Goal: Contribute content

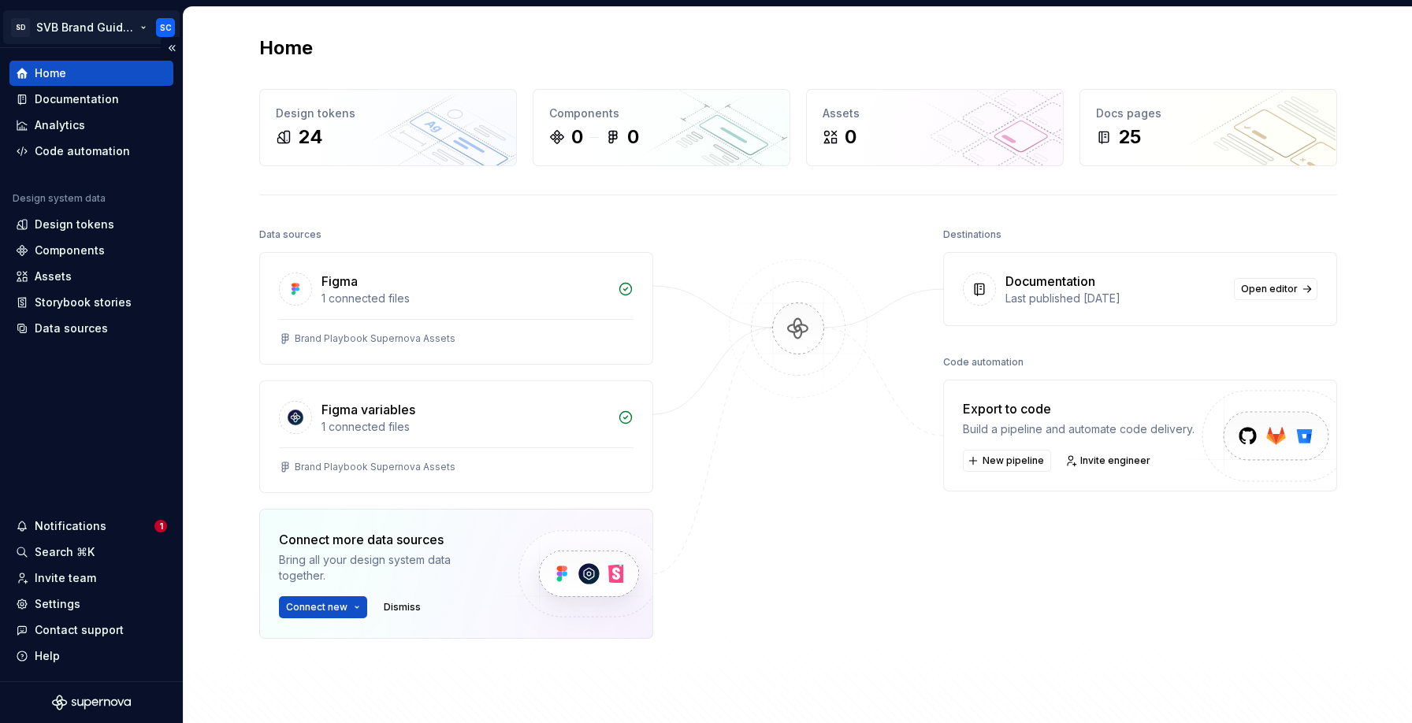
click at [139, 26] on html "SD SVB Brand Guidelines SC Home Documentation Analytics Code automation Design …" at bounding box center [706, 361] width 1412 height 723
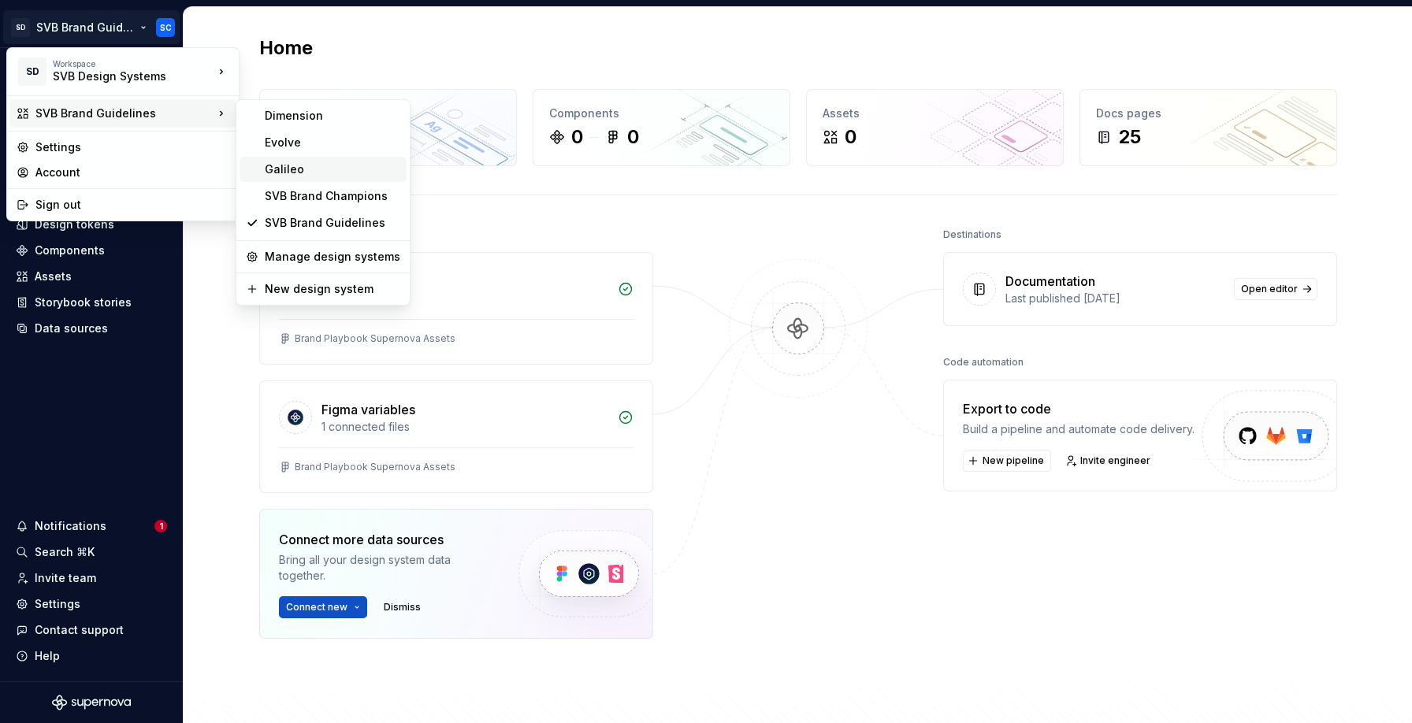
click at [288, 169] on div "Galileo" at bounding box center [333, 170] width 136 height 16
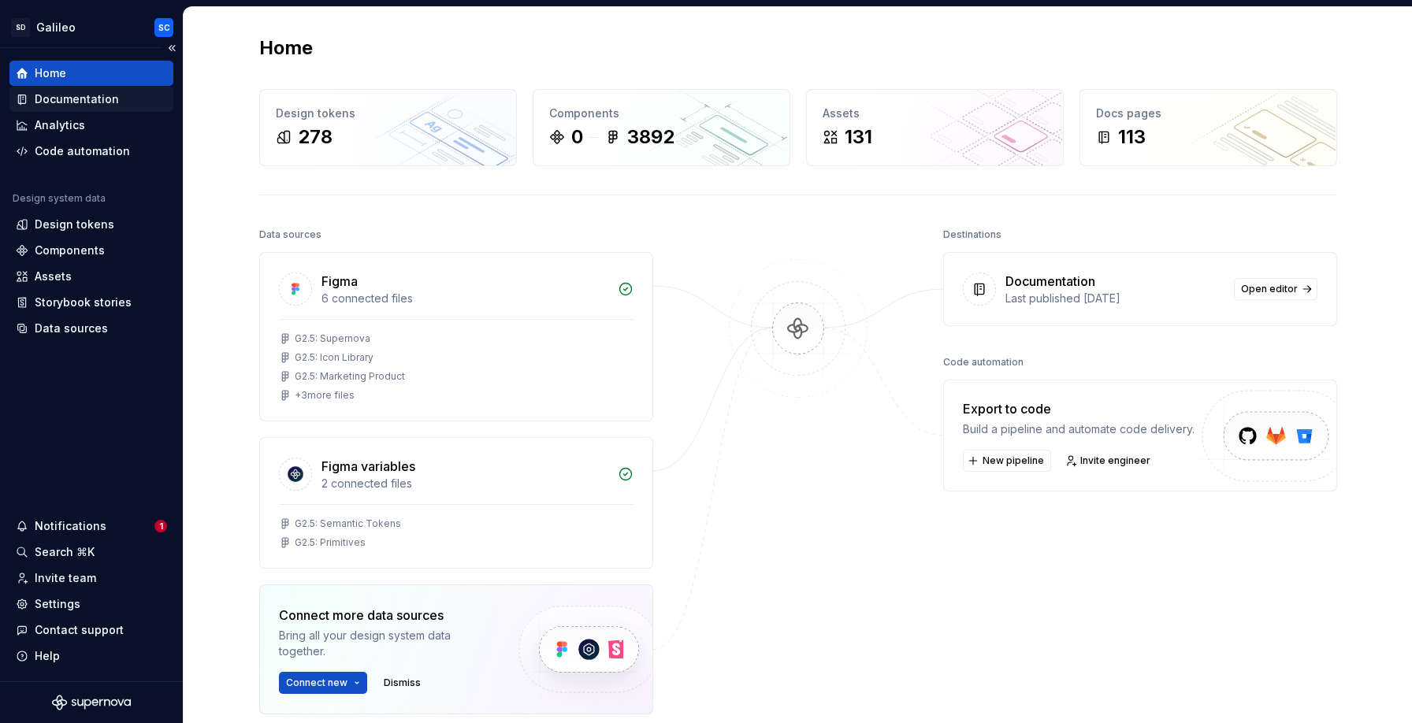
click at [102, 98] on div "Documentation" at bounding box center [77, 99] width 84 height 16
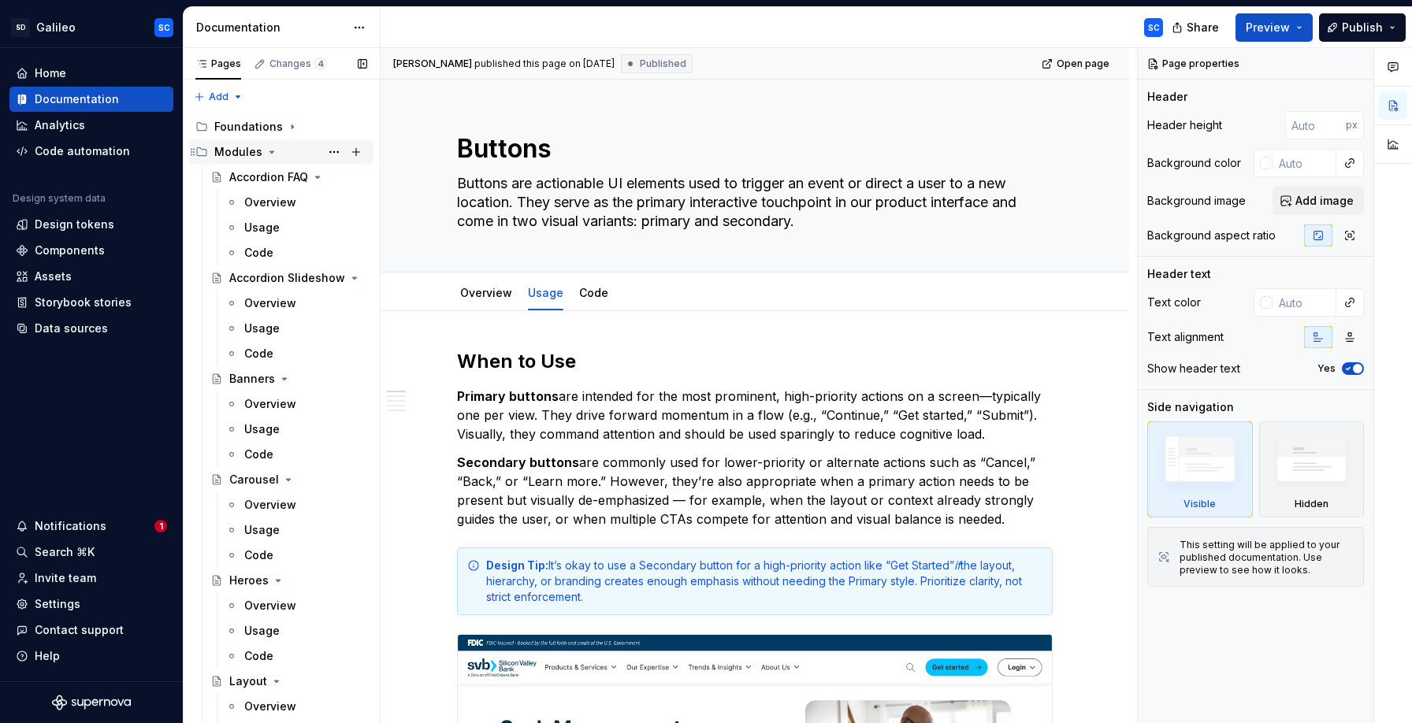
click at [271, 154] on icon "Page tree" at bounding box center [272, 152] width 13 height 13
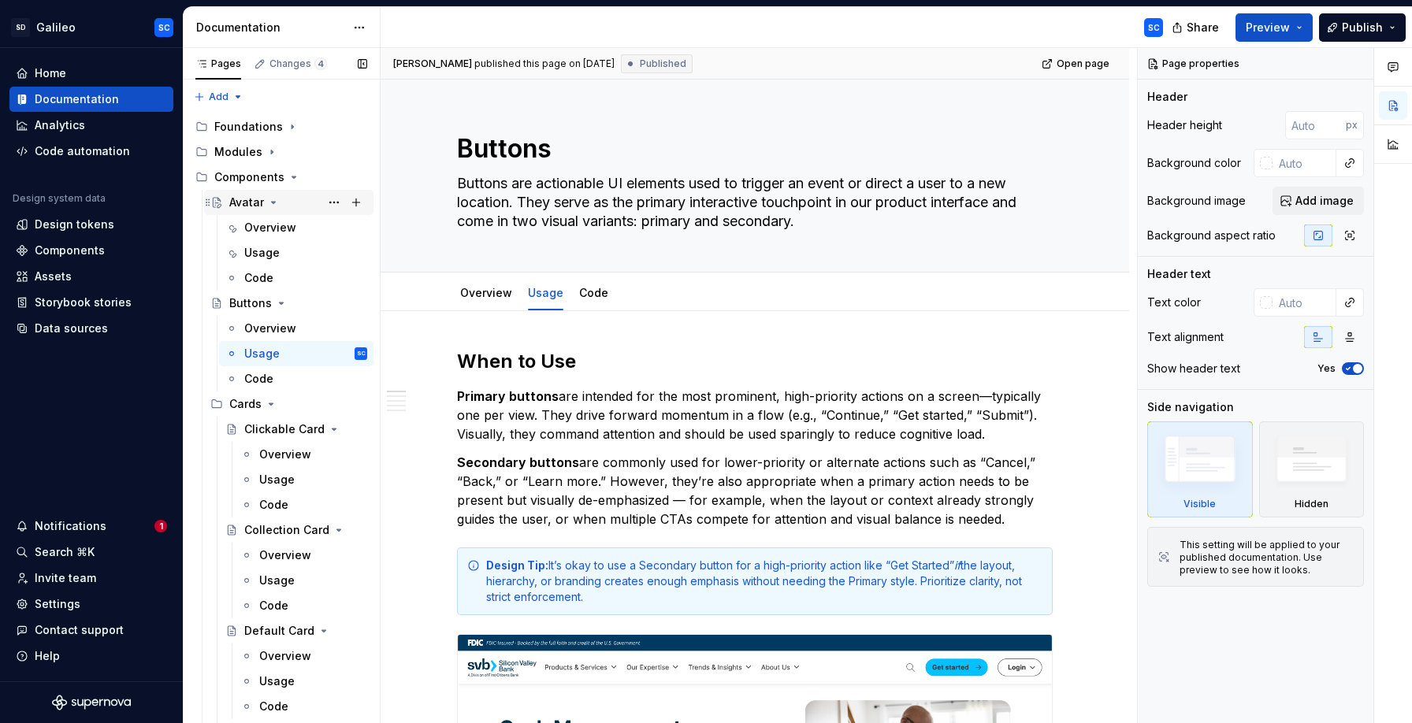
click at [248, 200] on div "Avatar" at bounding box center [246, 203] width 35 height 16
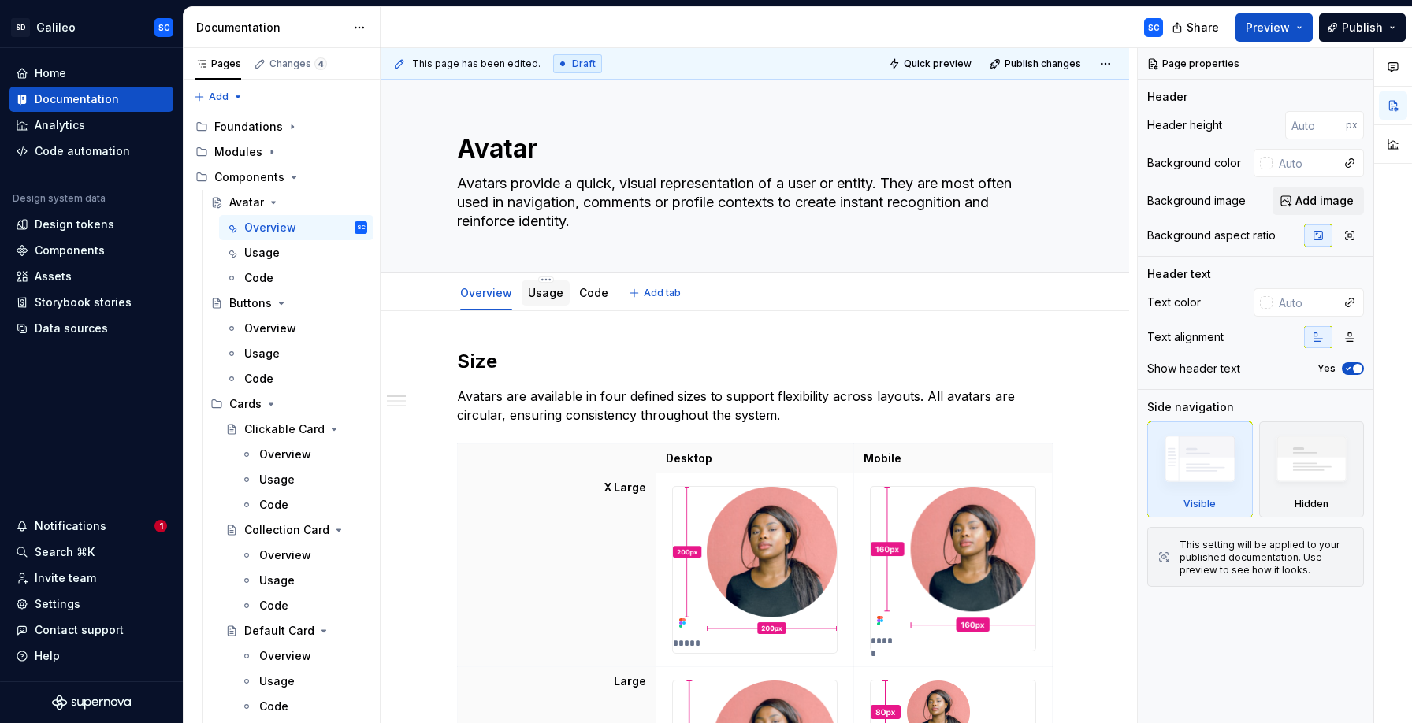
click at [551, 300] on div "Usage" at bounding box center [545, 293] width 35 height 16
click at [536, 297] on link "Usage" at bounding box center [545, 292] width 35 height 13
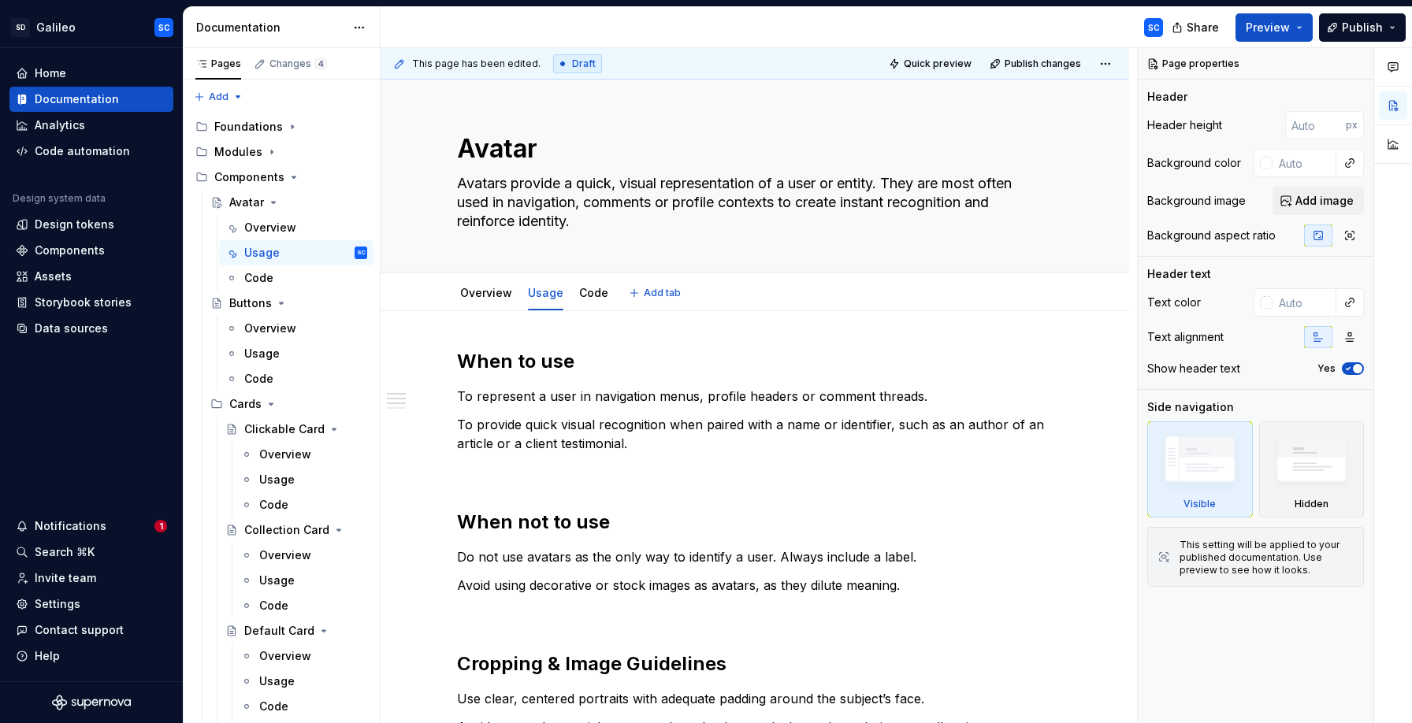
type textarea "*"
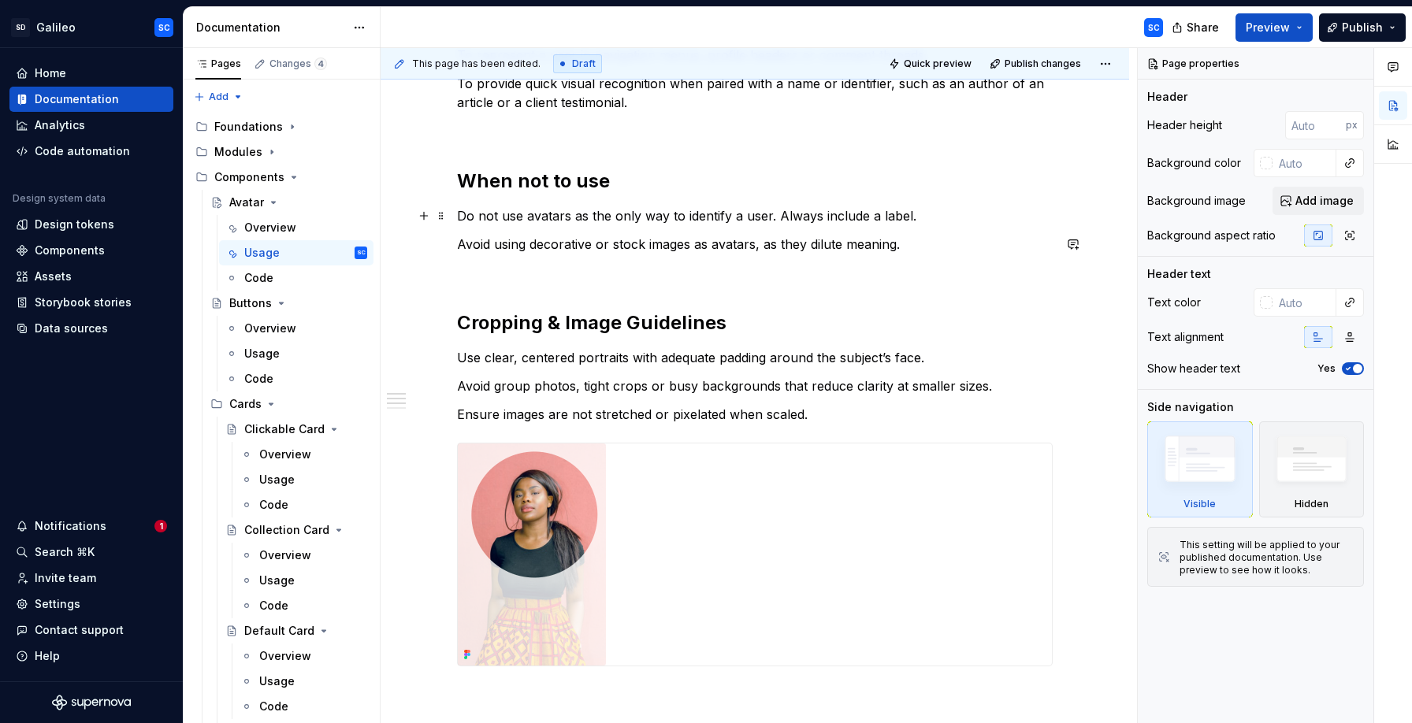
scroll to position [228, 0]
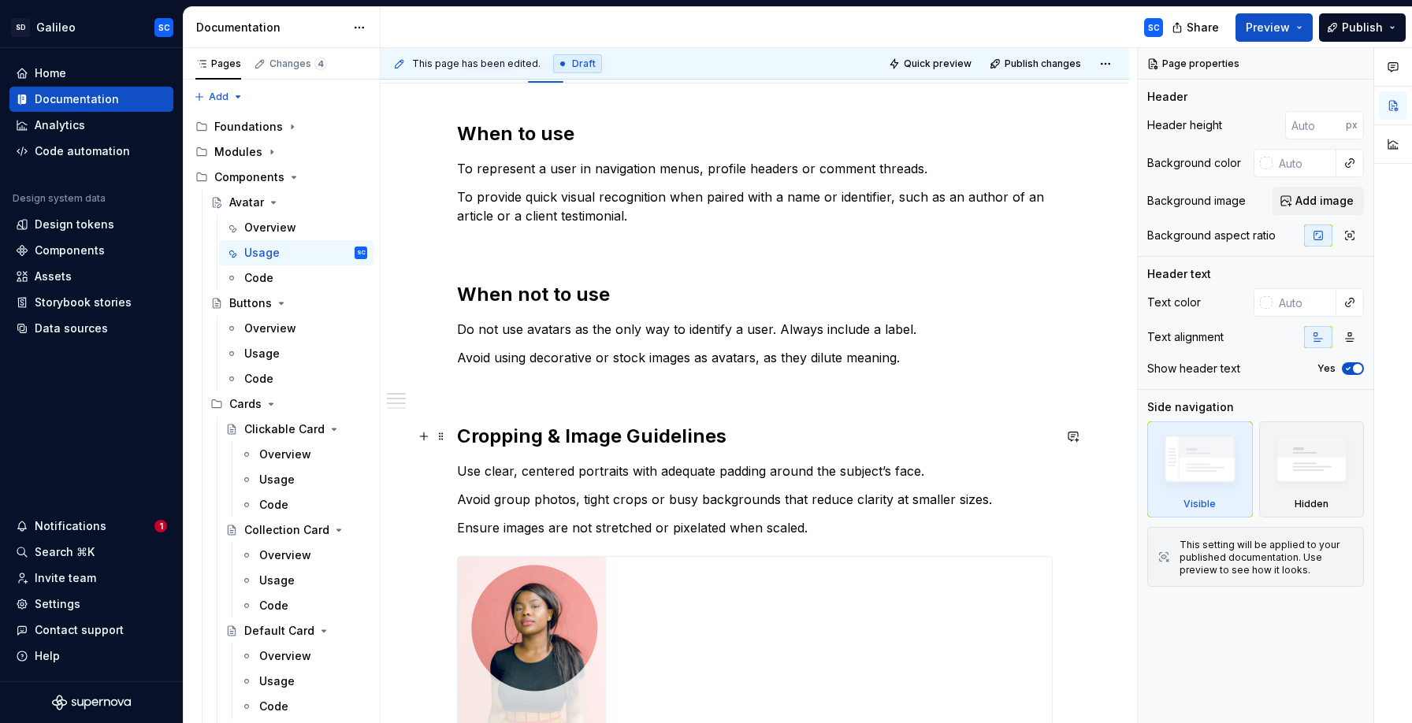
click at [515, 438] on h2 "Cropping & Image Guidelines" at bounding box center [755, 436] width 596 height 25
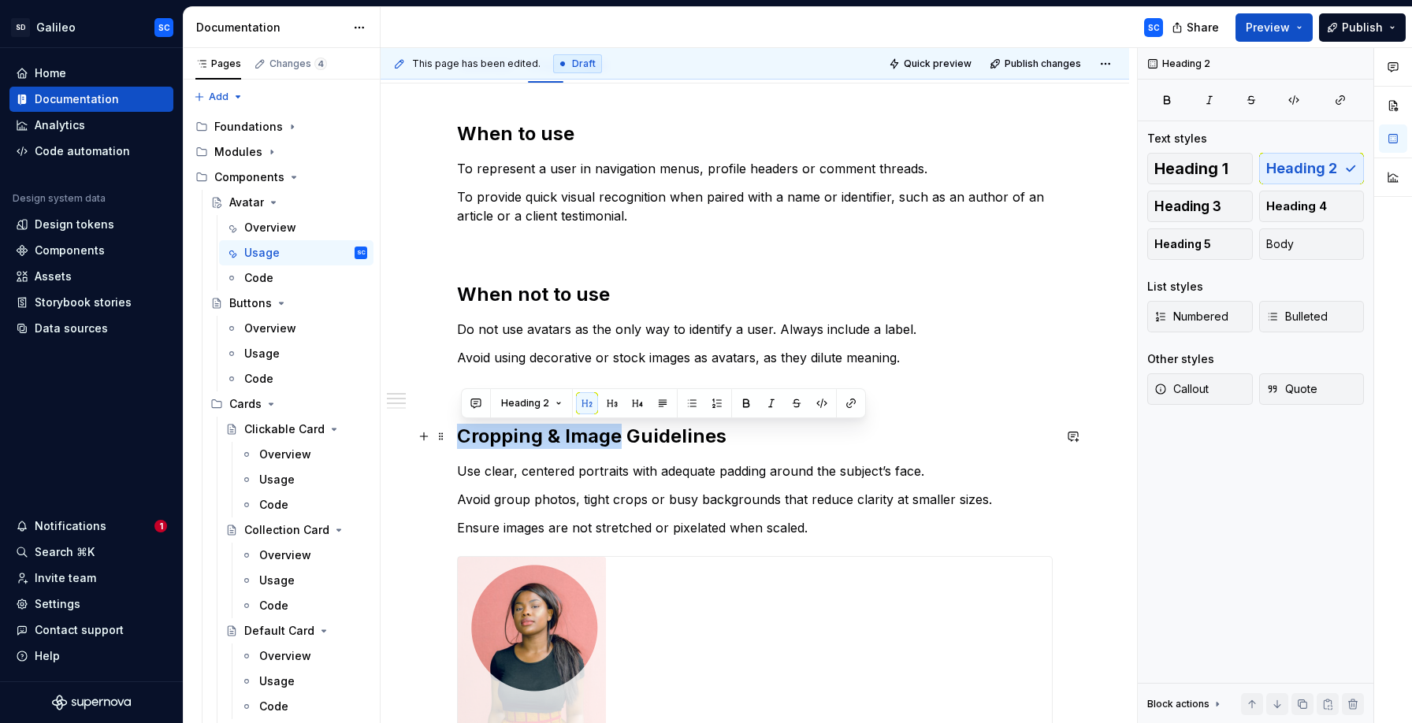
drag, startPoint x: 515, startPoint y: 438, endPoint x: 599, endPoint y: 437, distance: 84.3
click at [587, 436] on h2 "Cropping & Image Guidelines" at bounding box center [755, 436] width 596 height 25
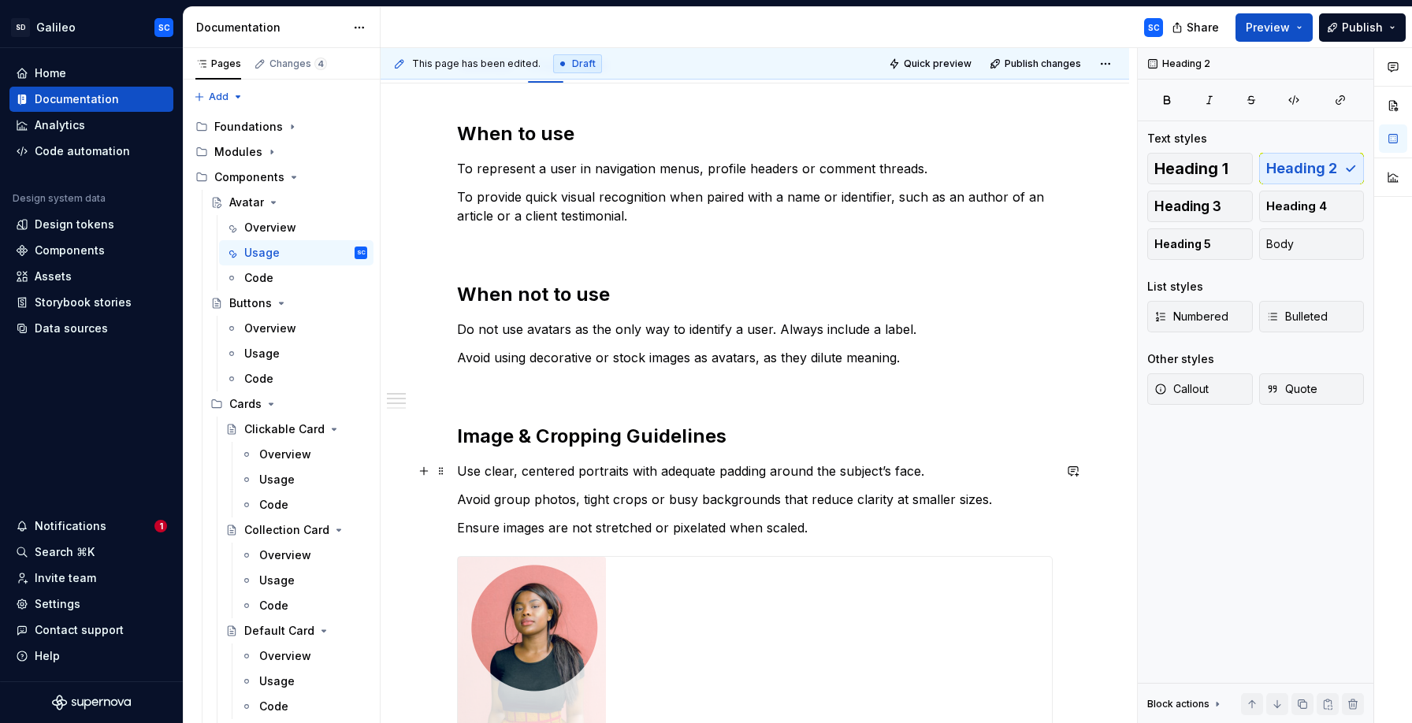
click at [471, 470] on p "Use clear, centered portraits with adequate padding around the subject’s face." at bounding box center [755, 471] width 596 height 19
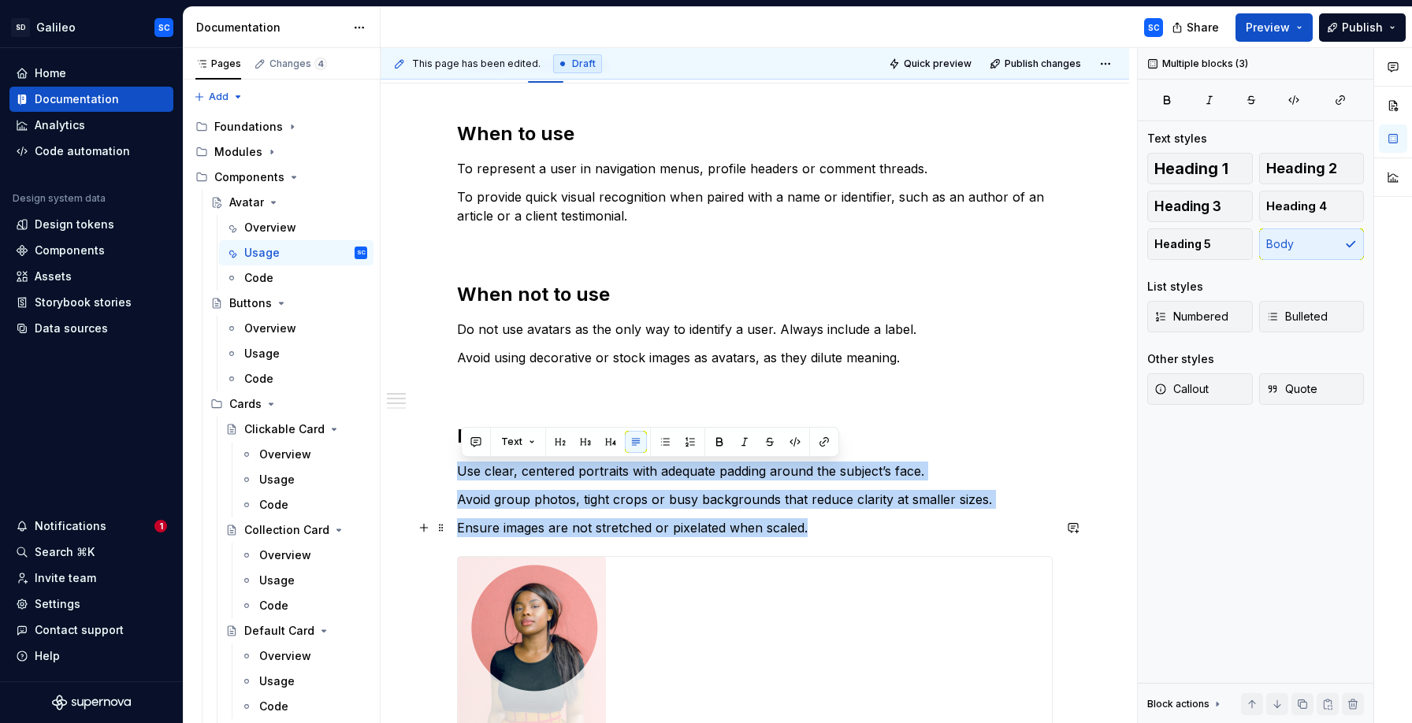
drag, startPoint x: 471, startPoint y: 470, endPoint x: 894, endPoint y: 521, distance: 425.4
click at [894, 521] on div "**********" at bounding box center [755, 590] width 596 height 938
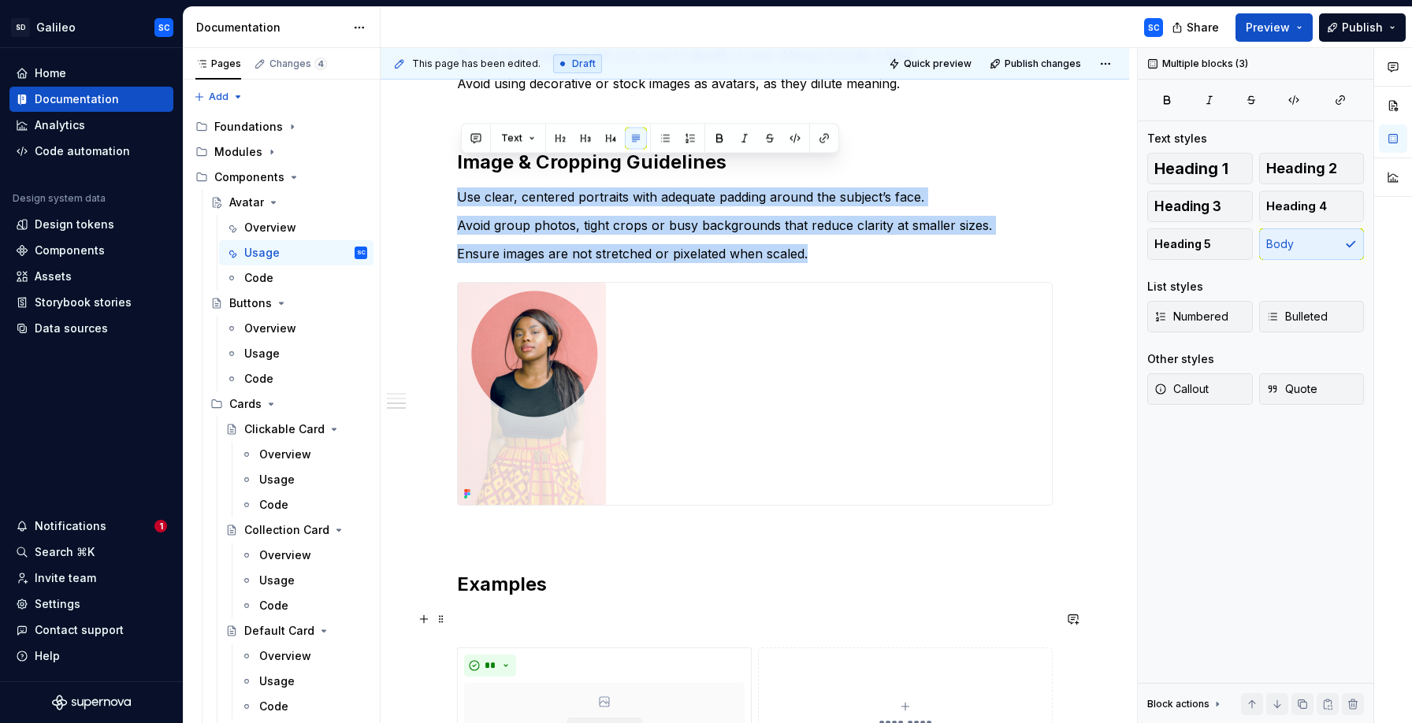
scroll to position [730, 0]
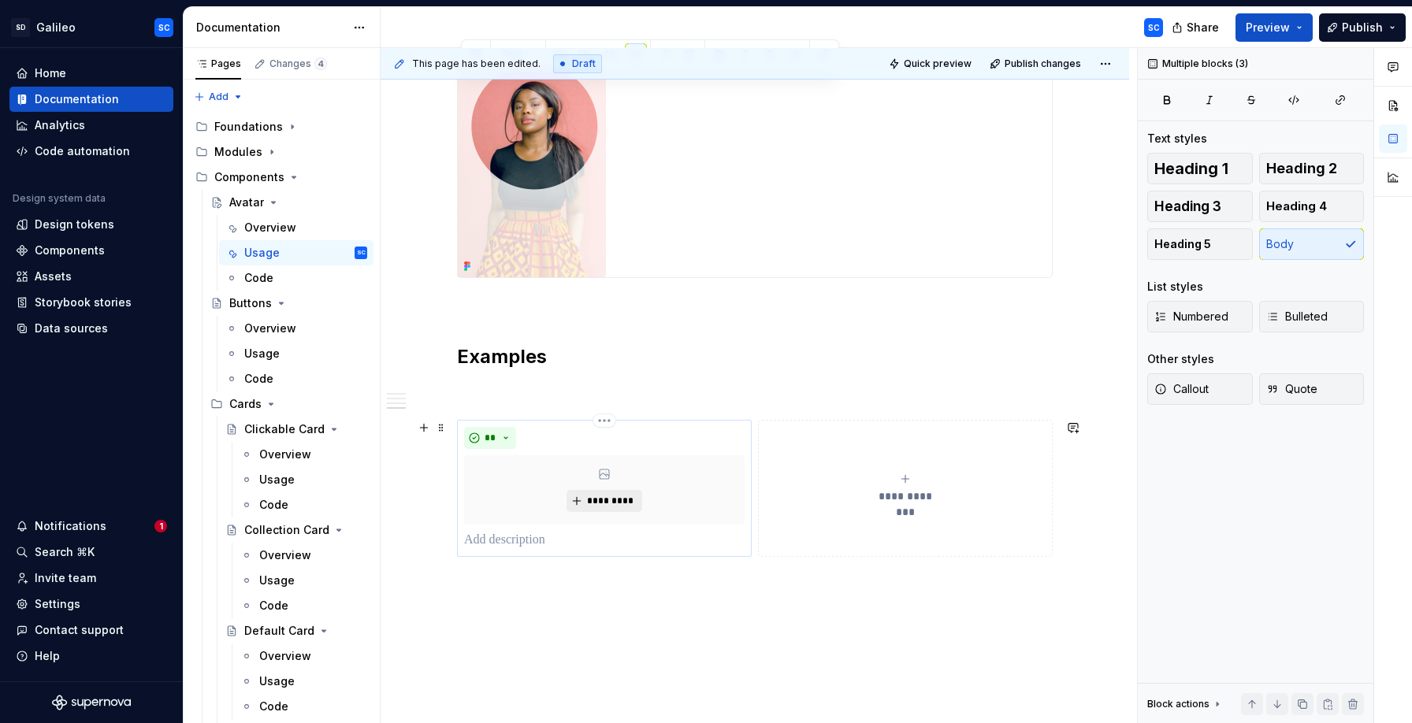
click at [607, 497] on span "*********" at bounding box center [610, 501] width 48 height 13
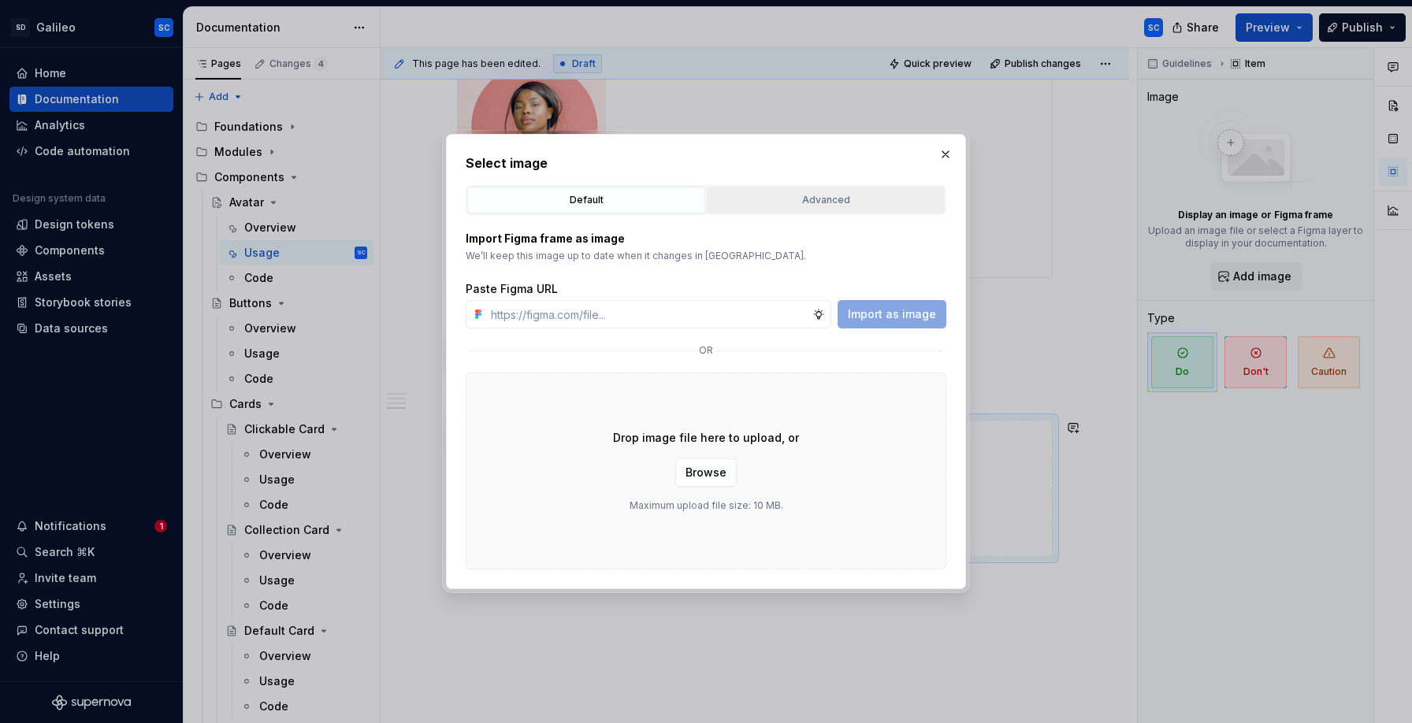
click at [823, 201] on div "Advanced" at bounding box center [825, 200] width 227 height 16
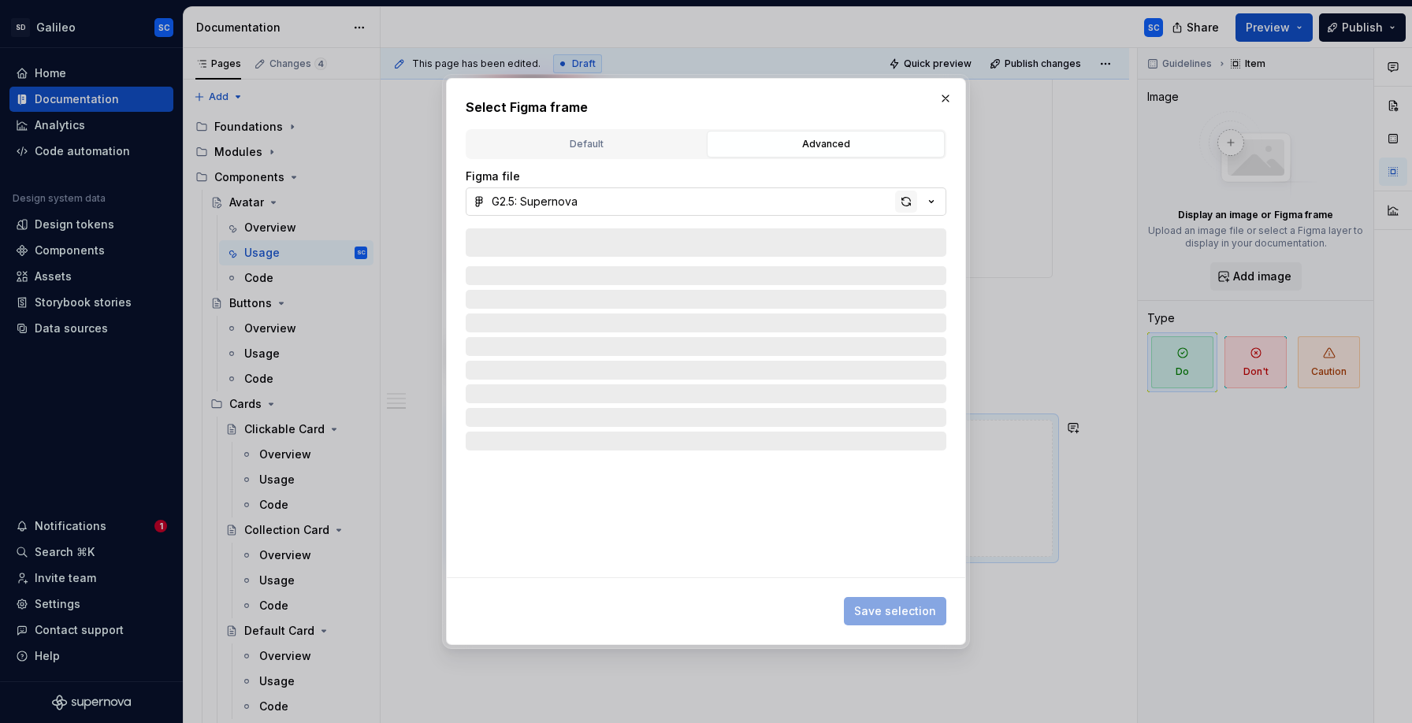
click at [905, 205] on div "button" at bounding box center [906, 202] width 22 height 22
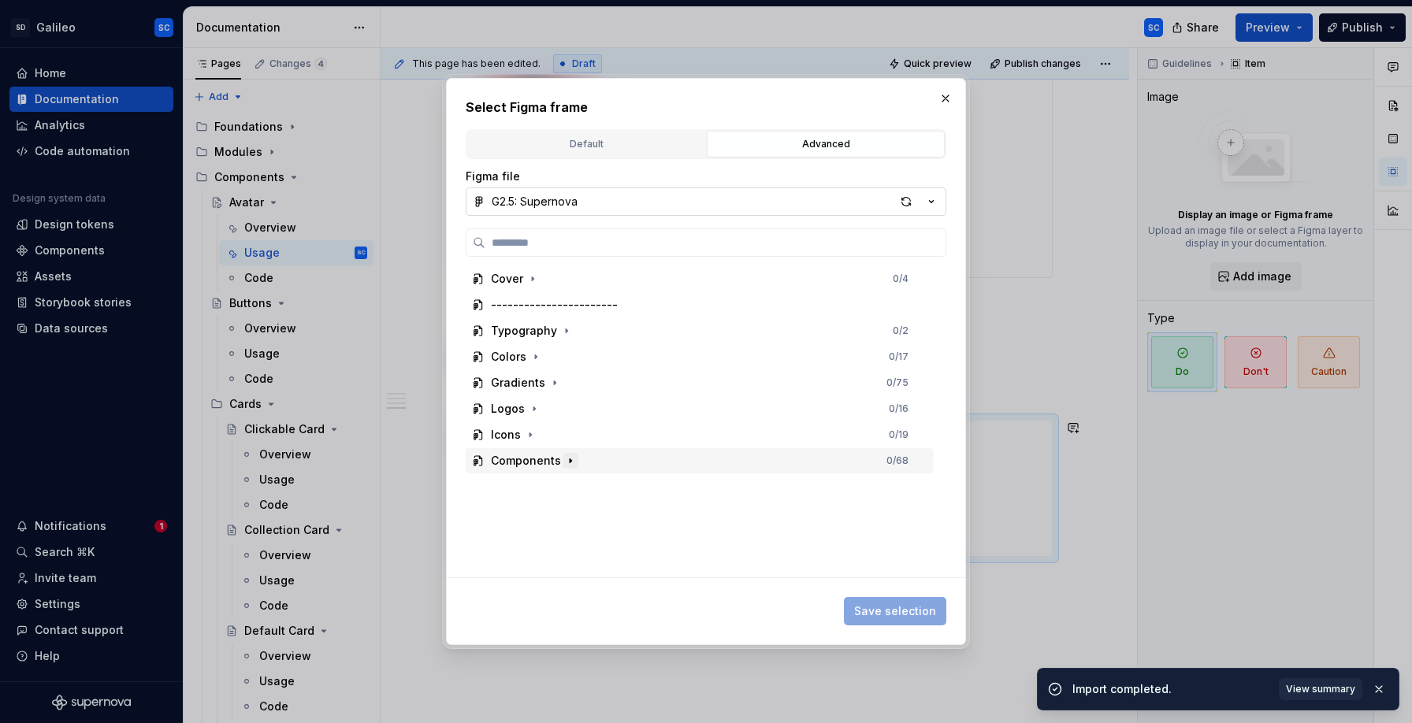
click at [570, 460] on icon "button" at bounding box center [571, 461] width 2 height 4
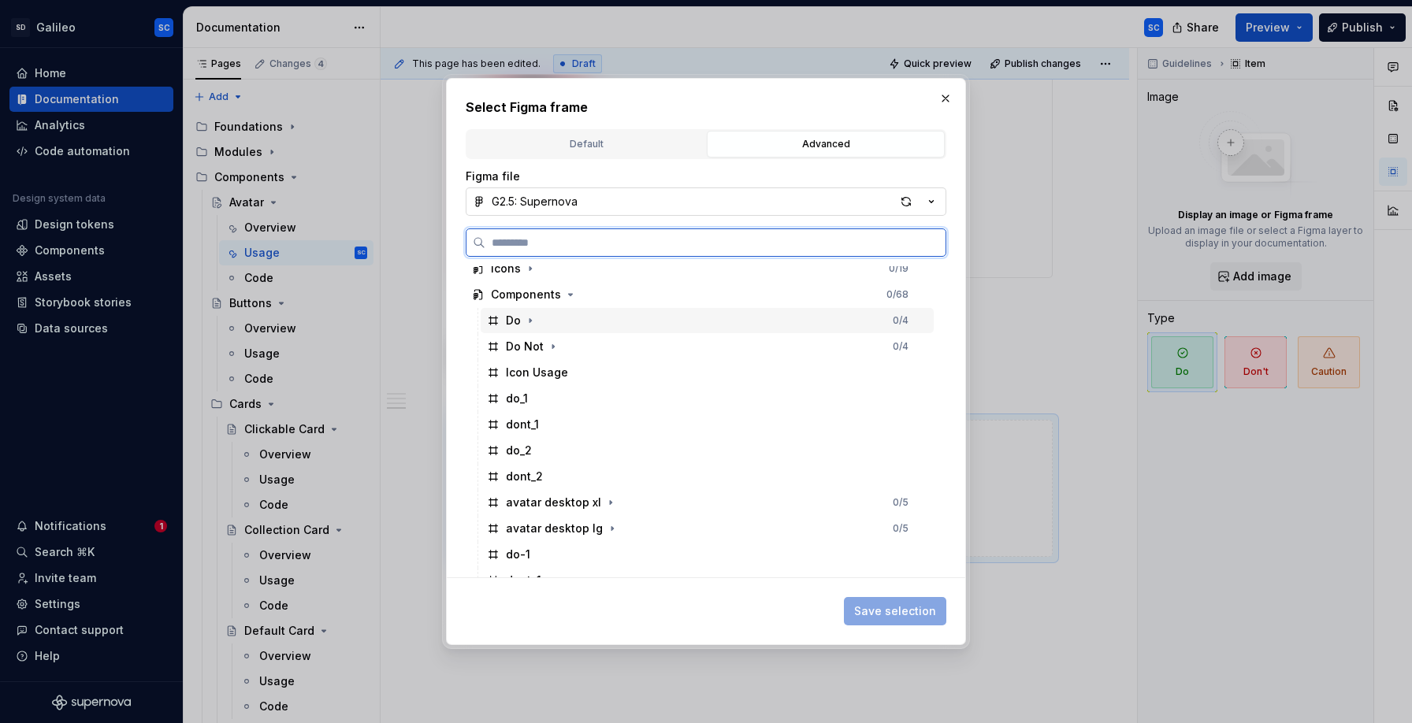
scroll to position [287, 0]
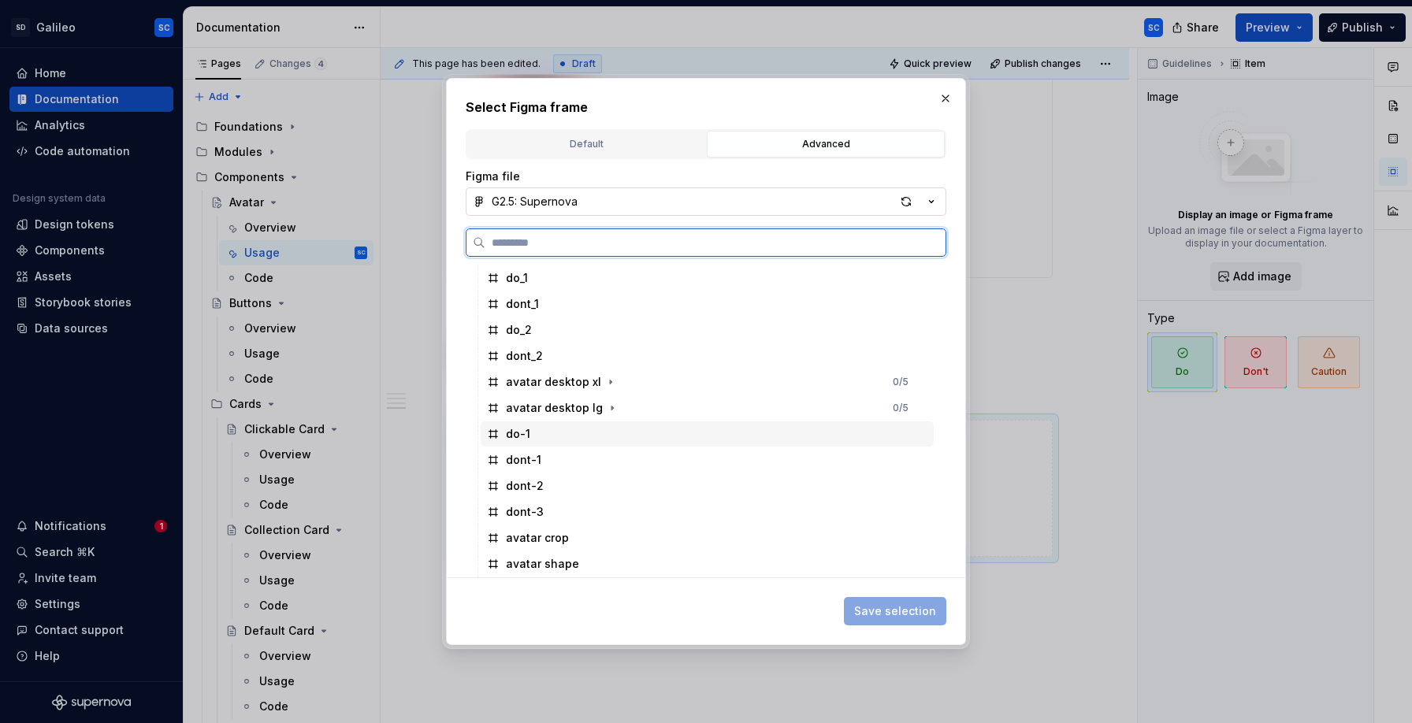
click at [570, 435] on div "do-1" at bounding box center [707, 434] width 453 height 25
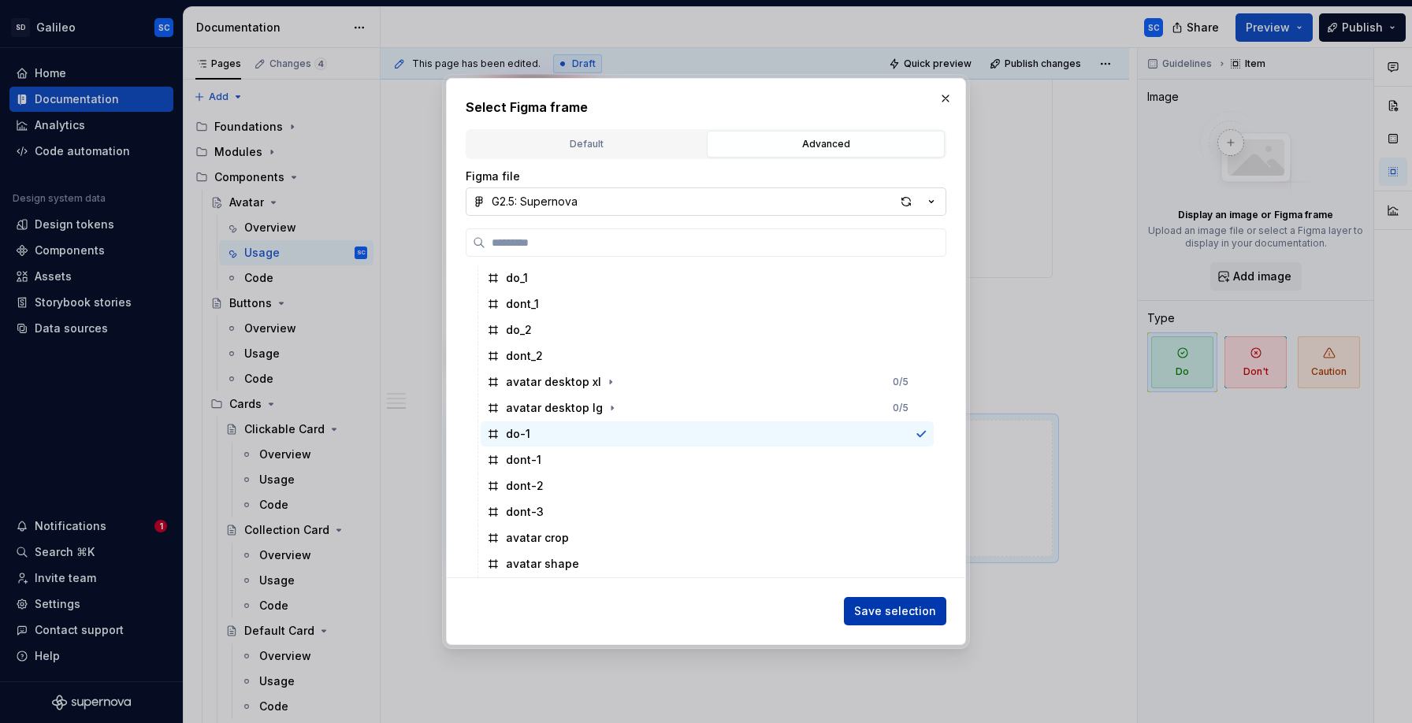
click at [886, 604] on span "Save selection" at bounding box center [895, 612] width 82 height 16
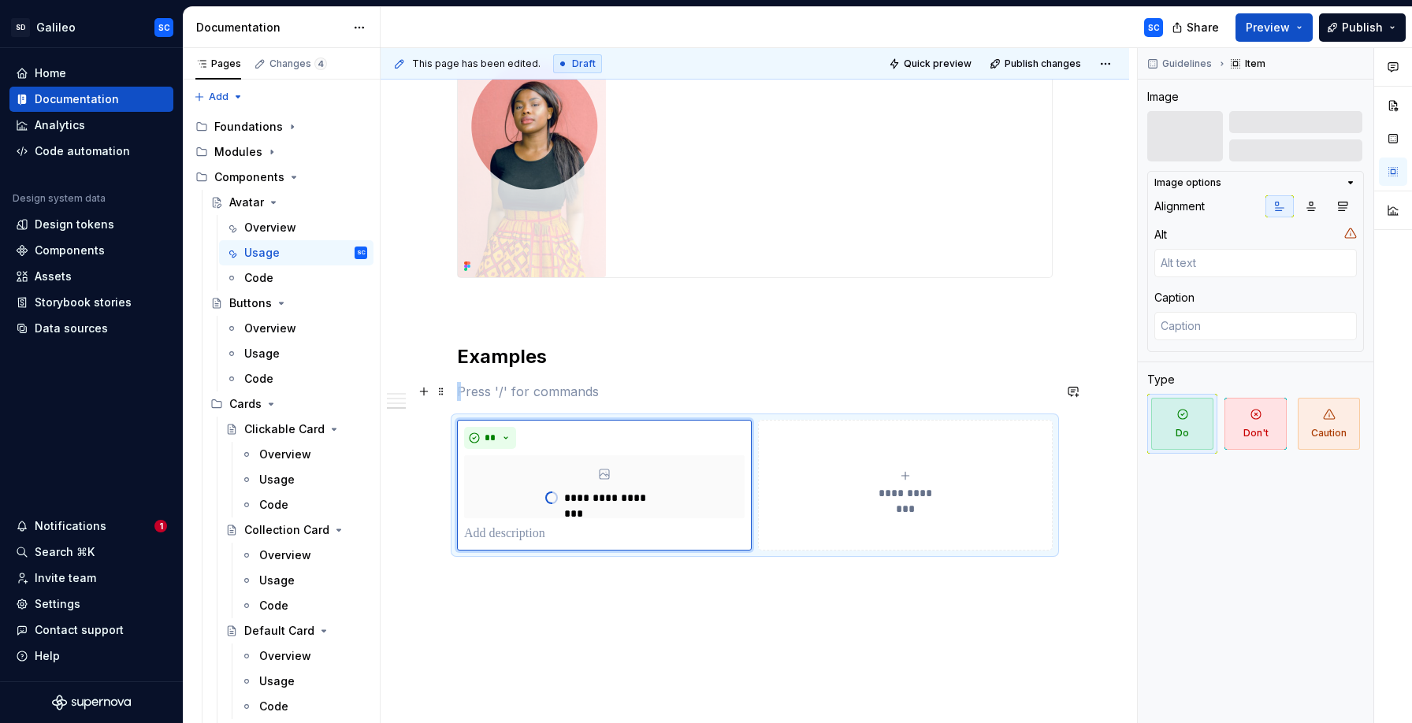
click at [580, 391] on p at bounding box center [755, 391] width 596 height 19
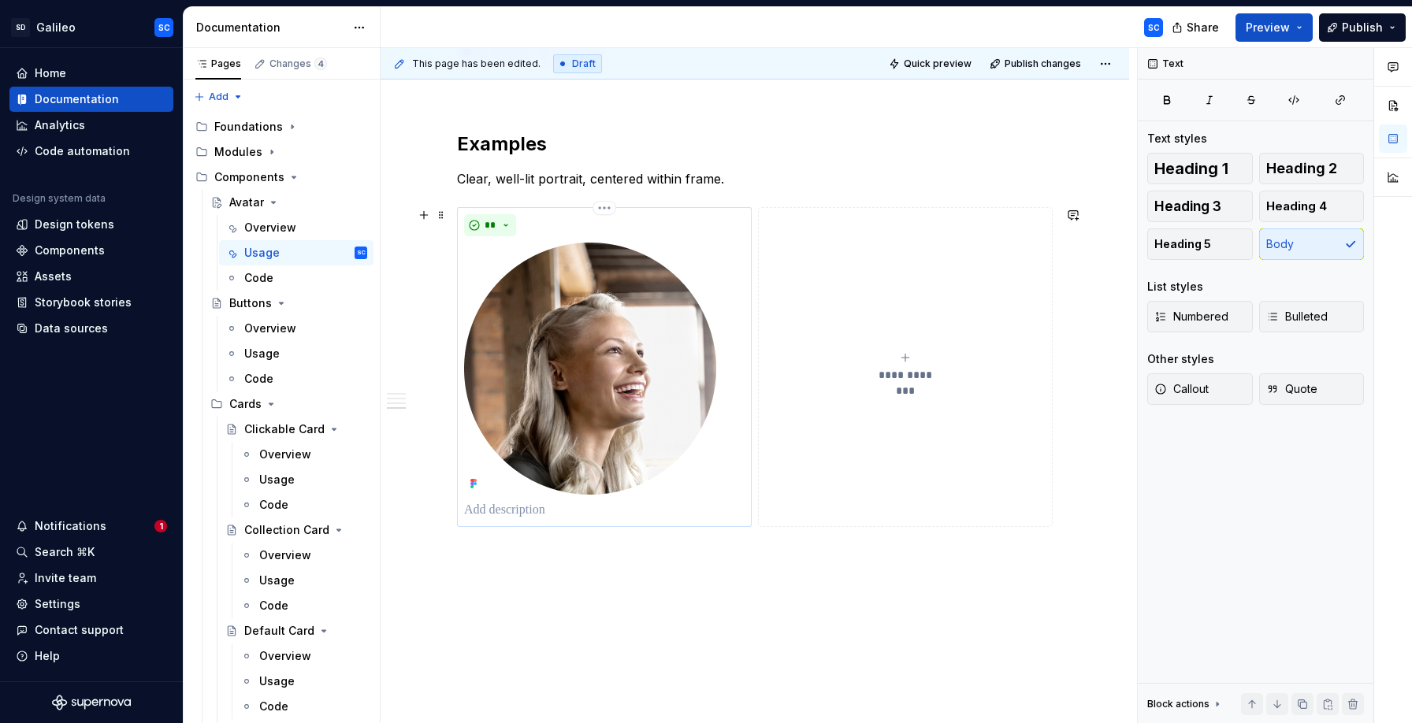
scroll to position [944, 0]
click at [905, 358] on icon "submit" at bounding box center [905, 356] width 13 height 13
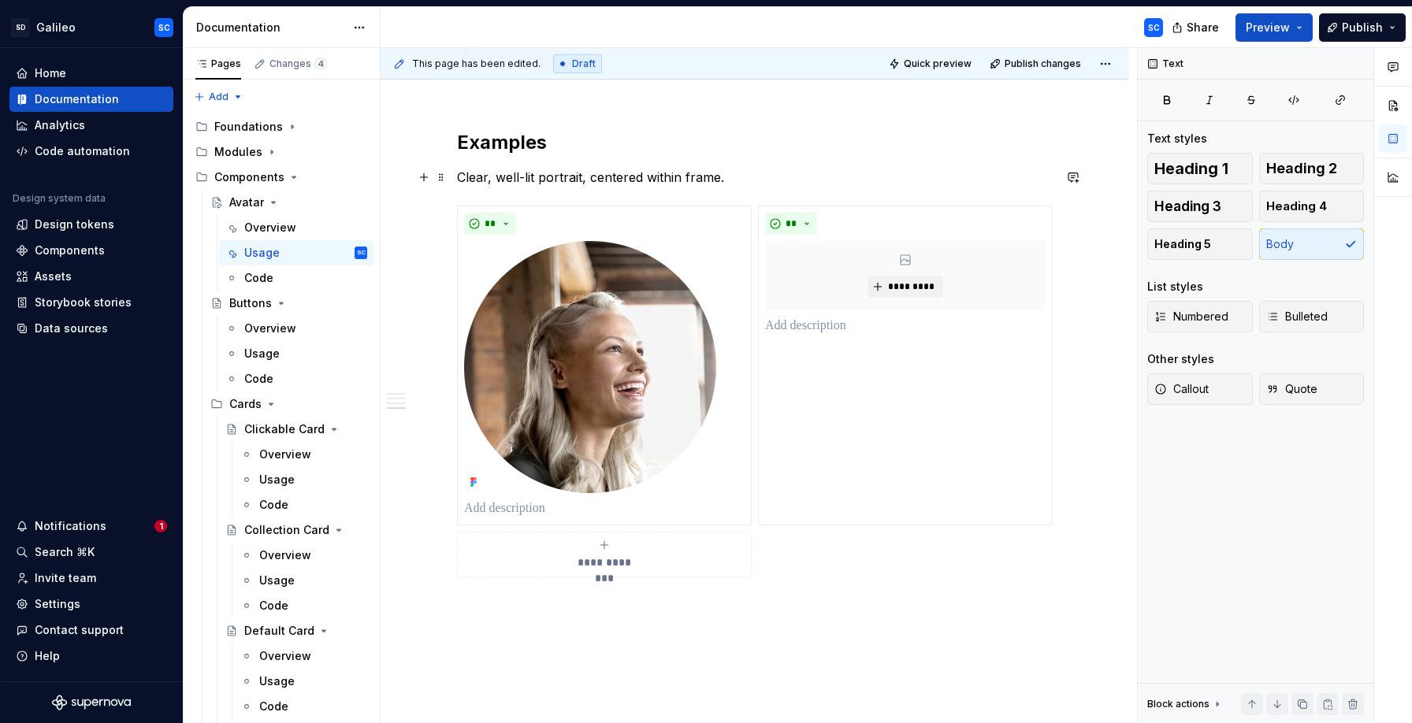
click at [555, 173] on p "Clear, well-lit portrait, centered within frame." at bounding box center [755, 177] width 596 height 19
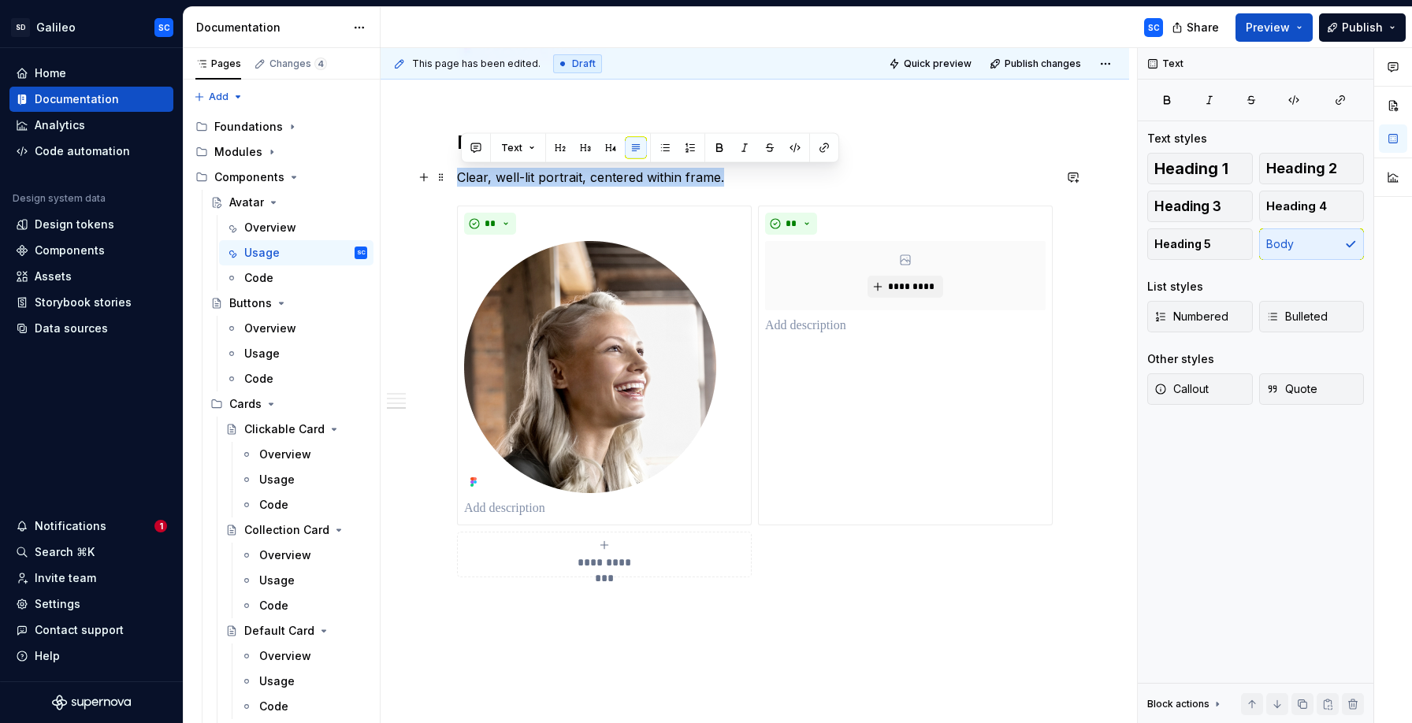
click at [555, 173] on p "Clear, well-lit portrait, centered within frame." at bounding box center [755, 177] width 596 height 19
copy p "Clear, well-lit portrait, centered within frame."
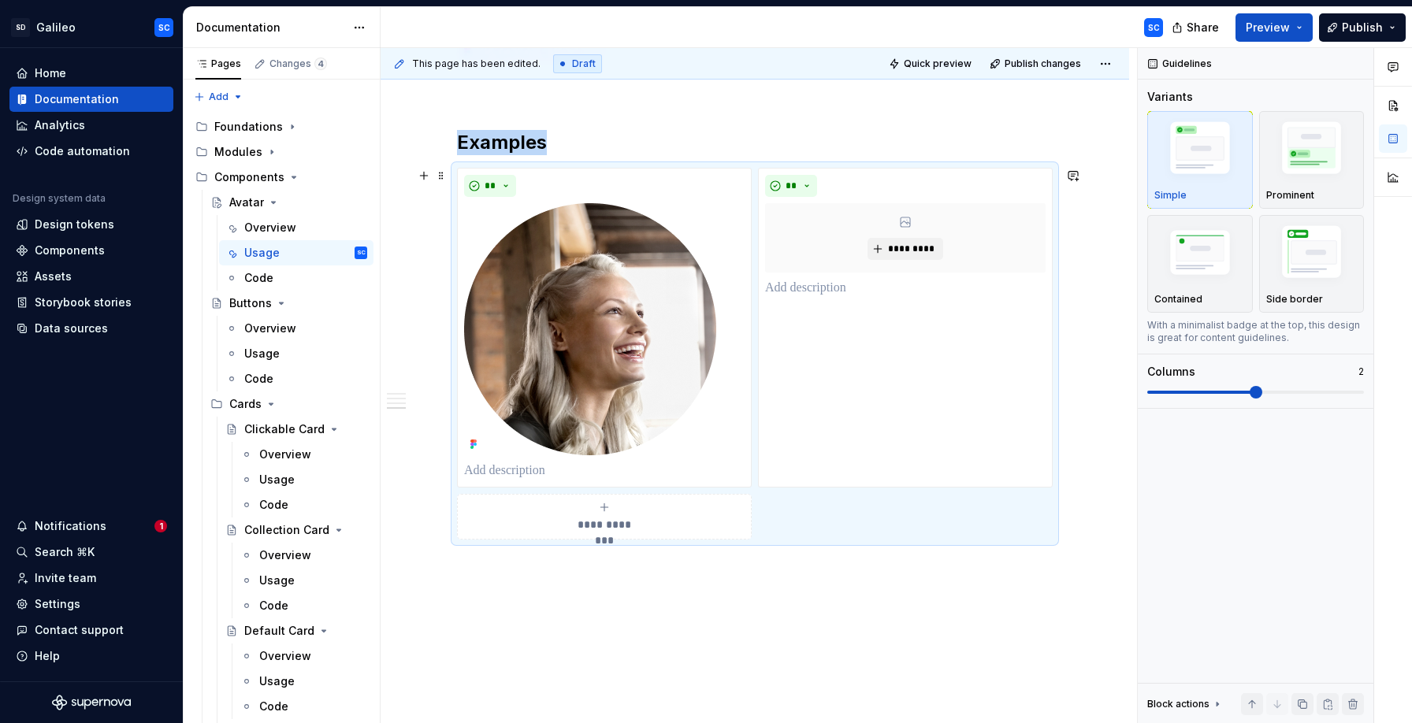
click at [600, 510] on div "**********" at bounding box center [604, 517] width 280 height 32
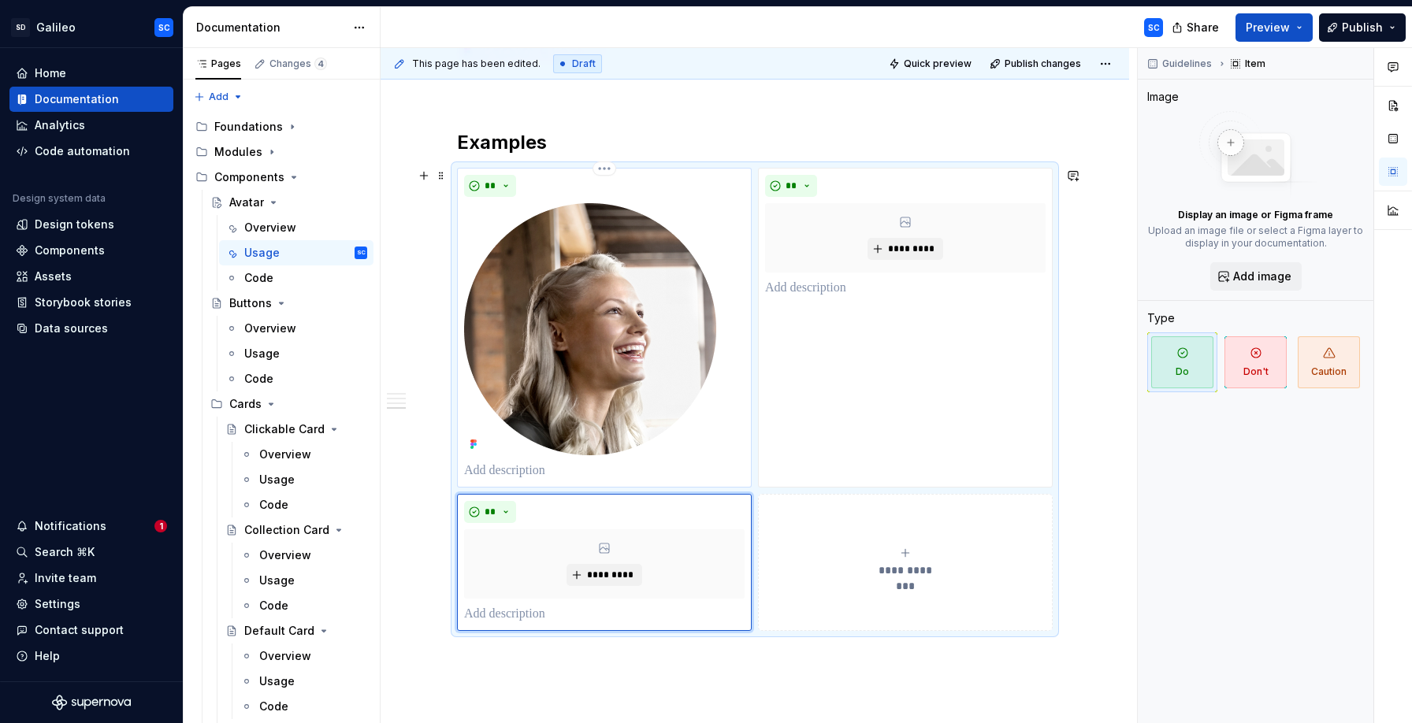
click at [537, 472] on p at bounding box center [604, 471] width 280 height 19
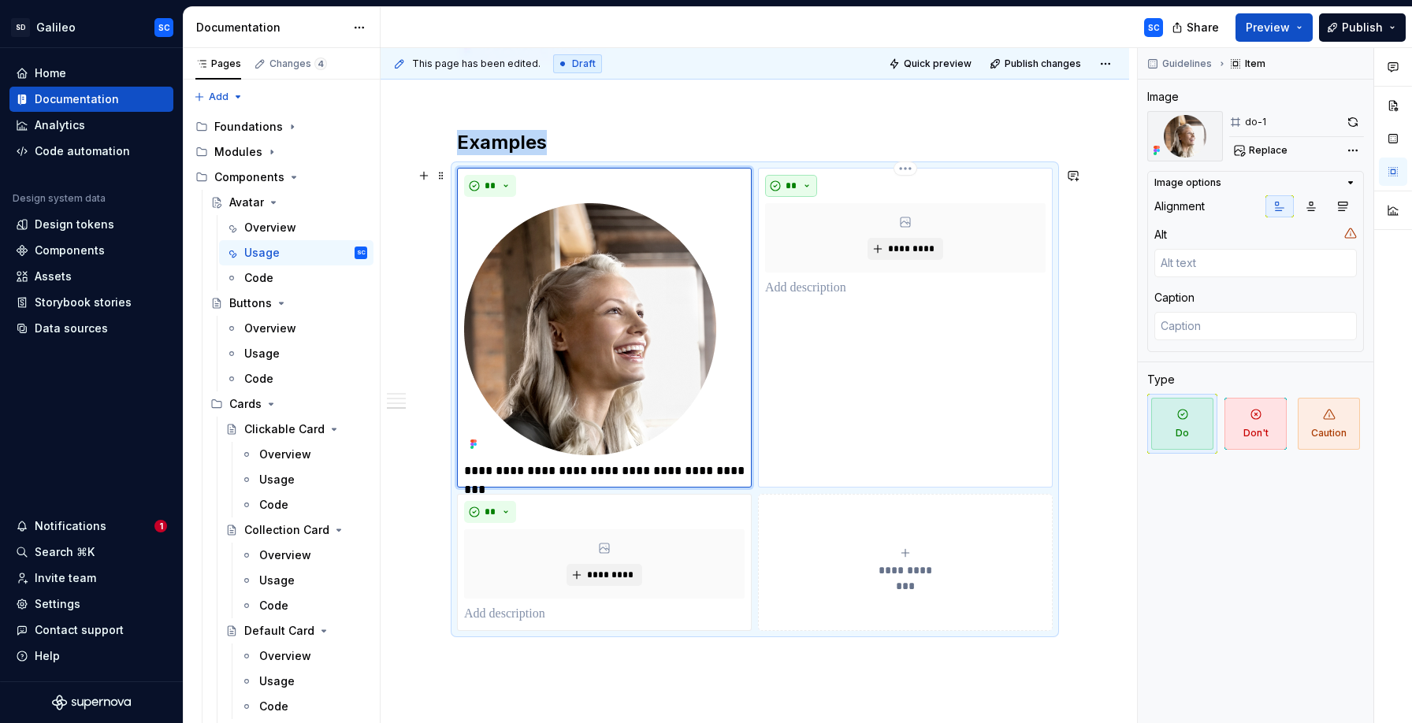
click at [815, 184] on button "**" at bounding box center [791, 186] width 52 height 22
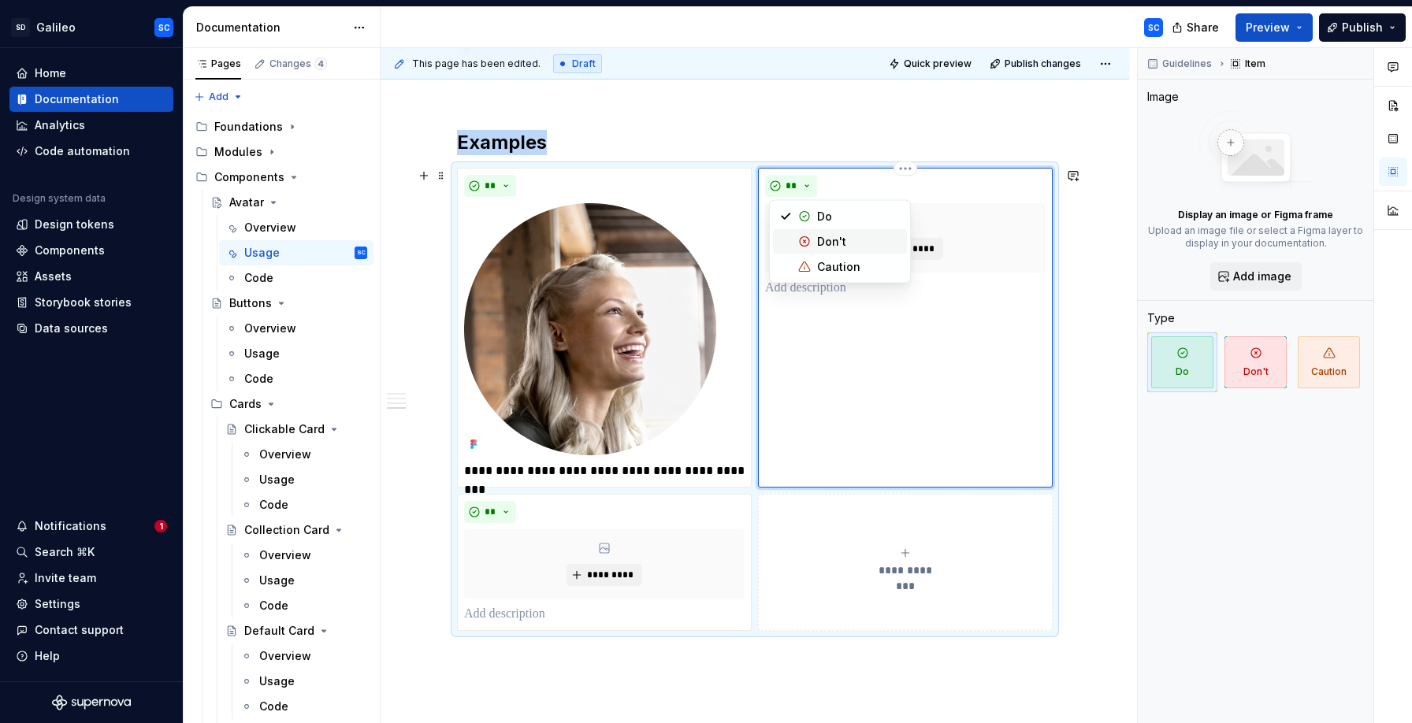
click at [828, 247] on div "Don't" at bounding box center [831, 242] width 29 height 16
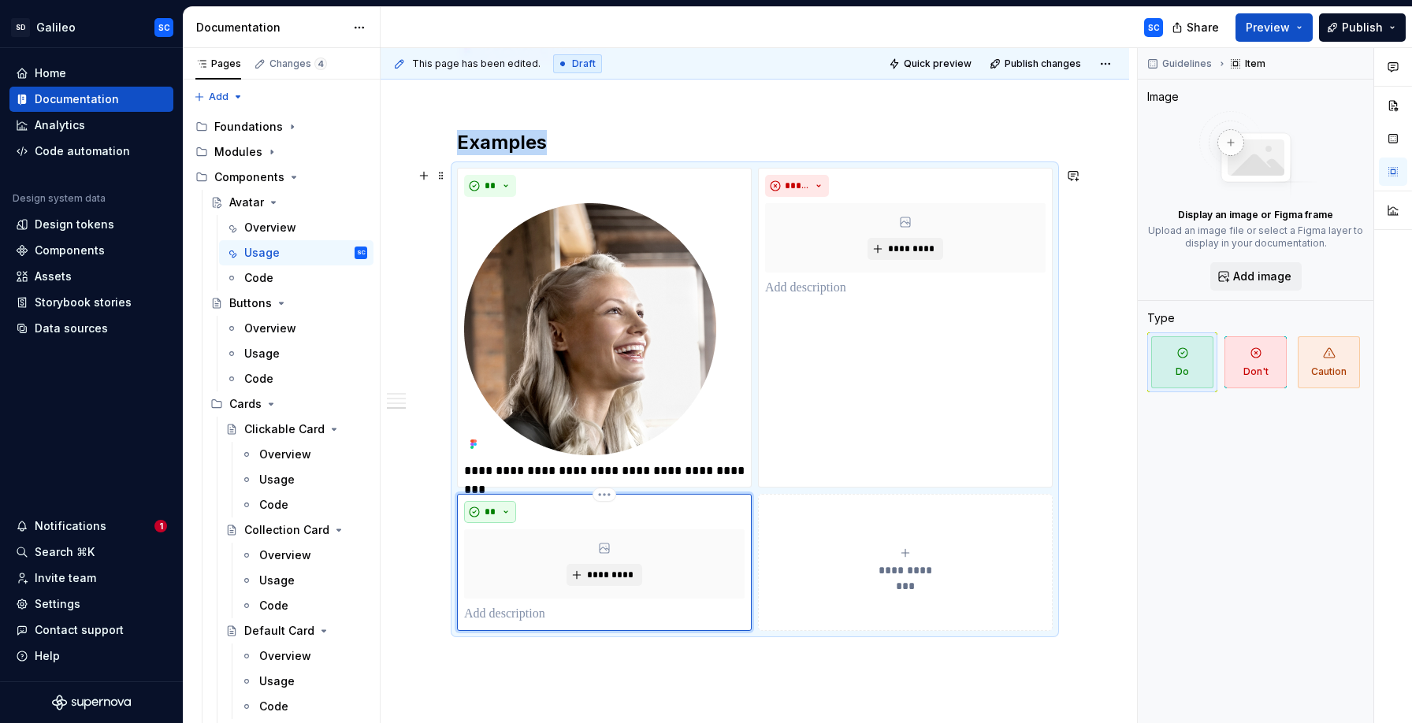
click at [510, 511] on button "**" at bounding box center [490, 512] width 52 height 22
click at [539, 566] on div "Don't" at bounding box center [530, 568] width 29 height 16
click at [908, 560] on div "**********" at bounding box center [905, 563] width 280 height 32
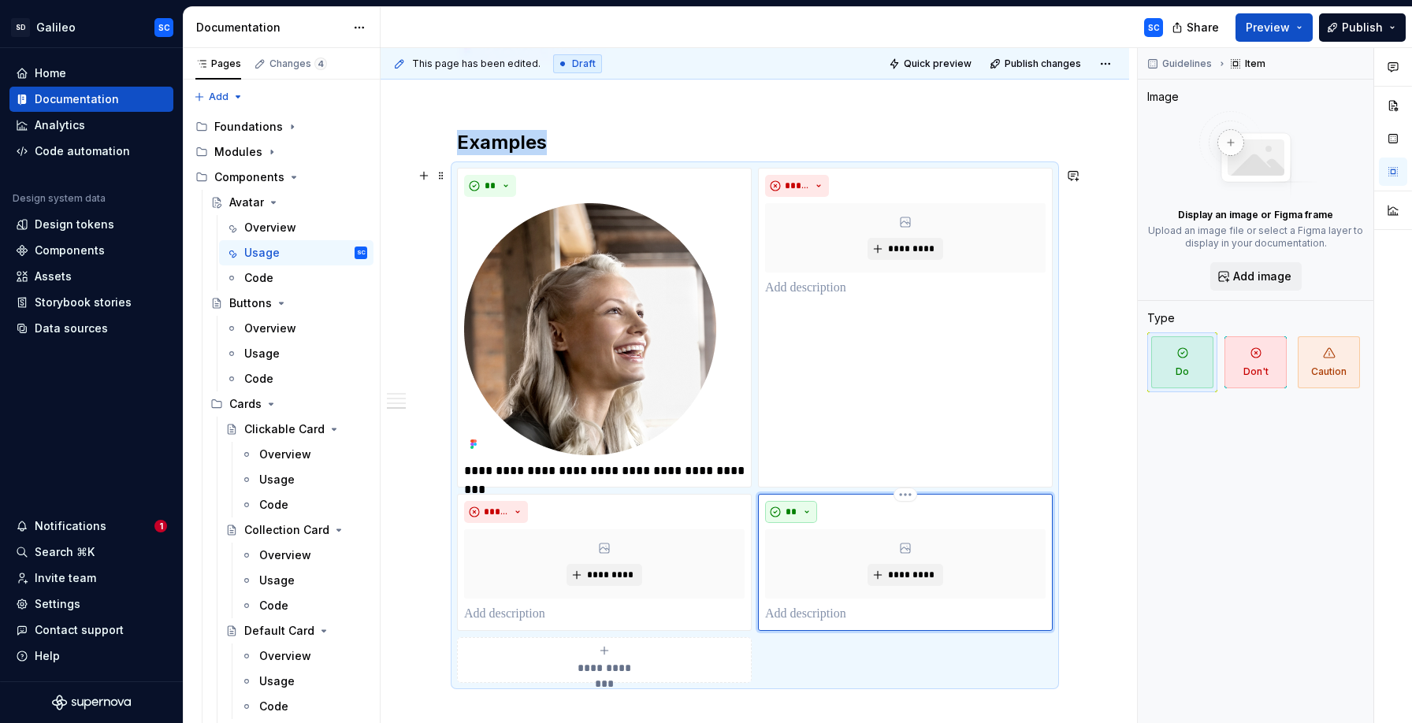
click at [813, 513] on button "**" at bounding box center [791, 512] width 52 height 22
click at [831, 568] on div "Don't" at bounding box center [831, 568] width 29 height 16
click at [908, 247] on span "*********" at bounding box center [911, 249] width 48 height 13
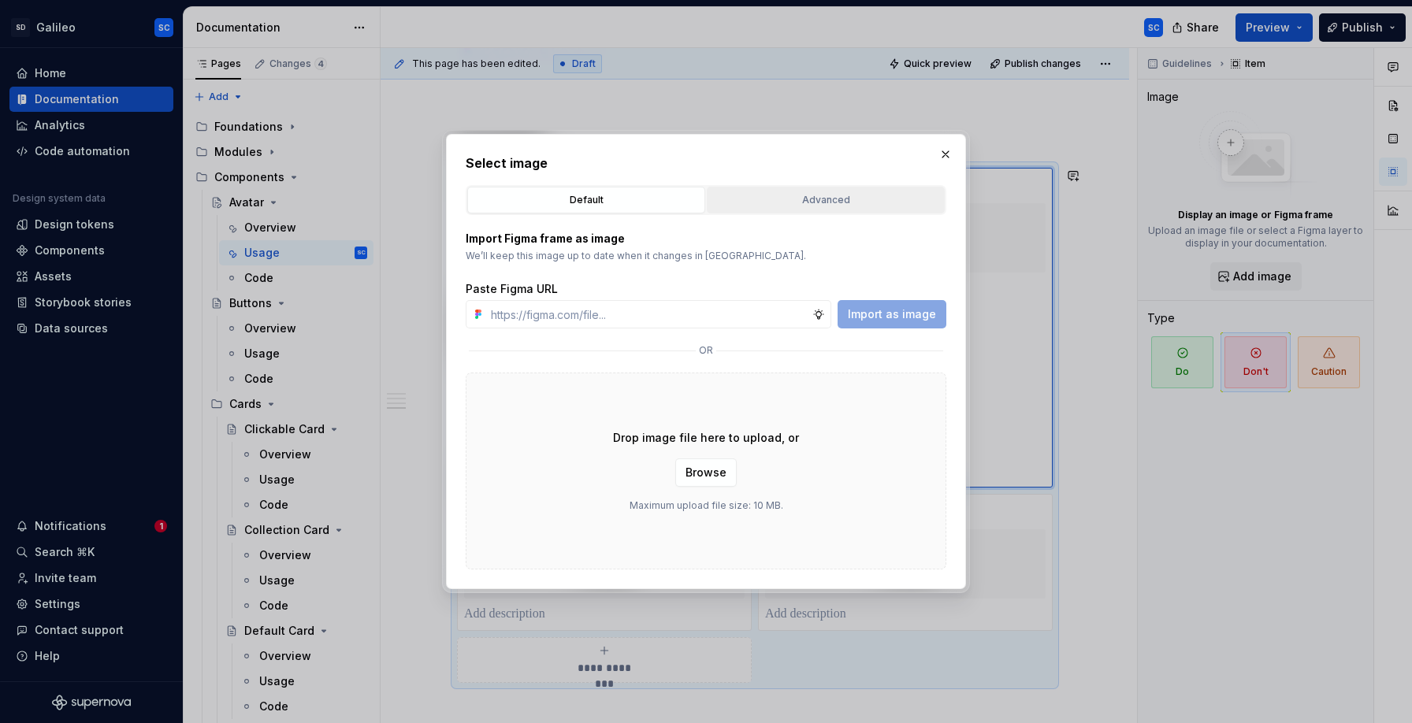
click at [805, 188] on button "Advanced" at bounding box center [826, 200] width 238 height 27
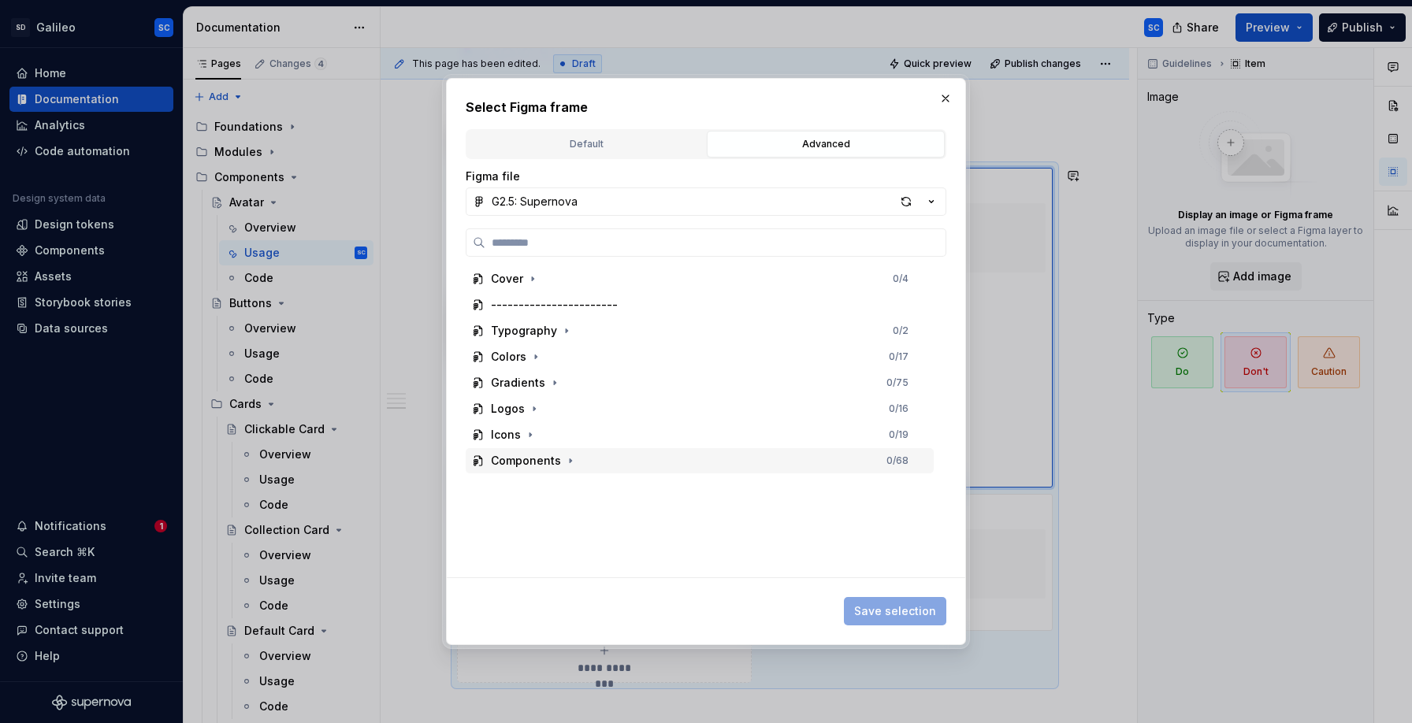
click at [569, 462] on icon "button" at bounding box center [570, 461] width 13 height 13
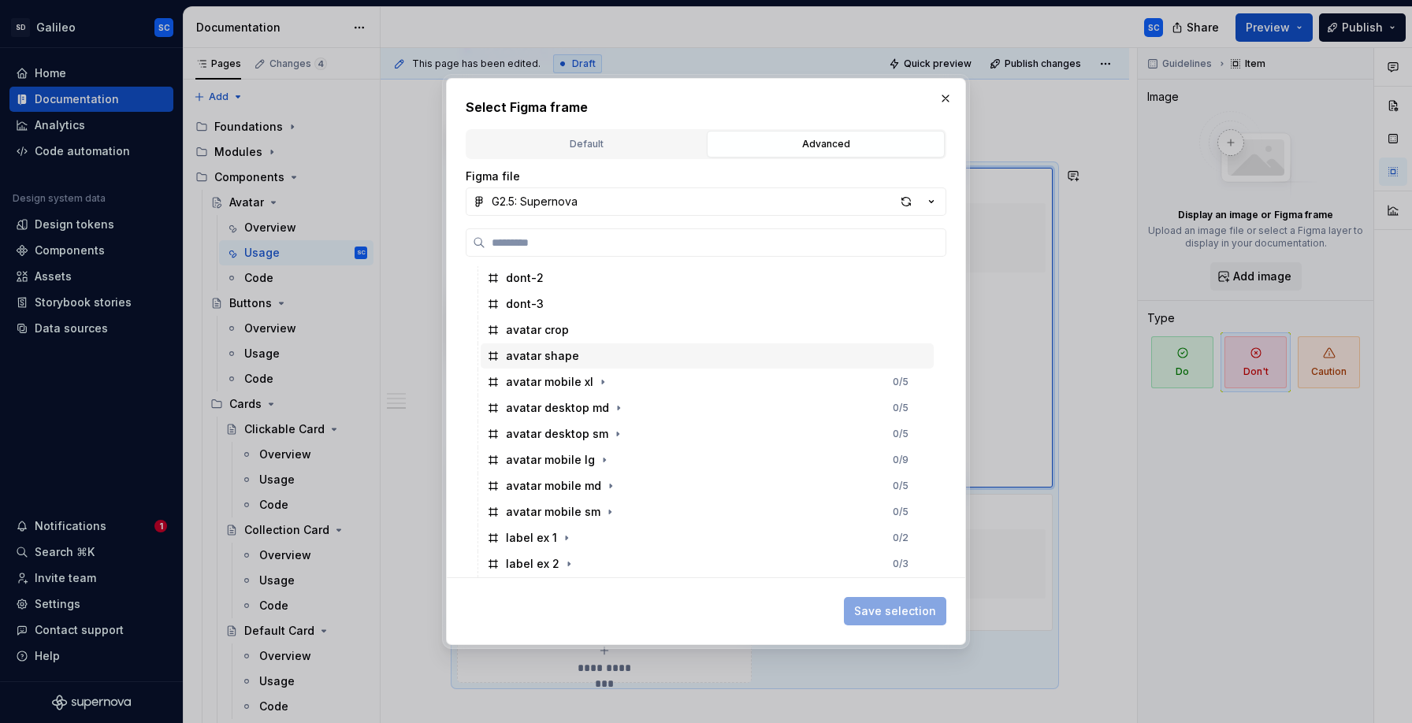
scroll to position [396, 0]
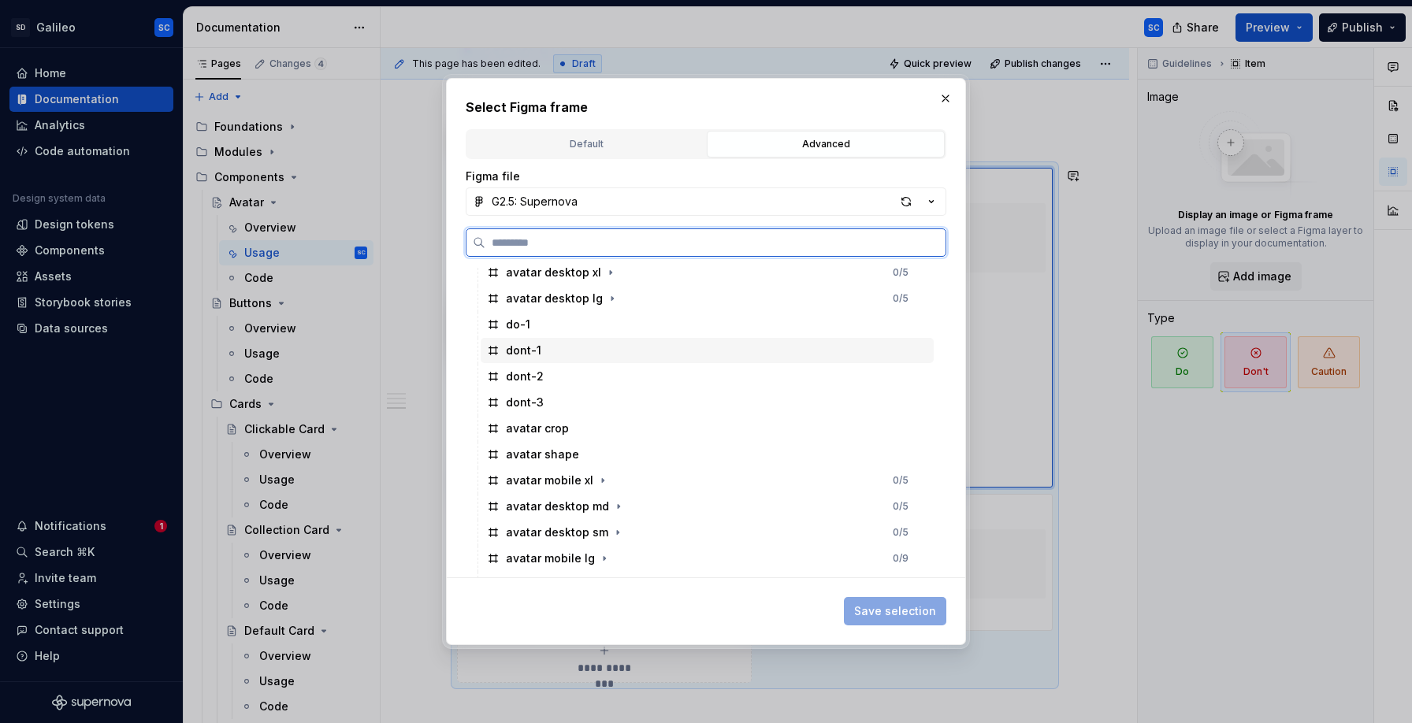
click at [571, 352] on div "dont-1" at bounding box center [707, 350] width 453 height 25
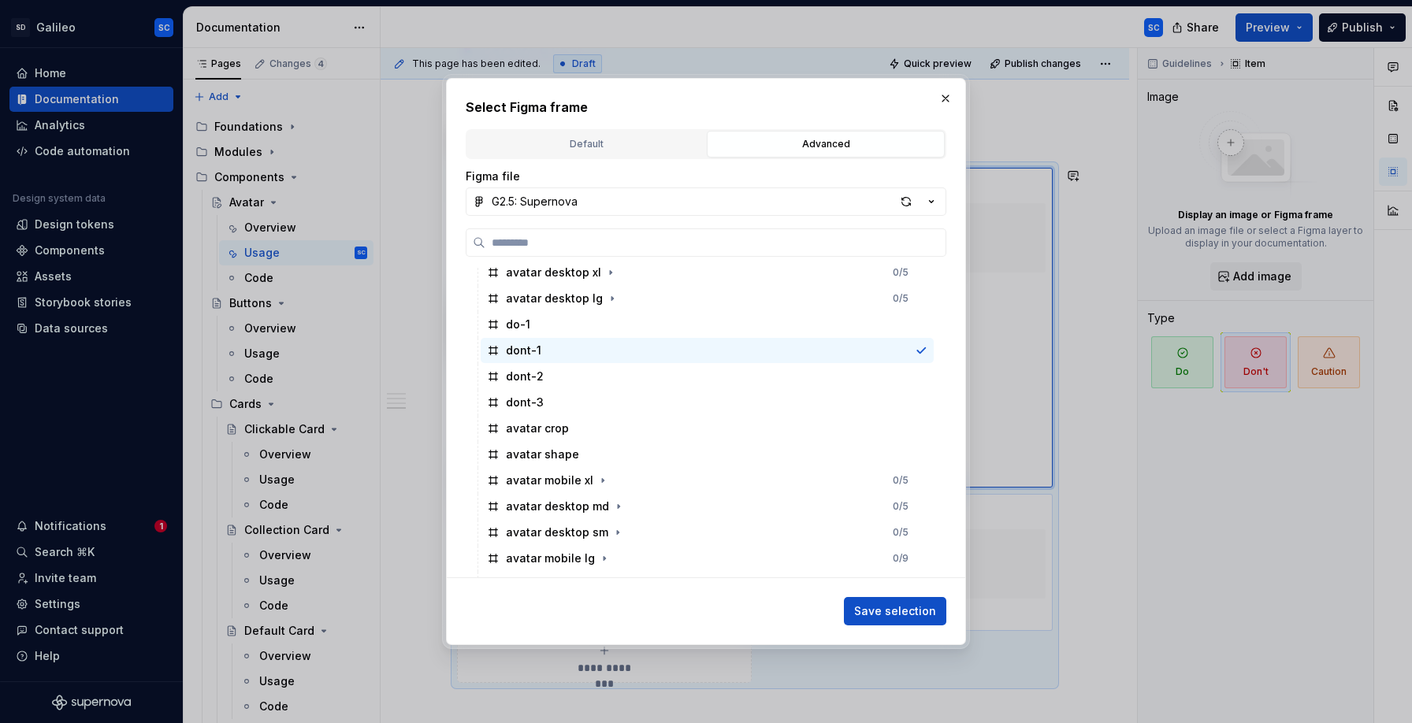
click at [899, 611] on span "Save selection" at bounding box center [895, 612] width 82 height 16
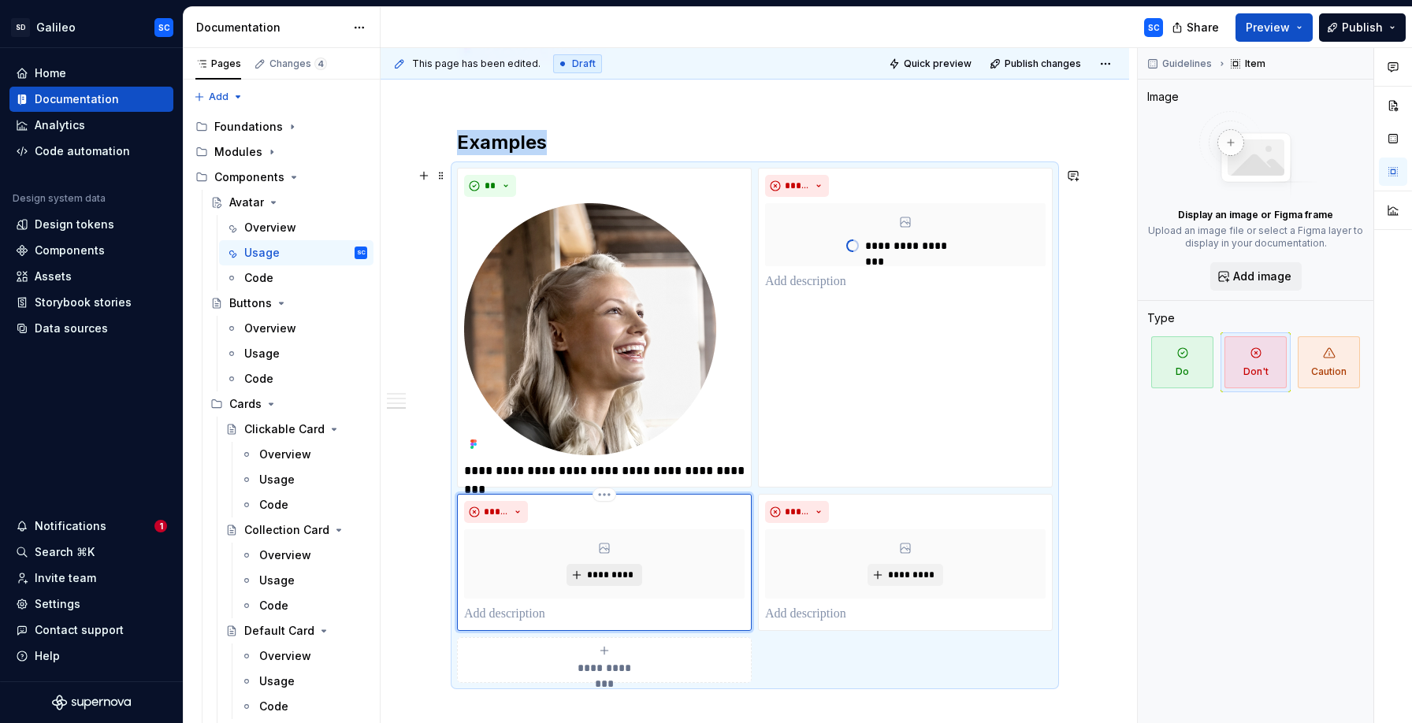
click at [611, 571] on span "*********" at bounding box center [610, 575] width 48 height 13
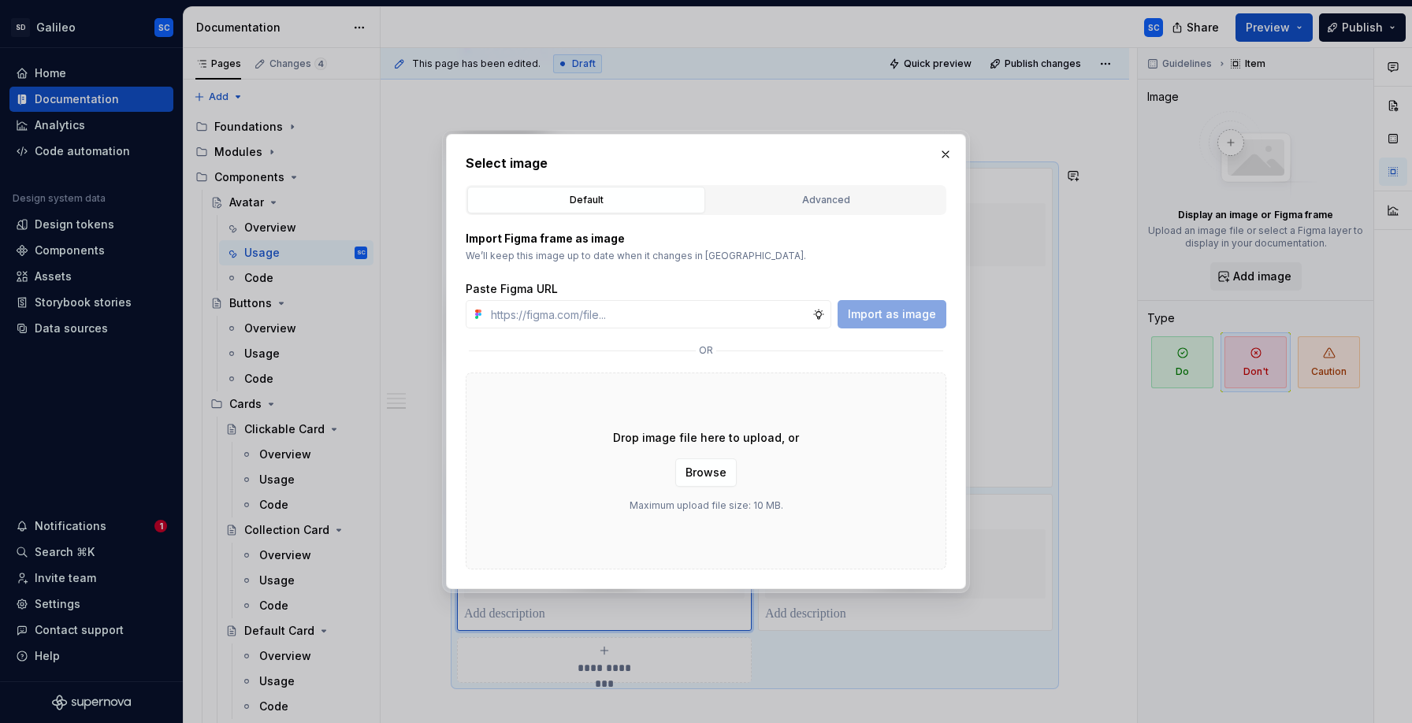
click at [835, 195] on div "Advanced" at bounding box center [825, 200] width 227 height 16
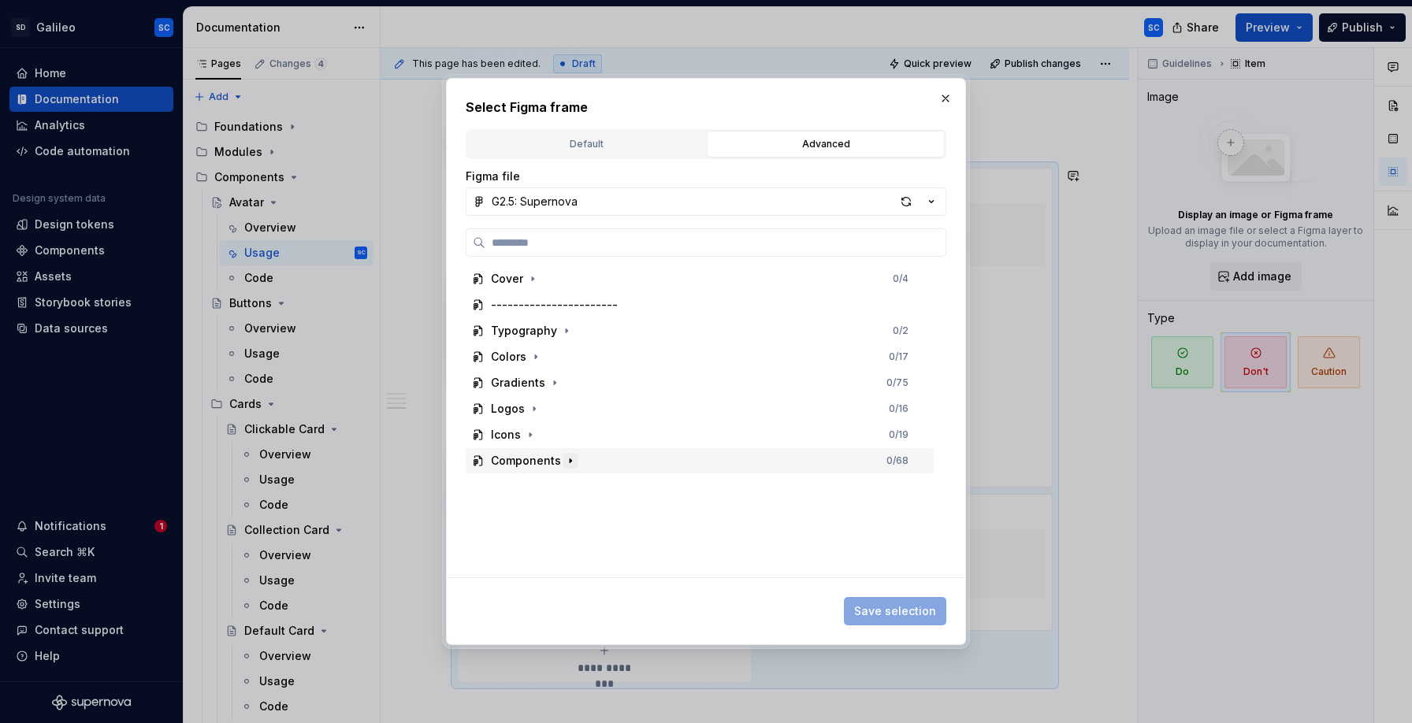
click at [570, 461] on icon "button" at bounding box center [571, 461] width 2 height 4
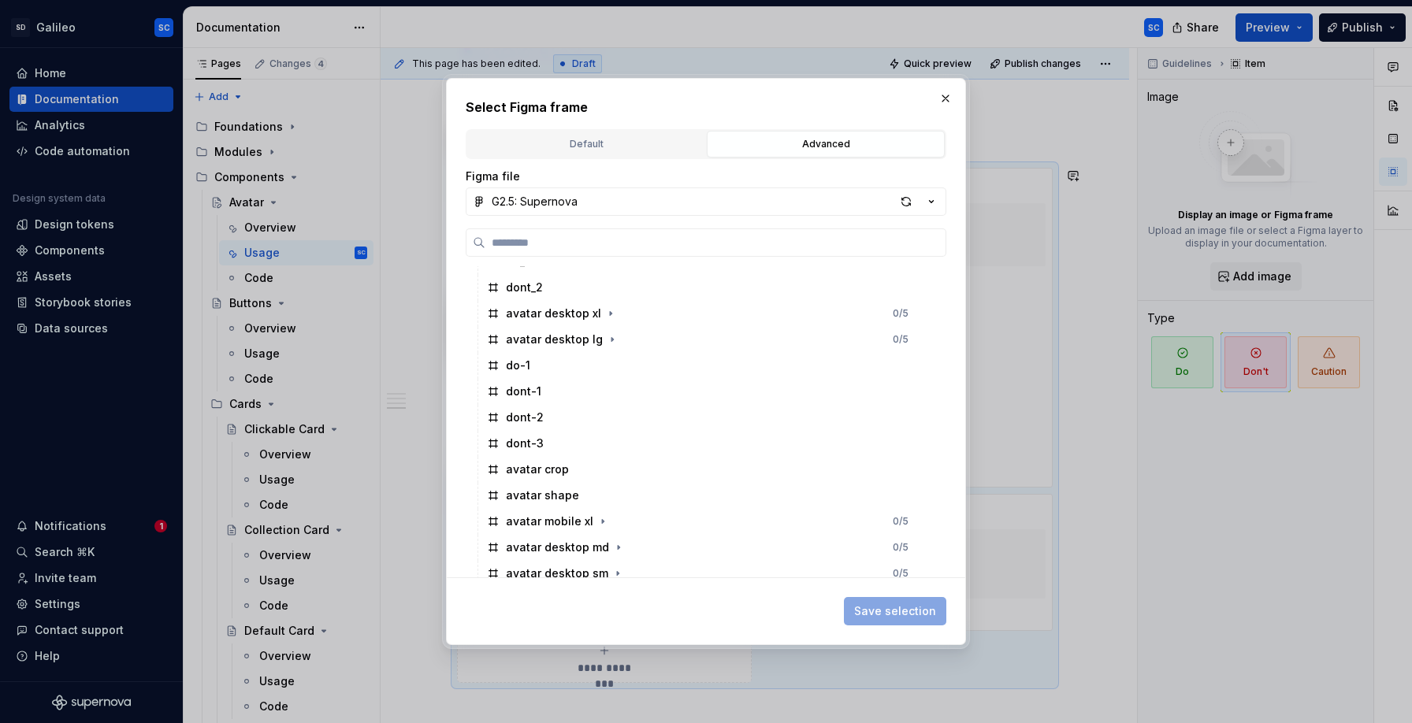
scroll to position [364, 0]
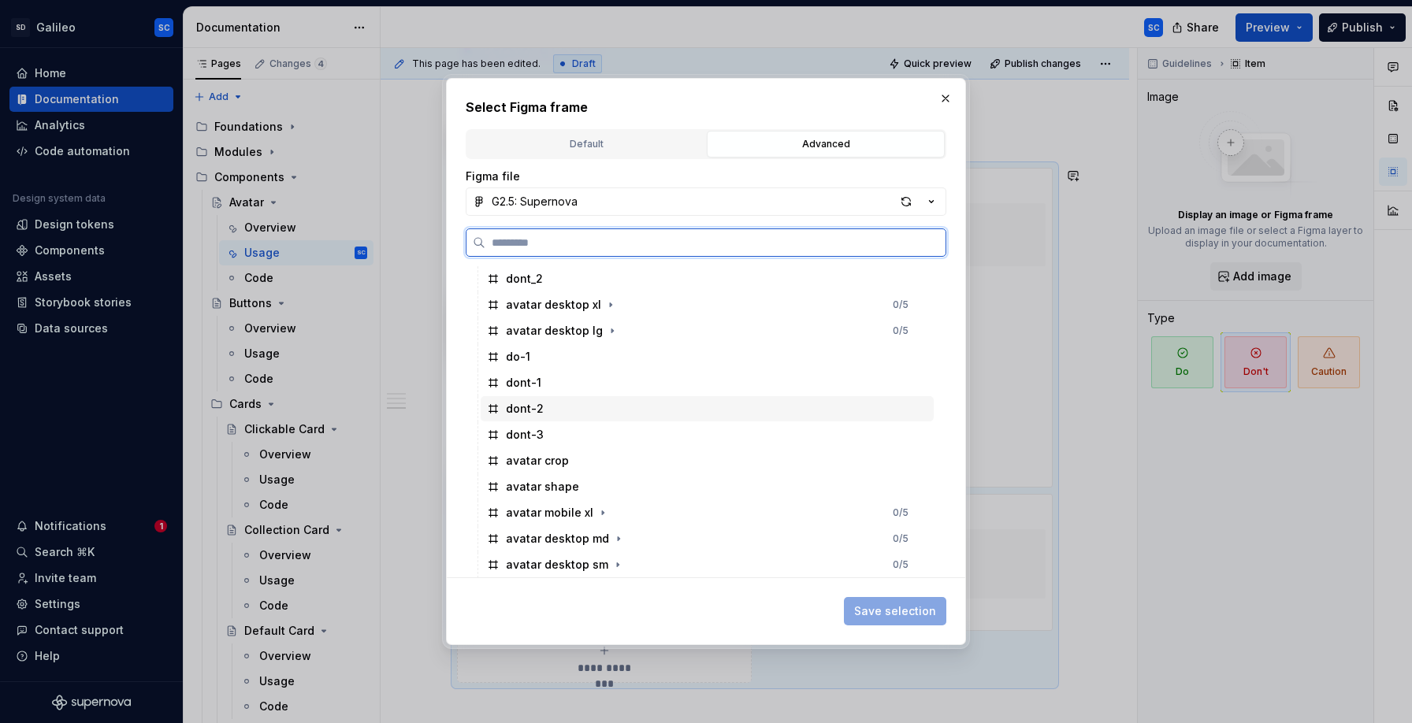
click at [536, 403] on div "dont-2" at bounding box center [525, 409] width 38 height 16
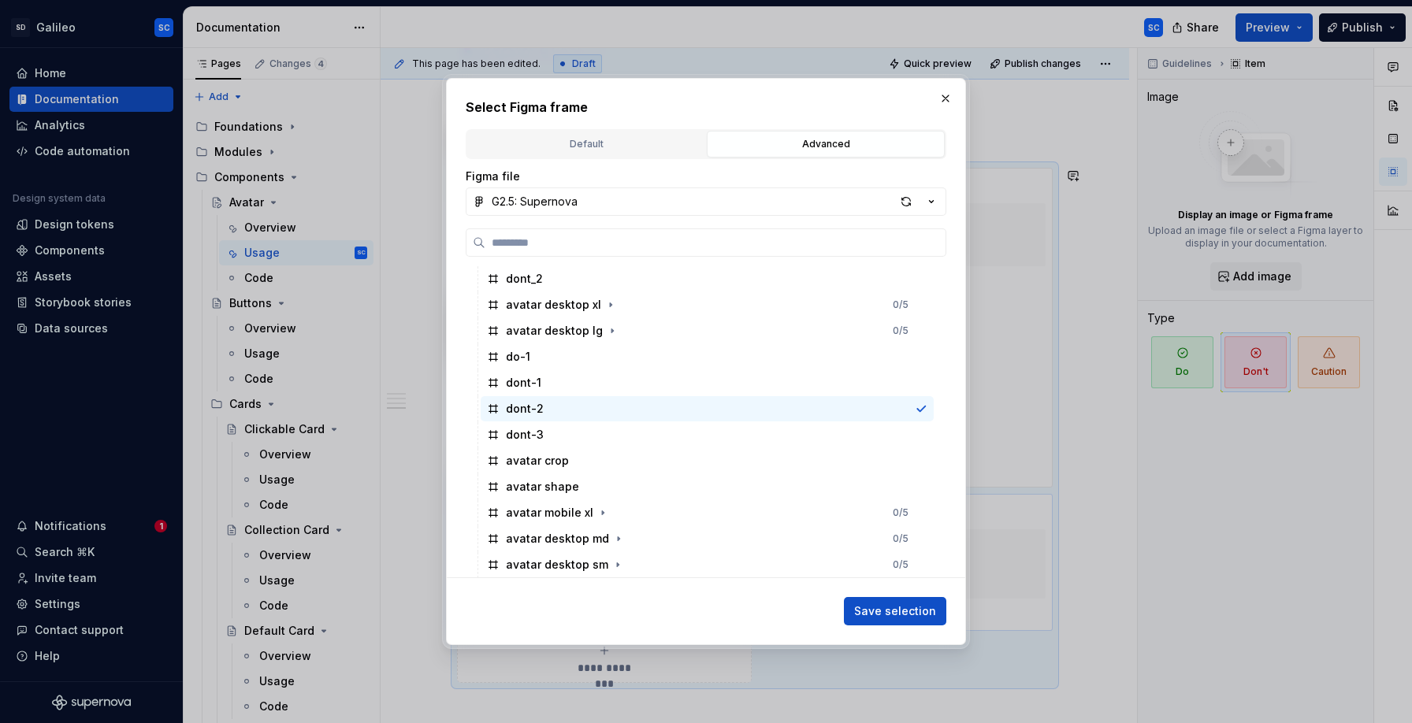
click at [922, 617] on span "Save selection" at bounding box center [895, 612] width 82 height 16
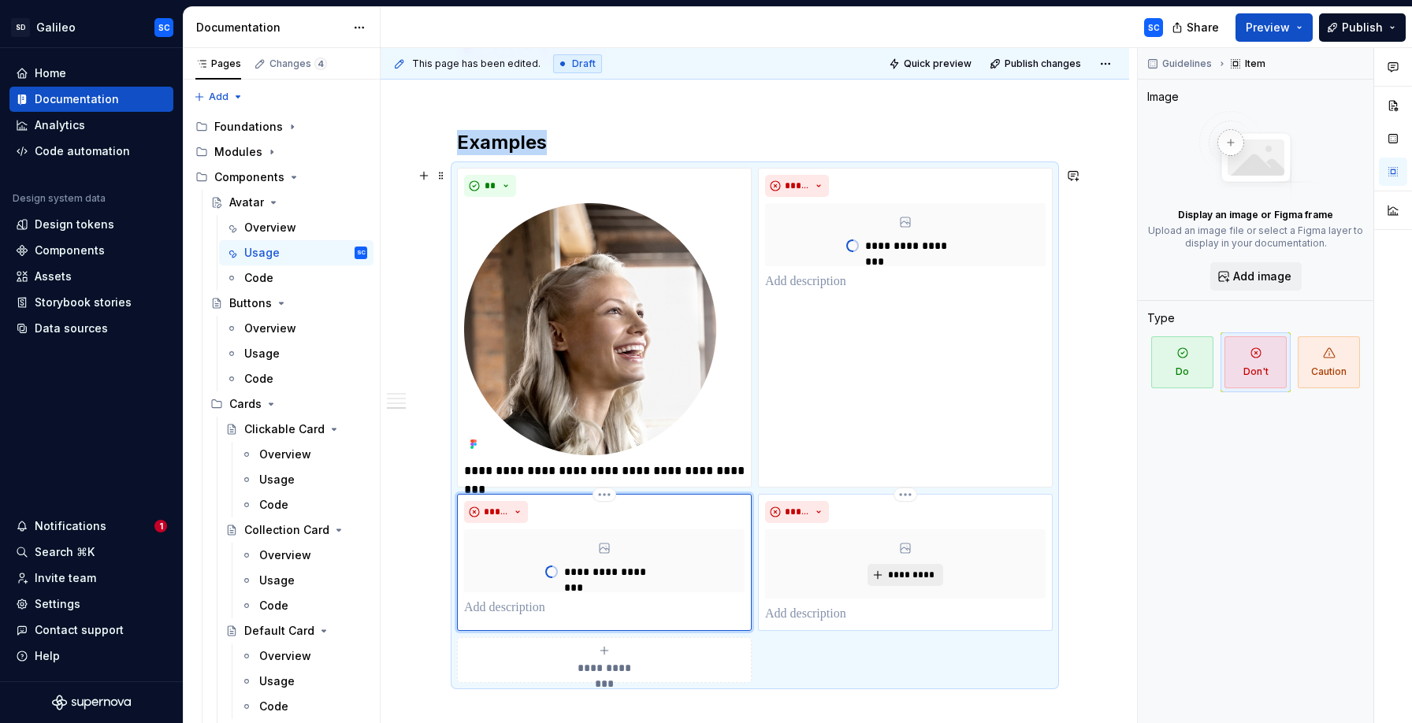
click at [909, 572] on span "*********" at bounding box center [911, 575] width 48 height 13
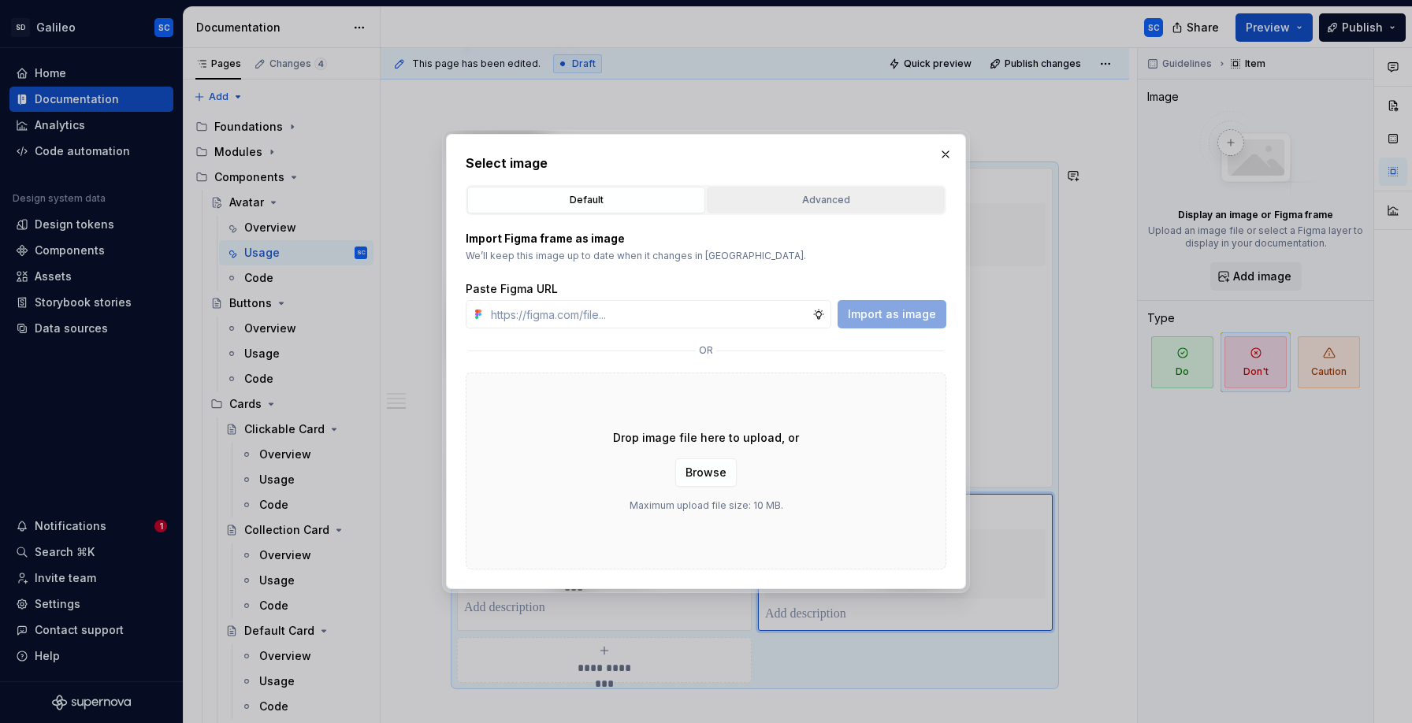
click at [800, 195] on div "Advanced" at bounding box center [825, 200] width 227 height 16
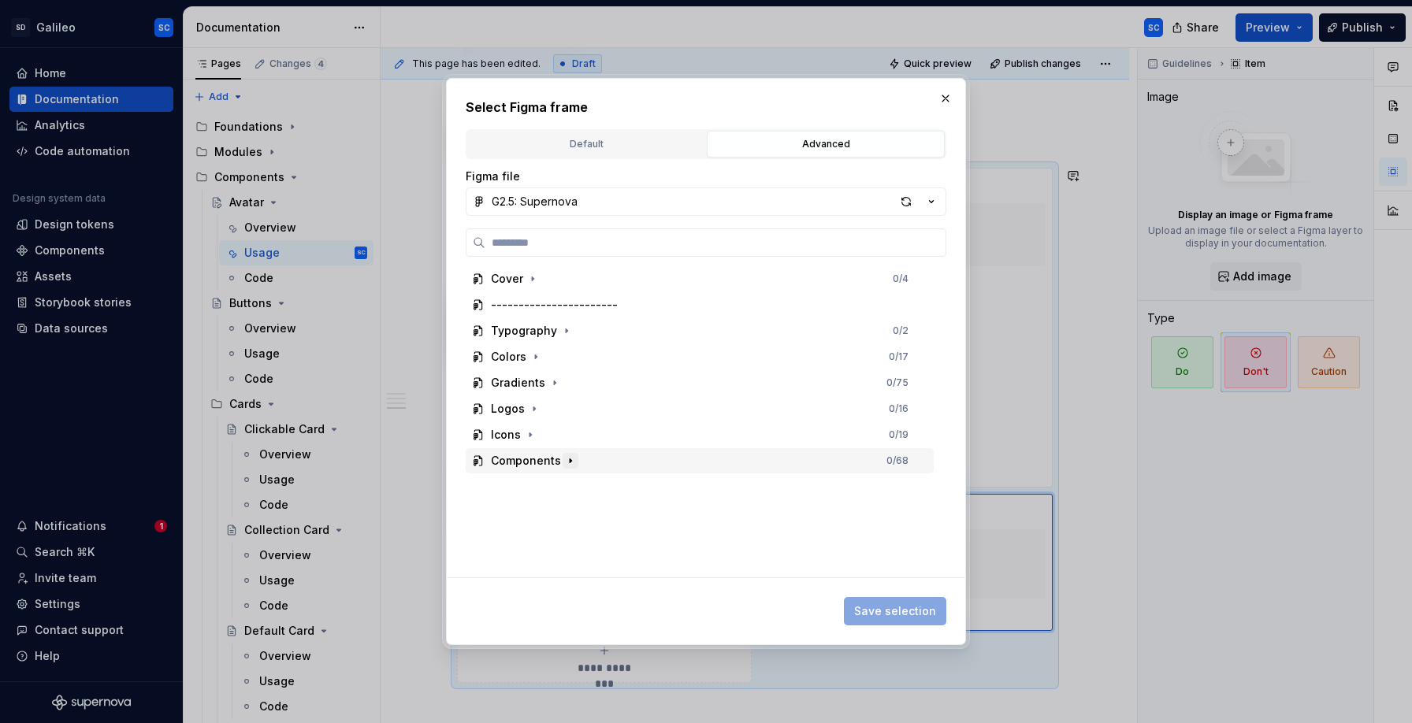
click at [569, 462] on icon "button" at bounding box center [570, 461] width 13 height 13
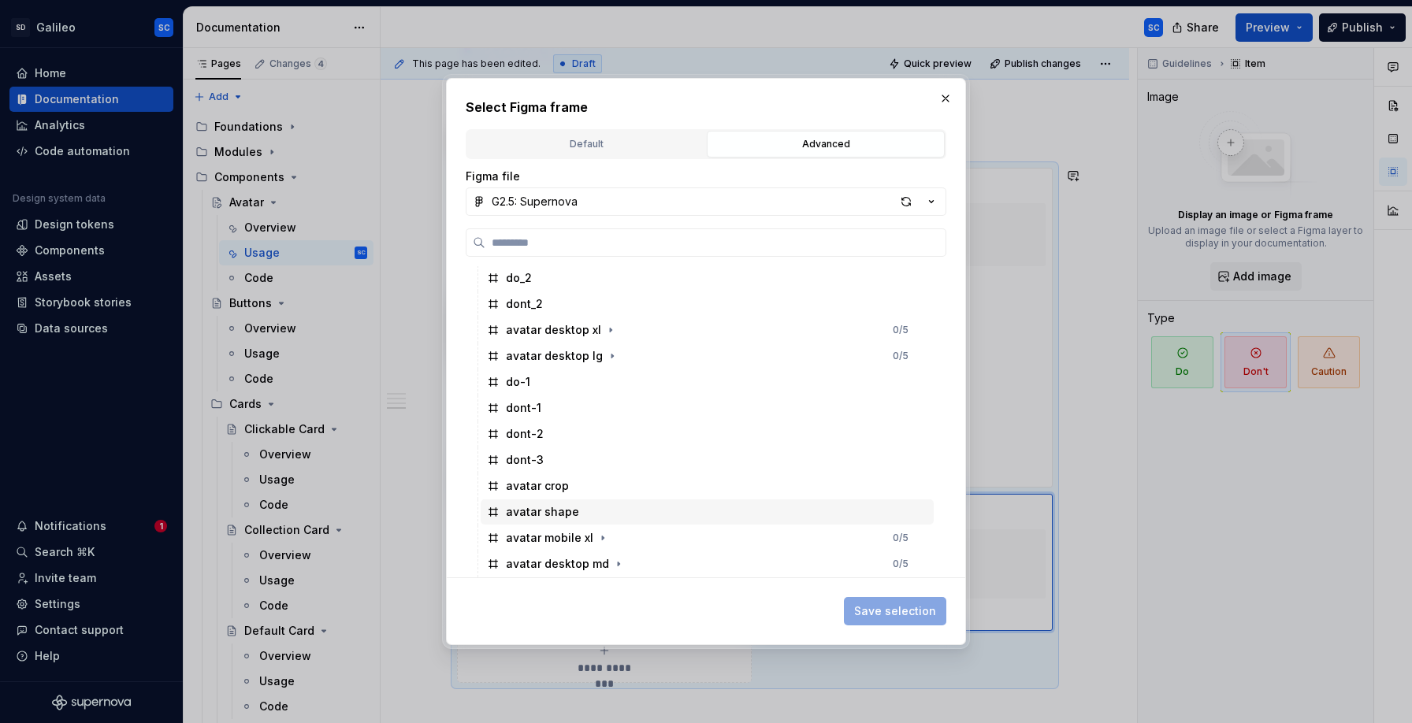
scroll to position [0, 3]
click at [544, 457] on div "dont-3" at bounding box center [707, 460] width 453 height 25
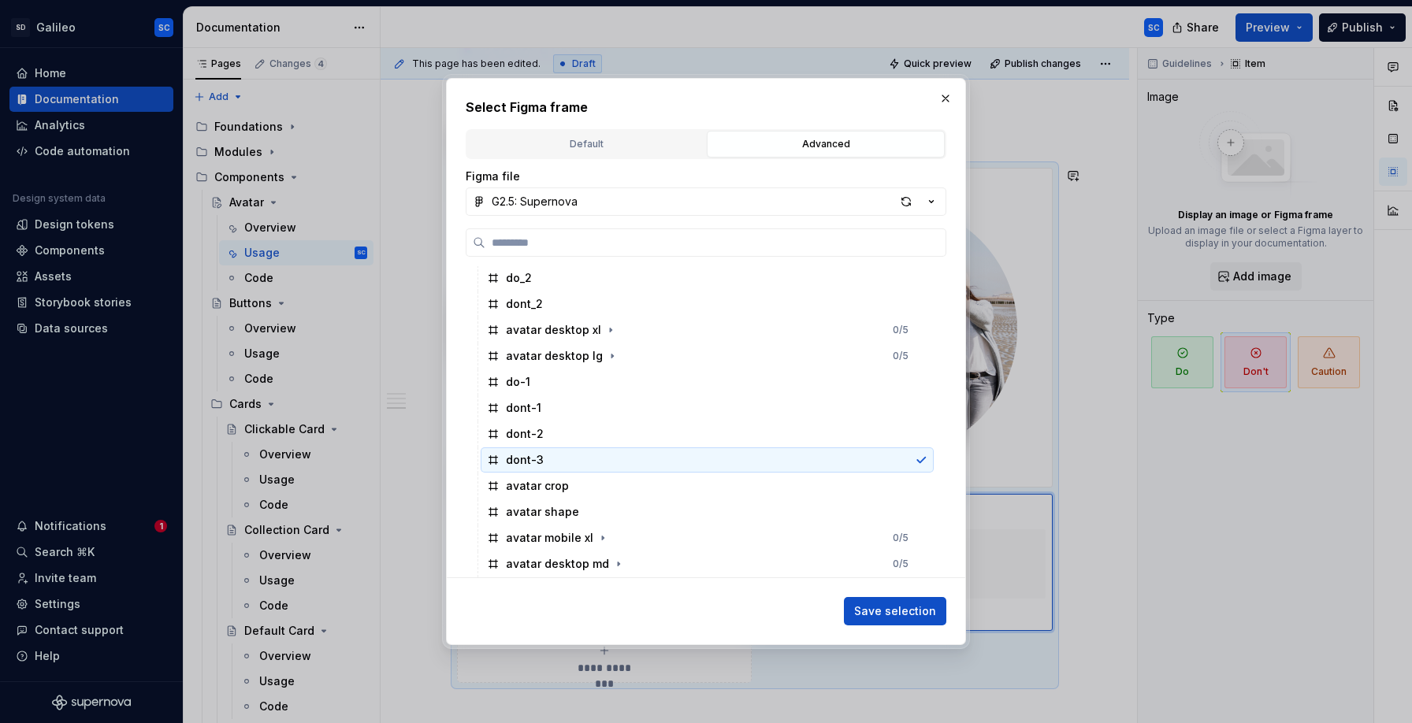
click at [885, 613] on span "Save selection" at bounding box center [895, 612] width 82 height 16
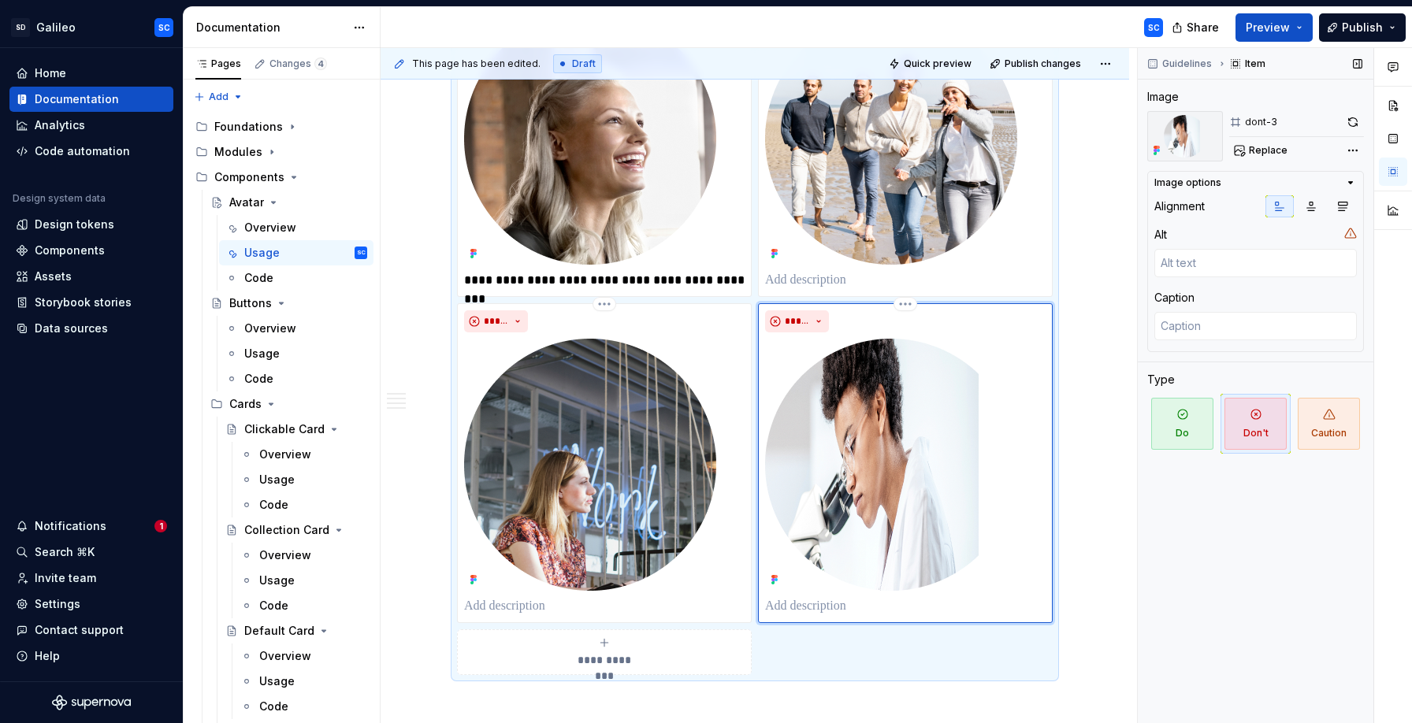
scroll to position [1132, 0]
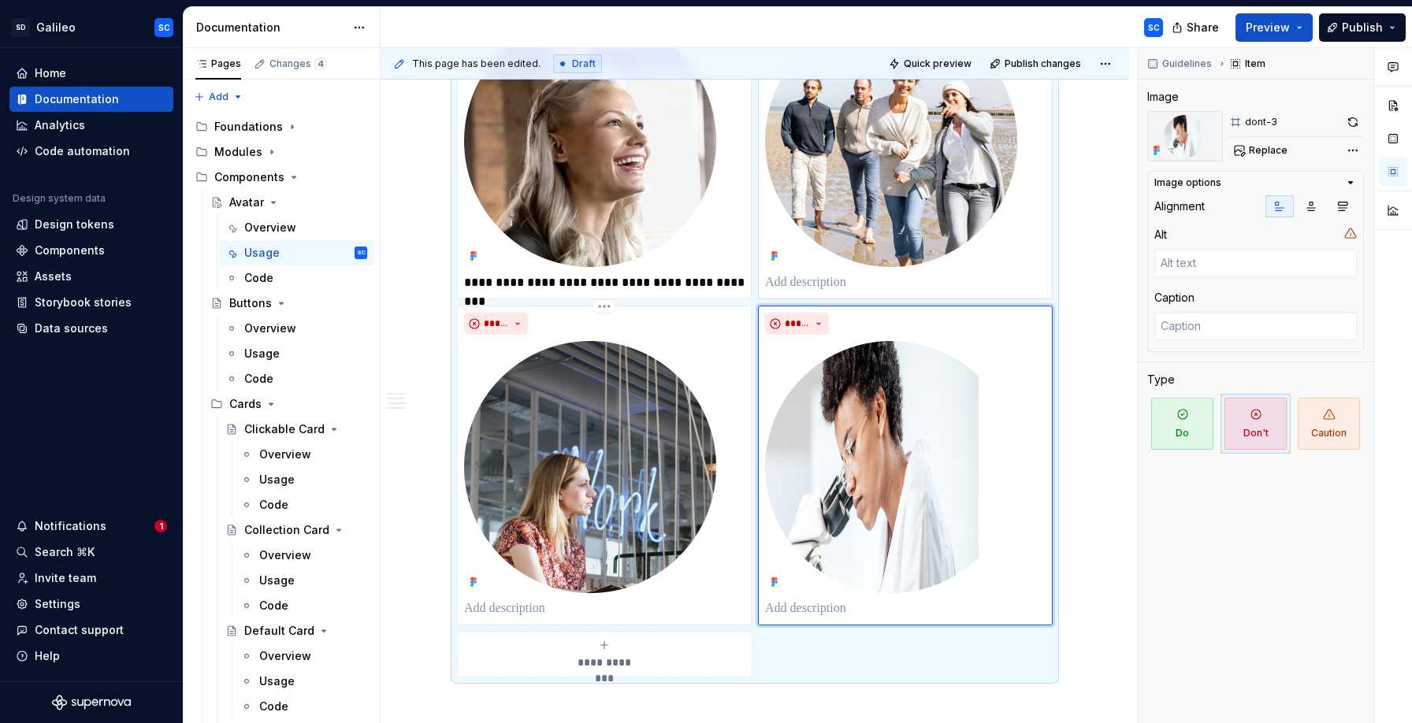
click at [867, 281] on p at bounding box center [905, 282] width 280 height 19
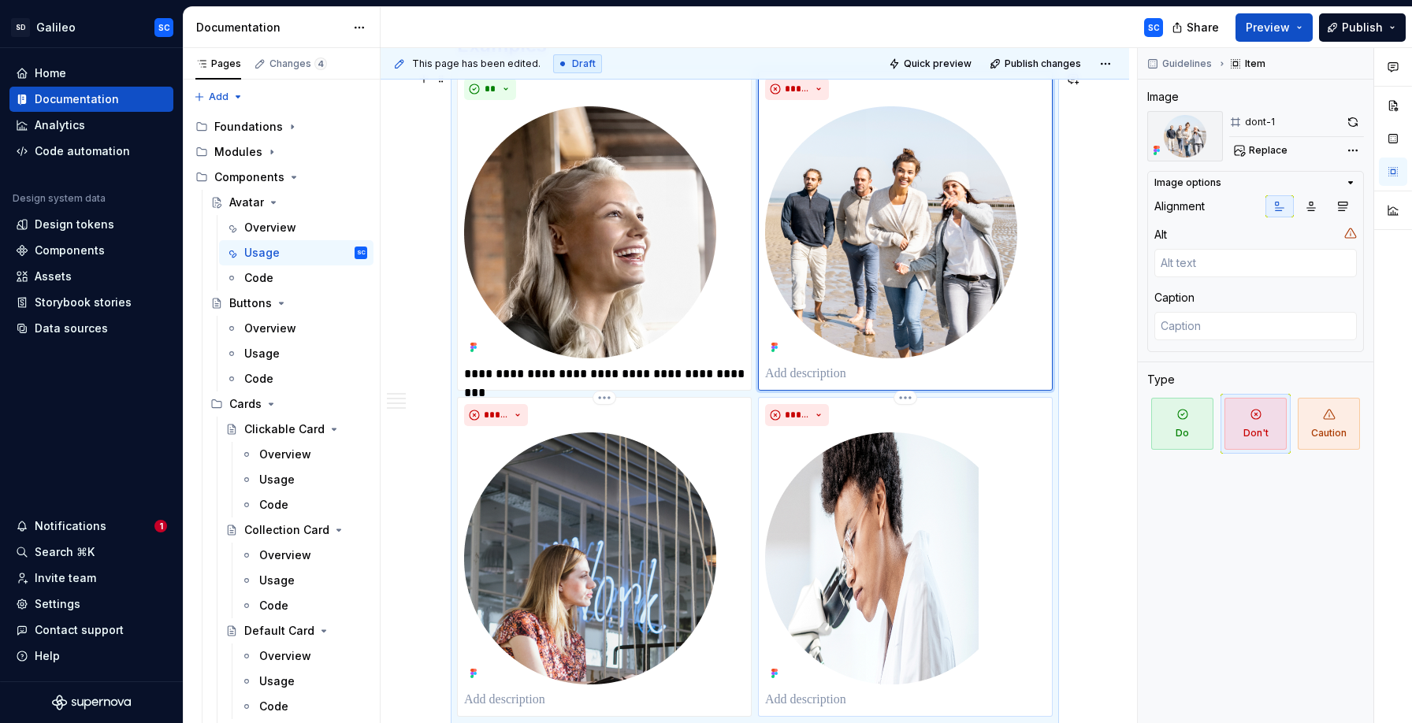
scroll to position [1005, 0]
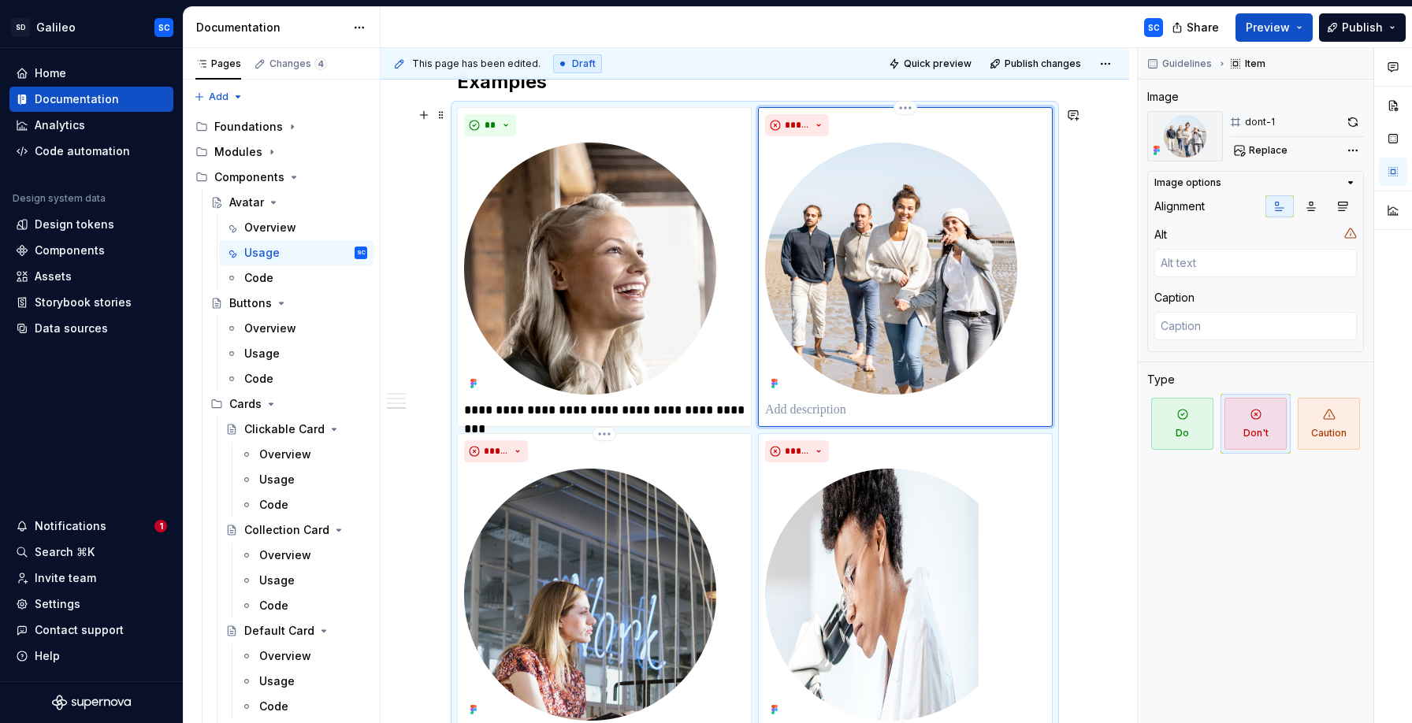
type textarea "*"
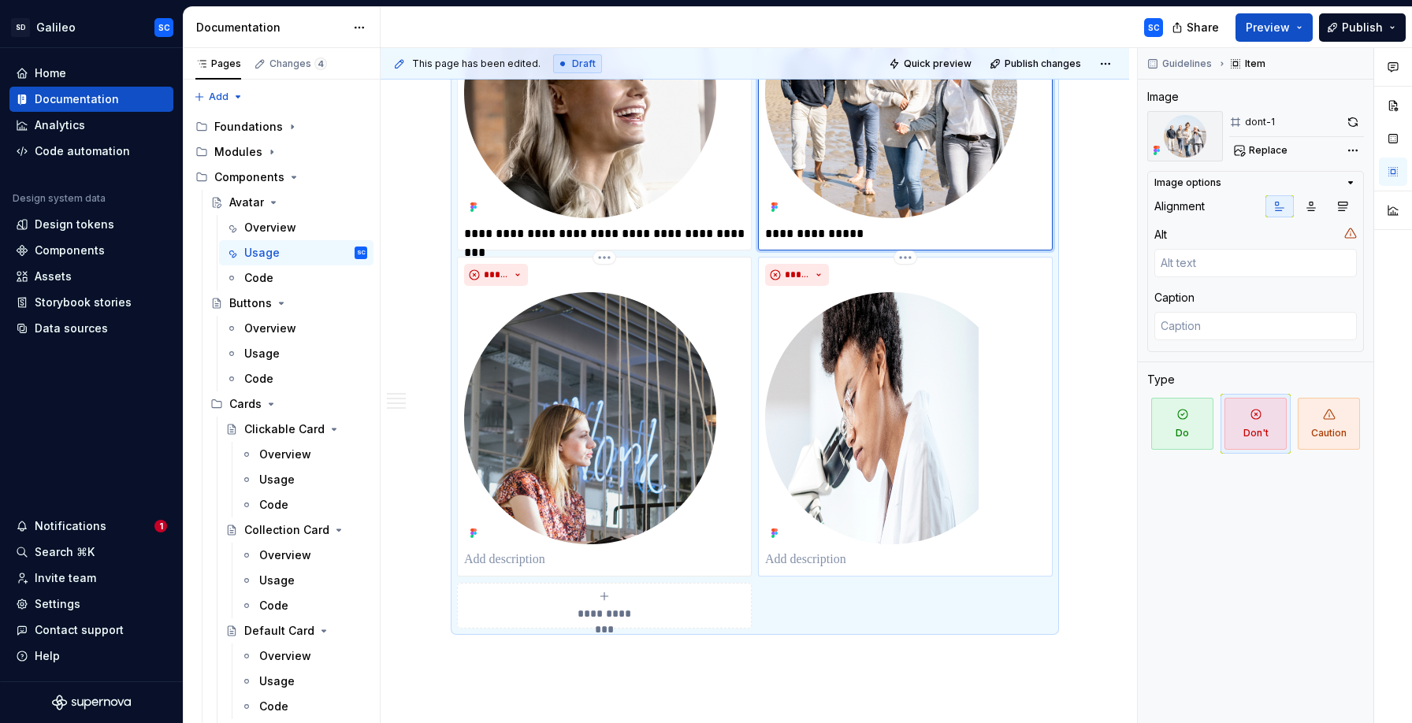
scroll to position [1183, 0]
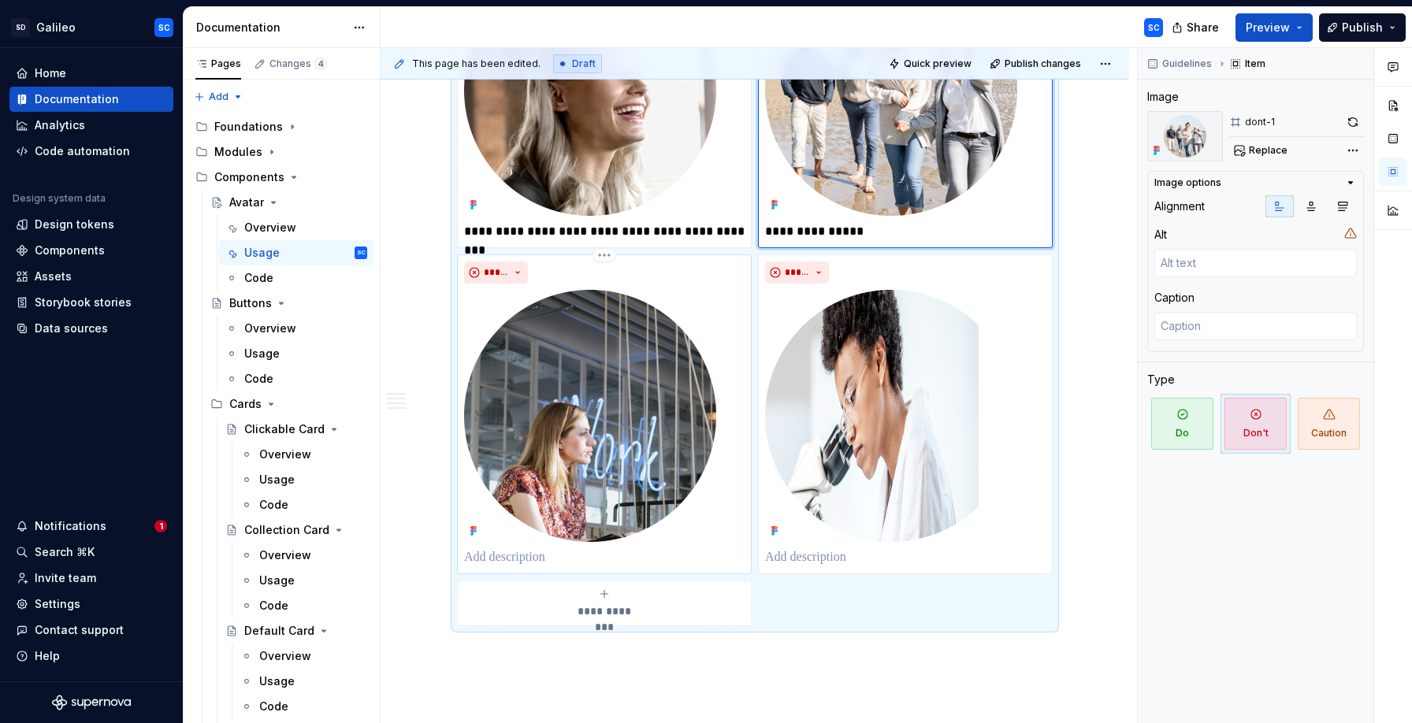
click at [567, 558] on p at bounding box center [604, 557] width 280 height 19
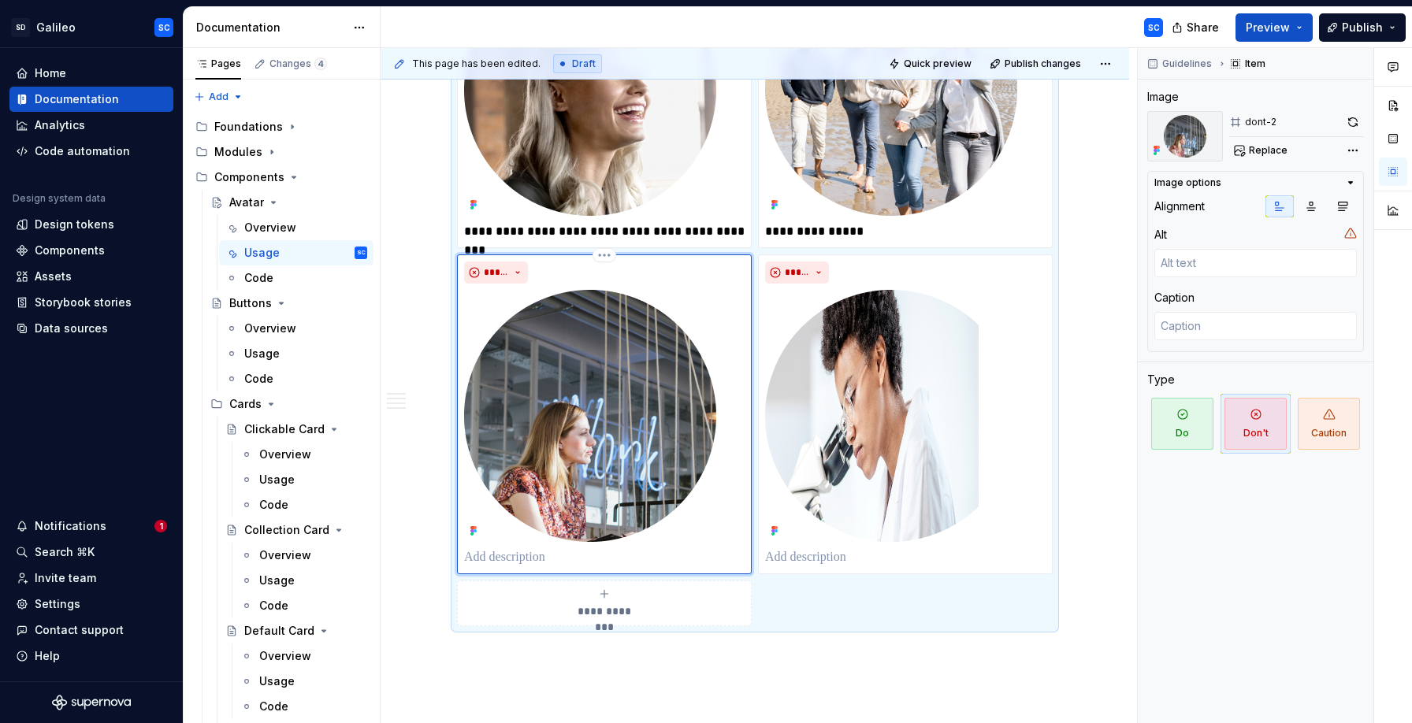
type textarea "*"
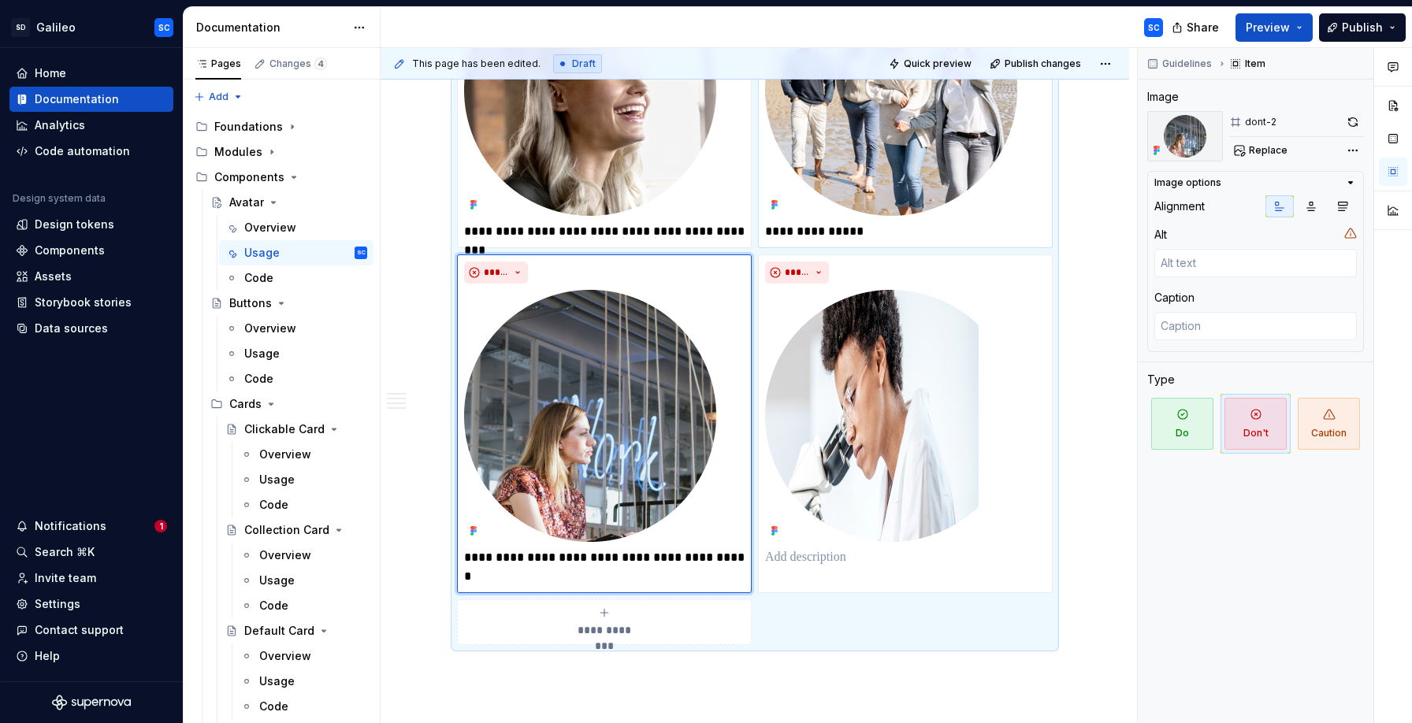
click at [877, 229] on p "**********" at bounding box center [905, 231] width 280 height 19
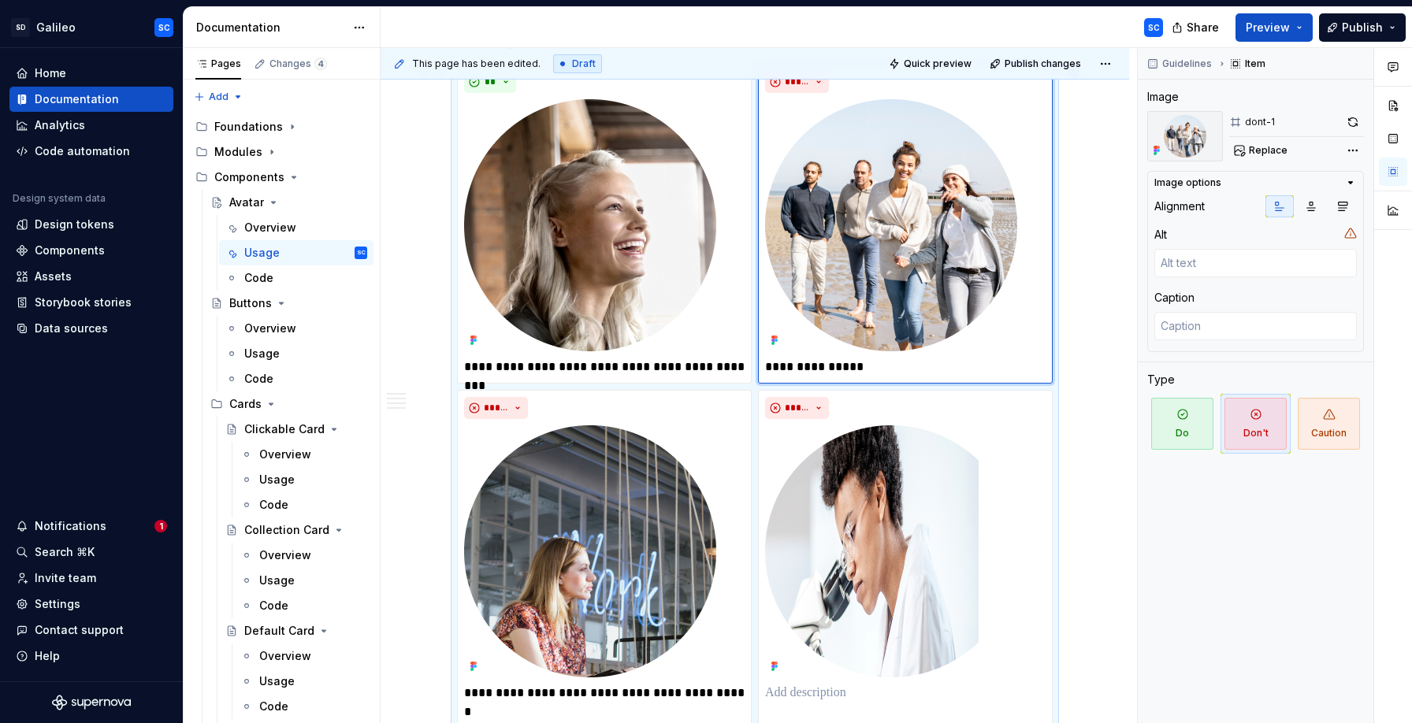
scroll to position [1077, 0]
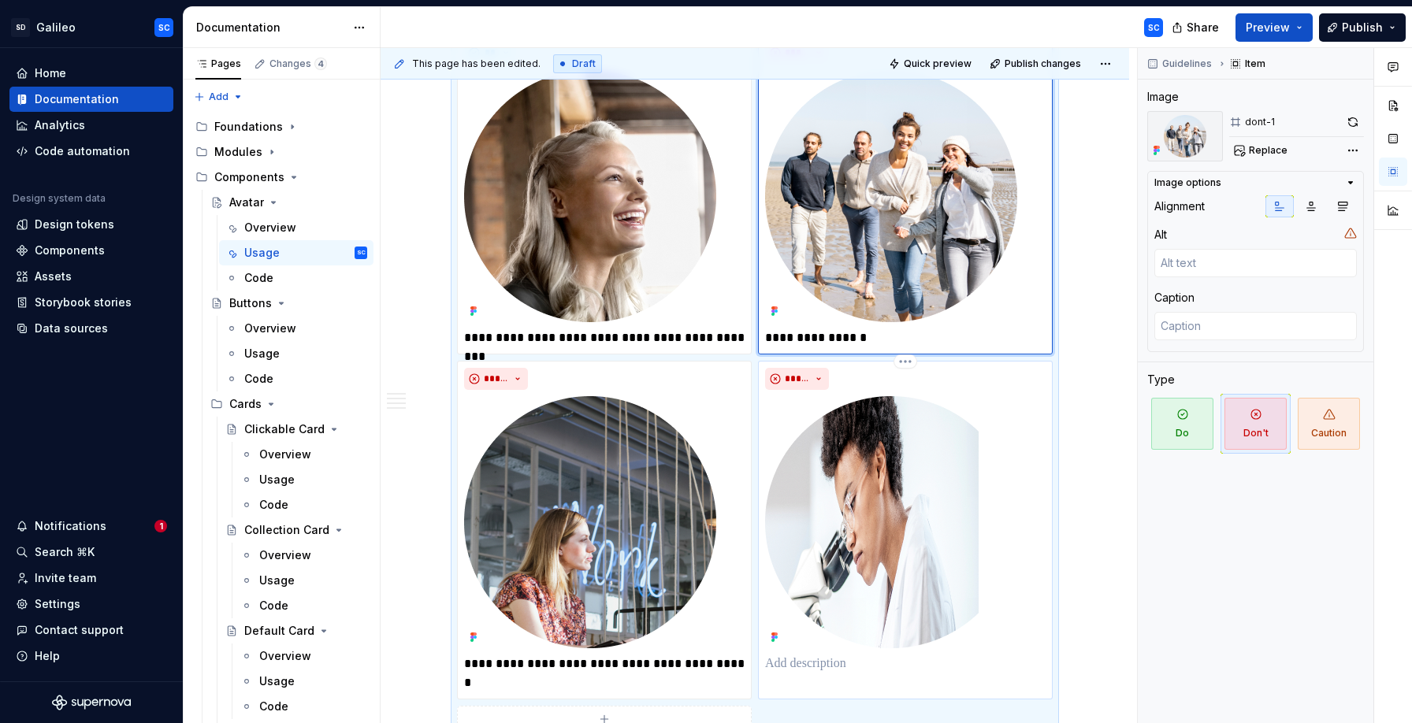
click at [812, 667] on p at bounding box center [905, 664] width 280 height 19
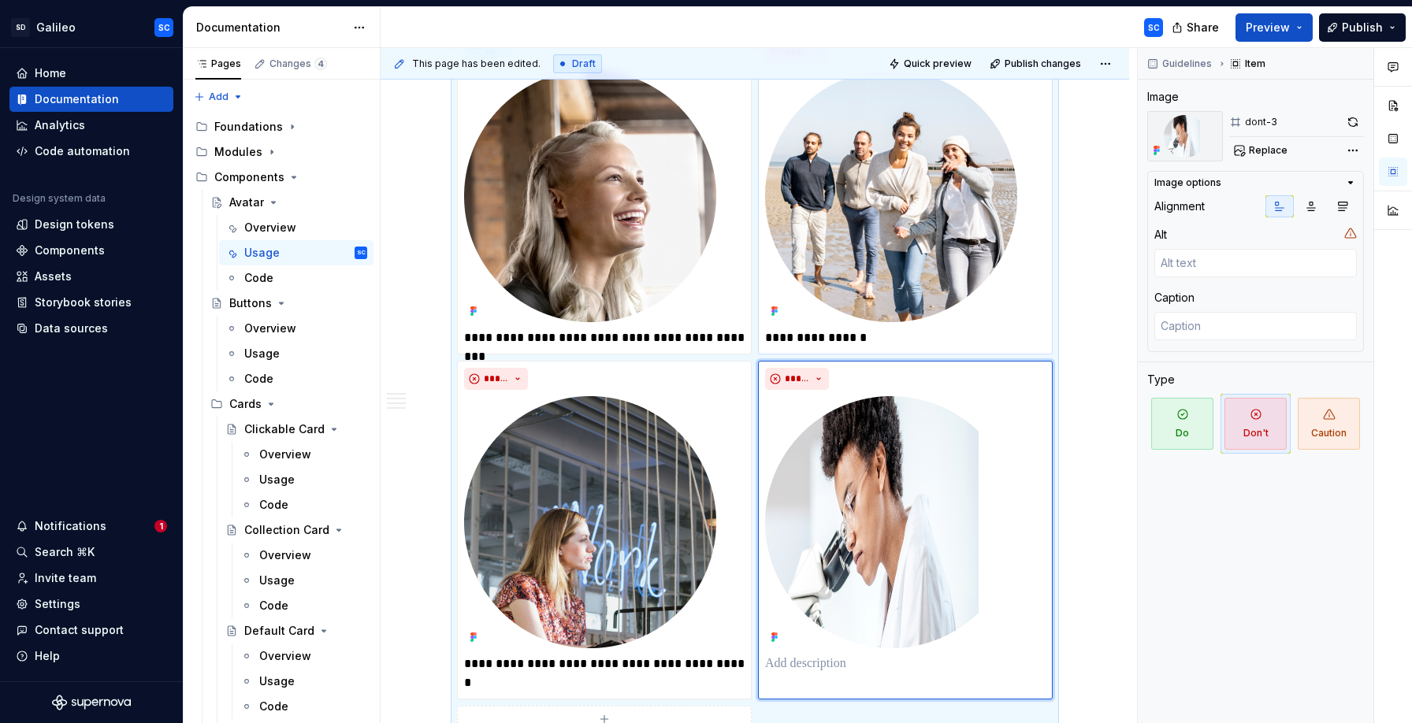
click at [773, 329] on p "**********" at bounding box center [905, 338] width 280 height 19
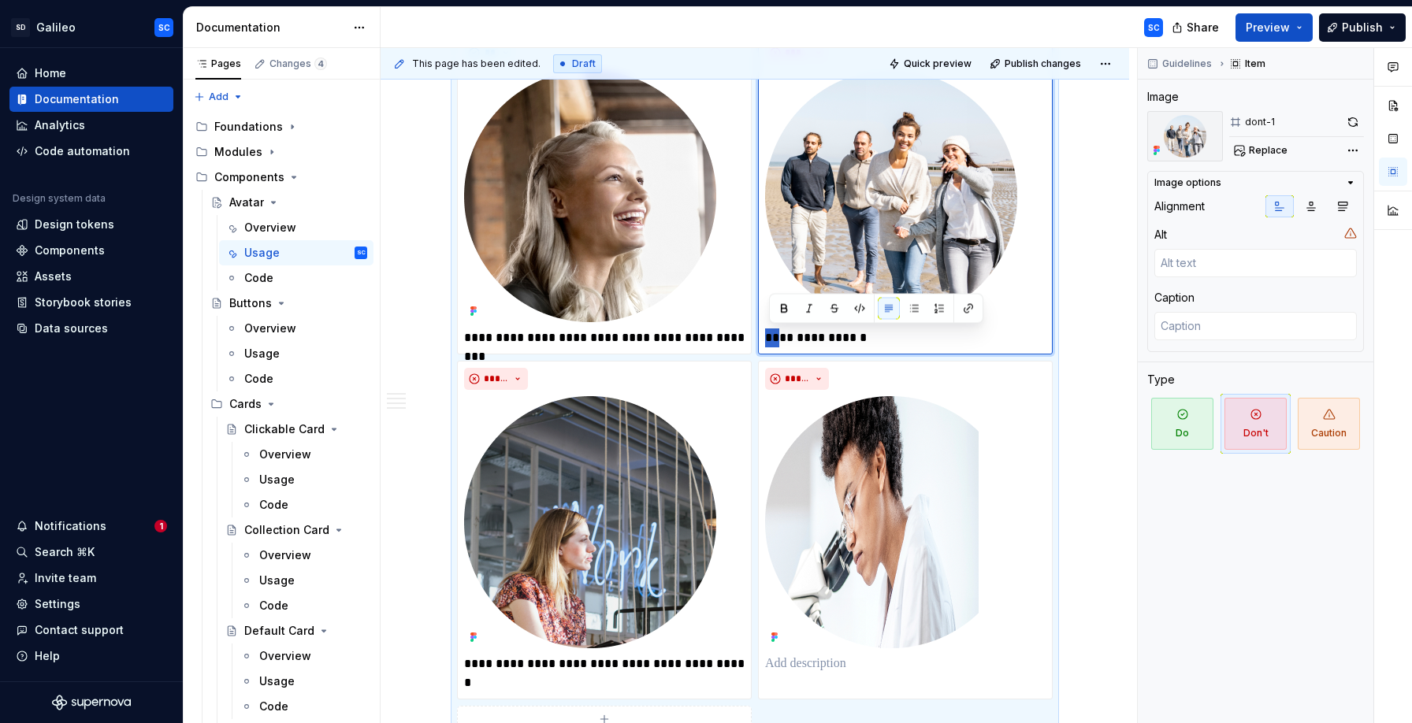
click at [773, 329] on p "**********" at bounding box center [905, 338] width 280 height 19
click at [477, 666] on p "**********" at bounding box center [604, 674] width 280 height 38
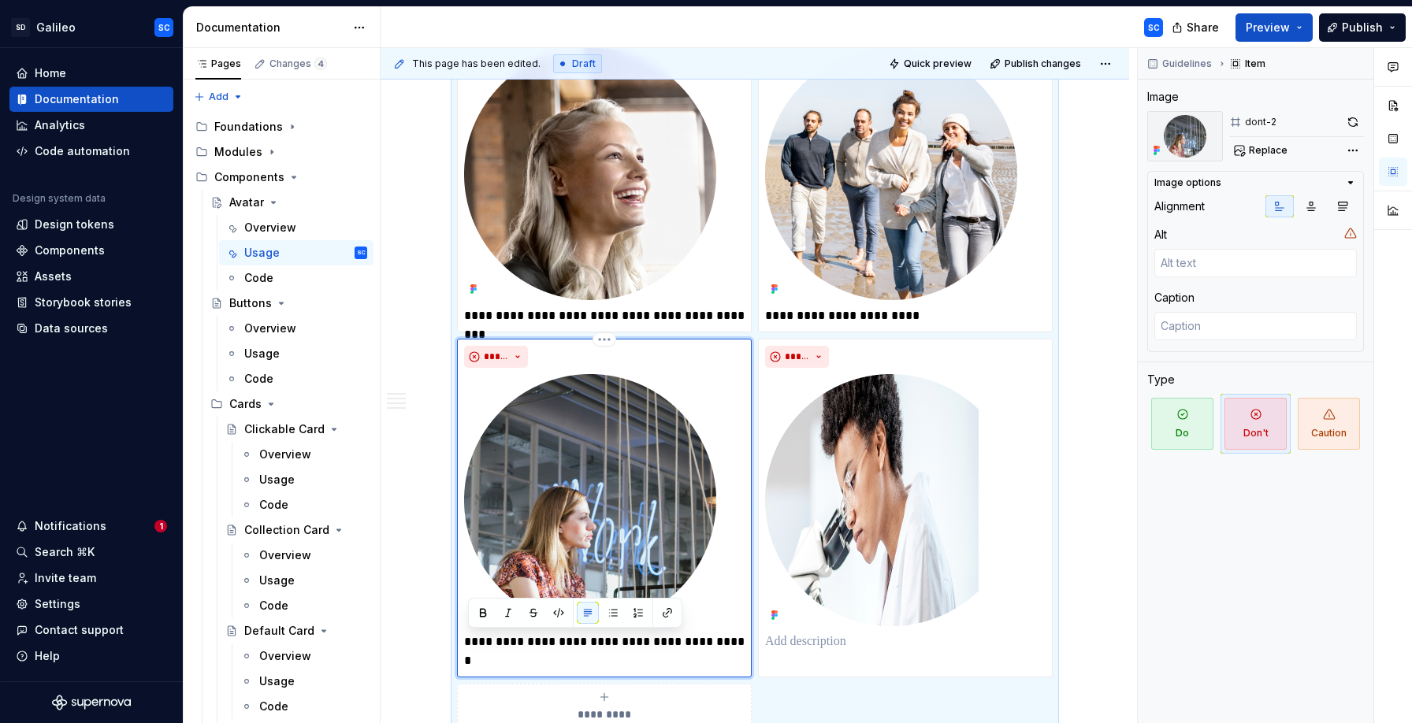
scroll to position [1103, 0]
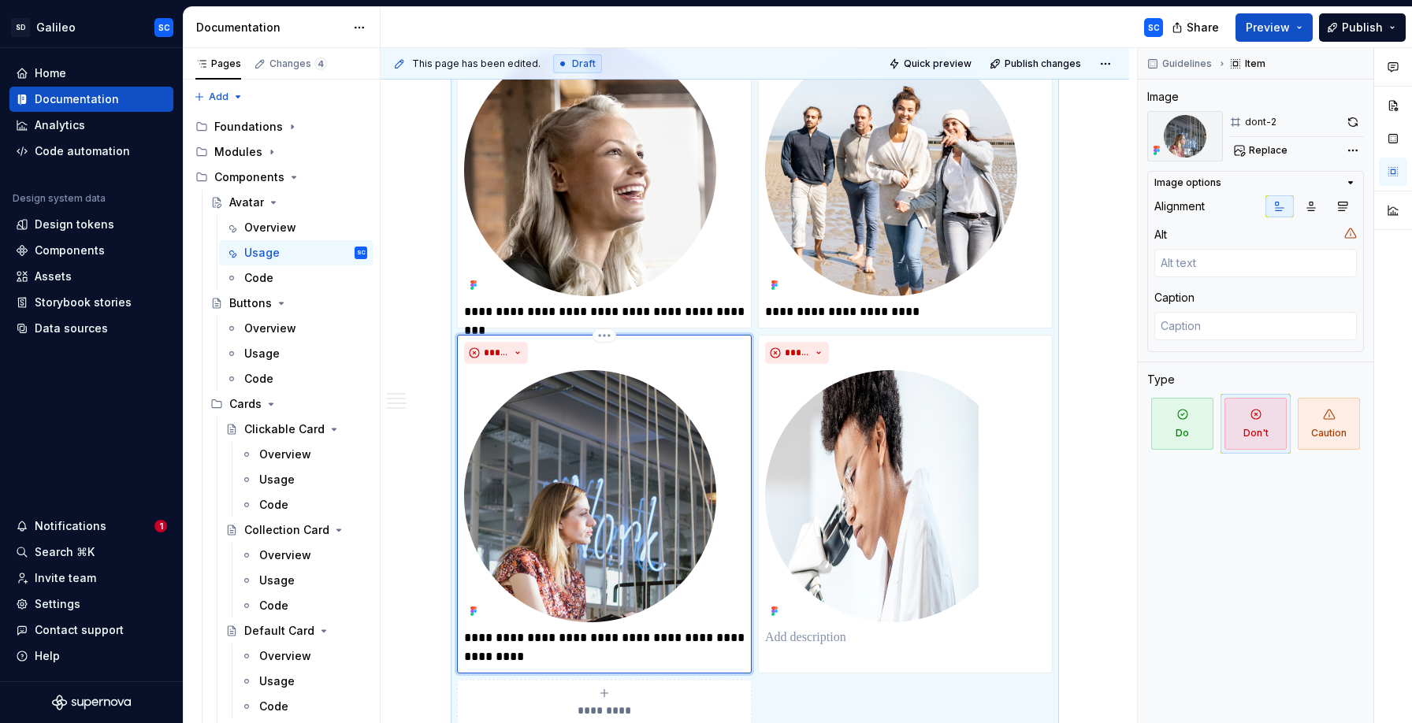
click at [522, 638] on p "**********" at bounding box center [604, 648] width 280 height 38
click at [838, 645] on p at bounding box center [905, 638] width 280 height 19
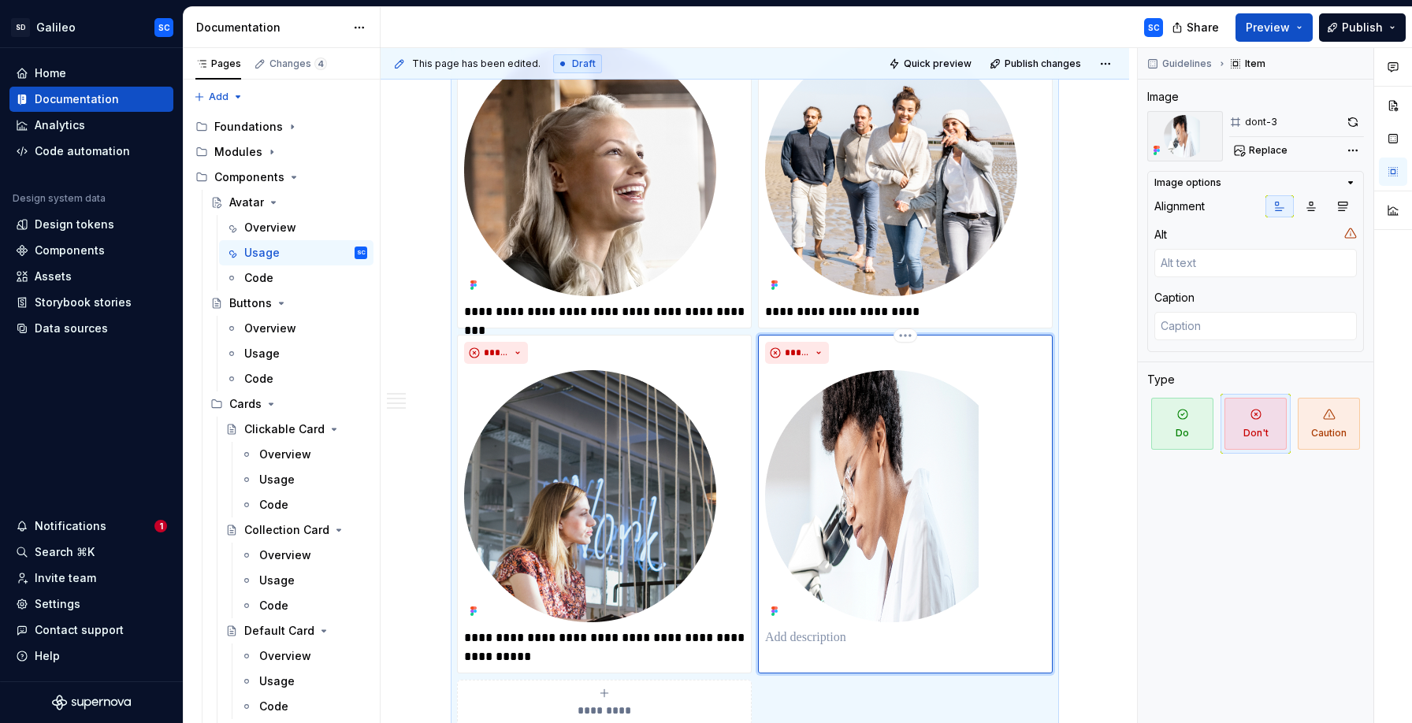
type textarea "*"
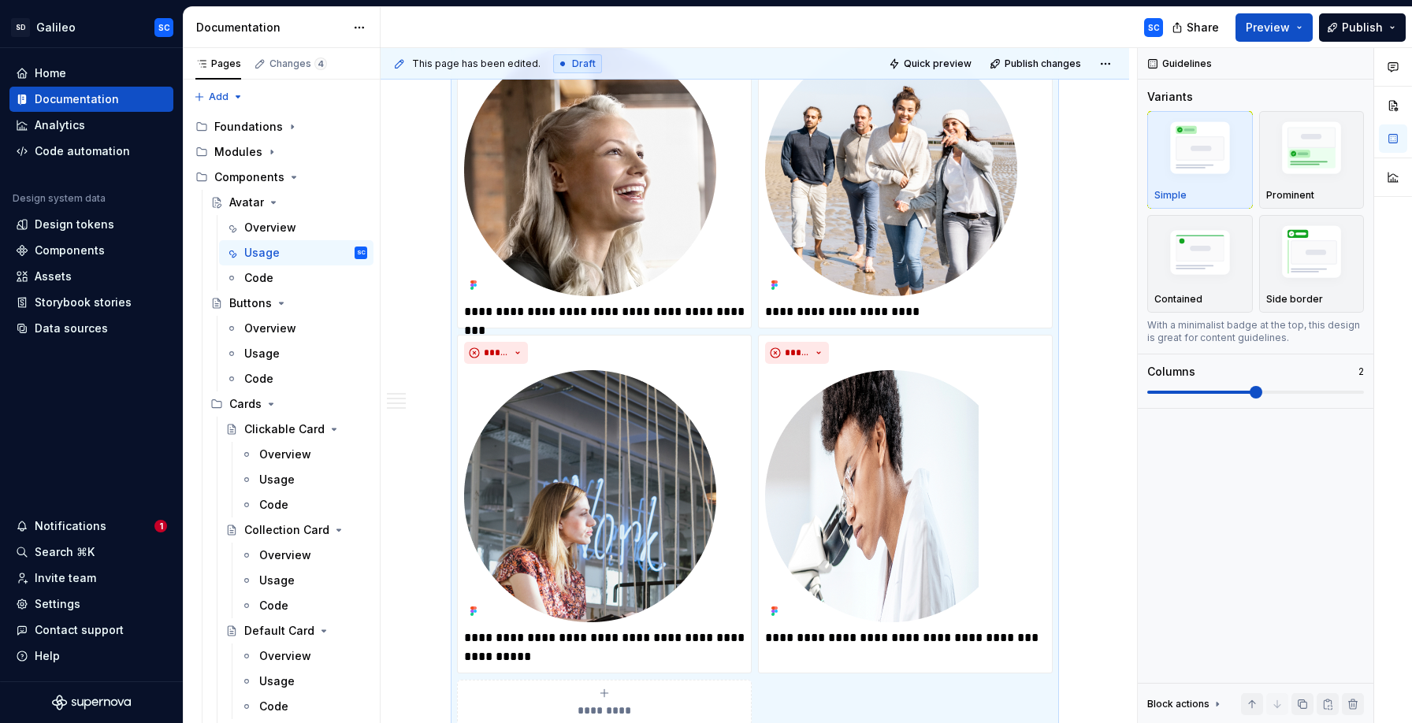
click at [1097, 624] on div "**********" at bounding box center [755, 84] width 749 height 1753
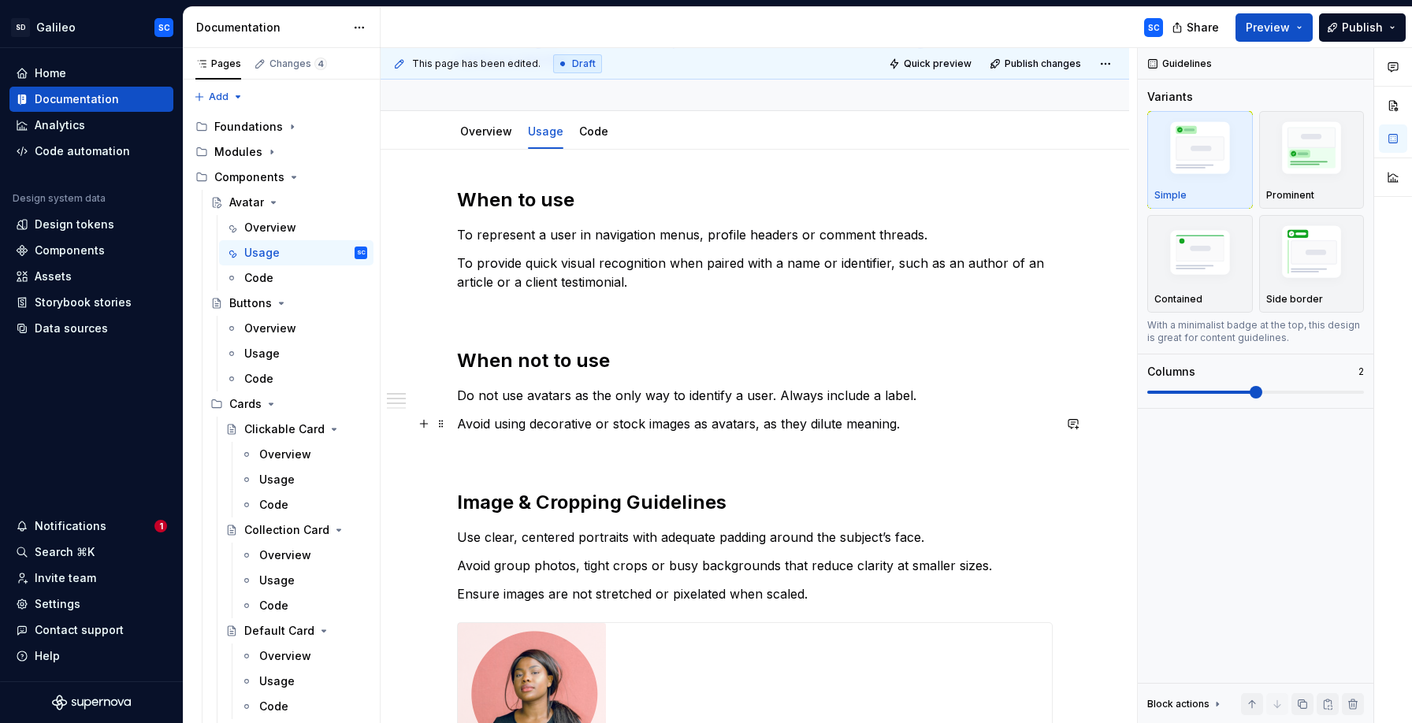
scroll to position [0, 0]
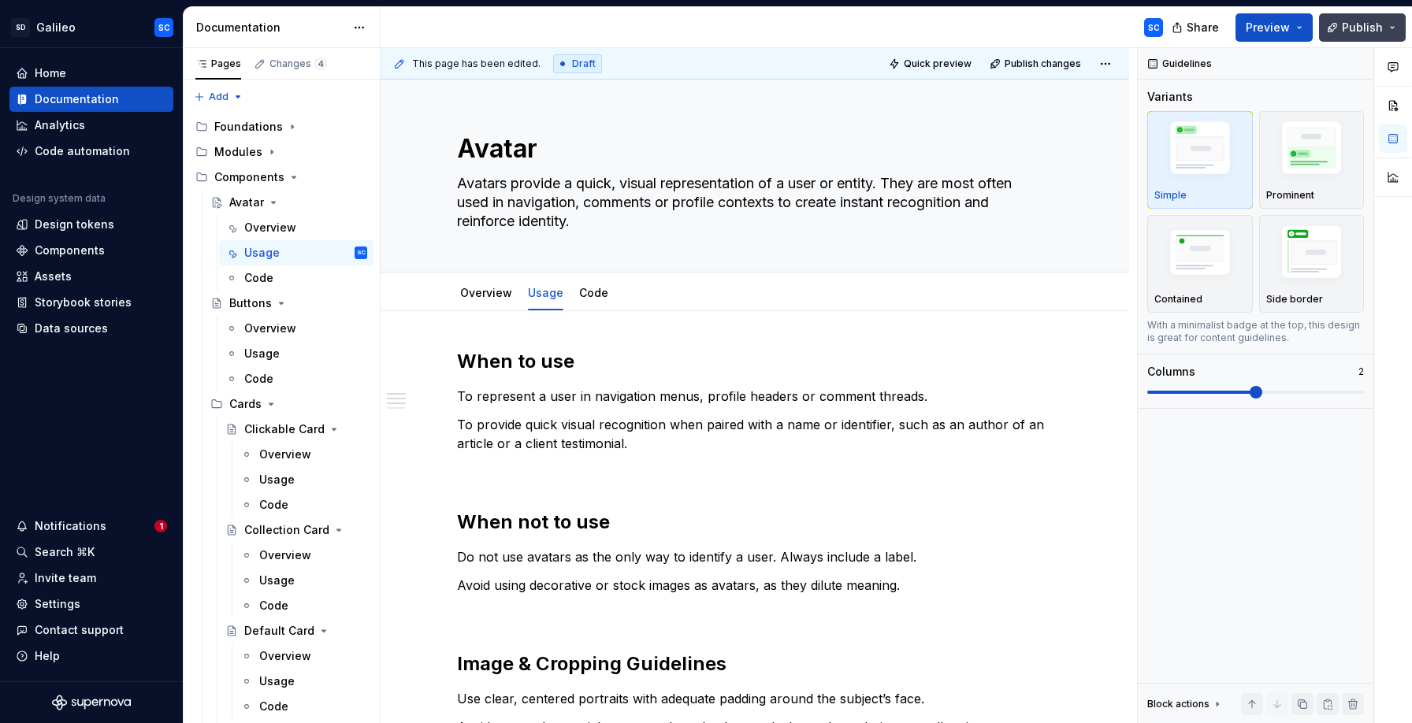
click at [1367, 26] on span "Publish" at bounding box center [1362, 28] width 41 height 16
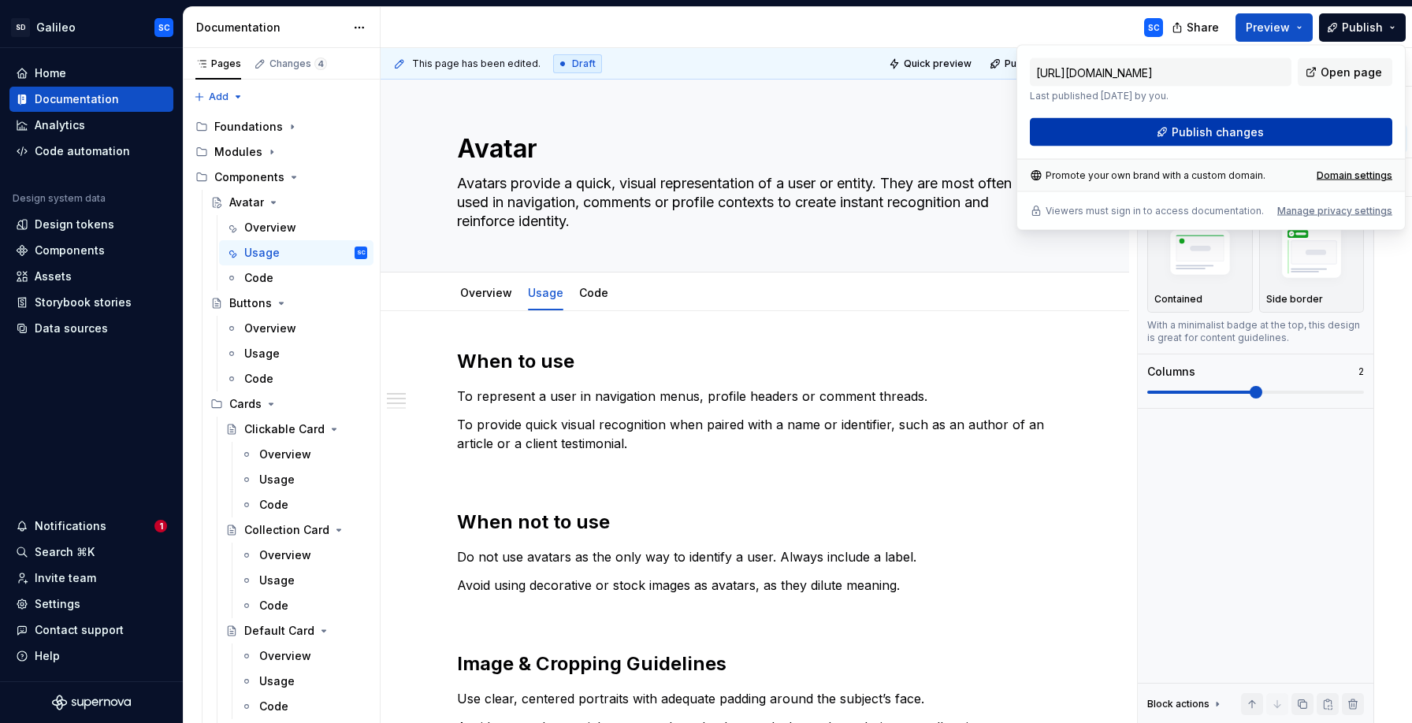
click at [1245, 124] on span "Publish changes" at bounding box center [1218, 132] width 92 height 16
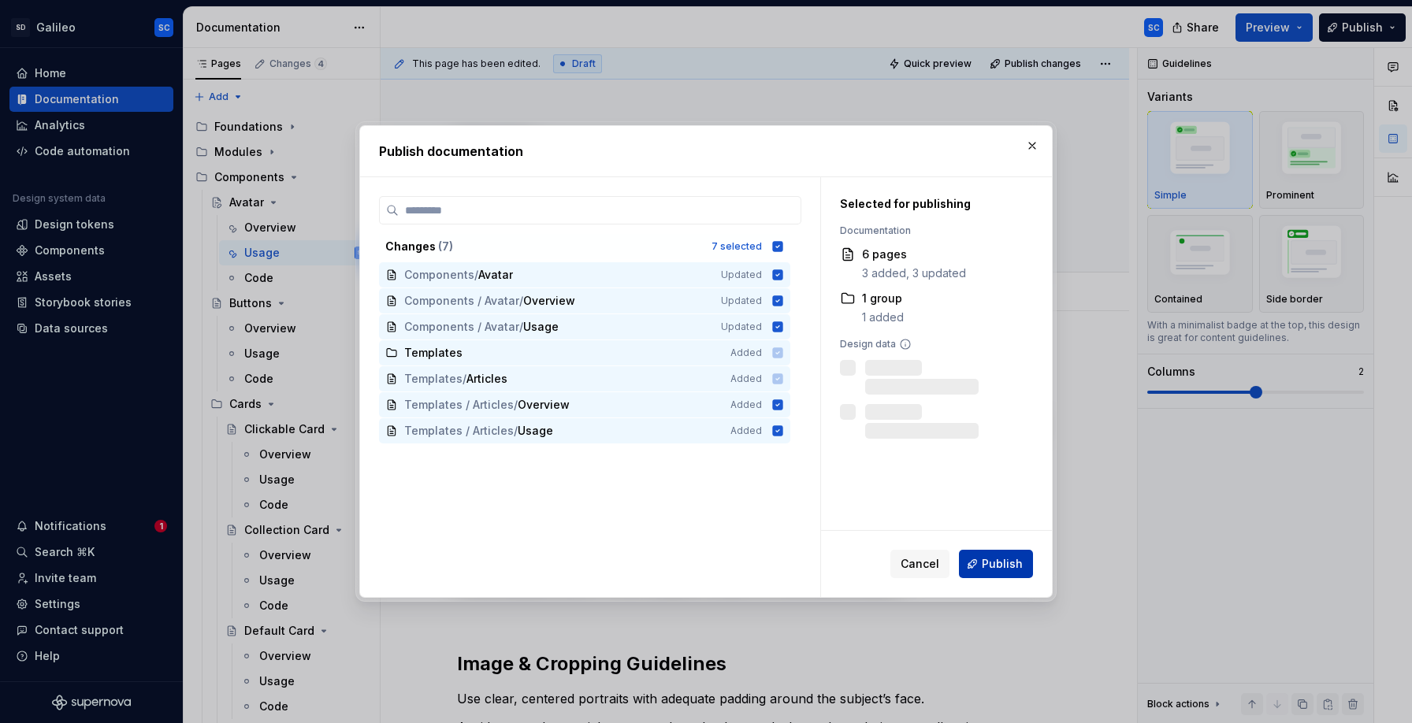
click at [993, 565] on span "Publish" at bounding box center [1002, 564] width 41 height 16
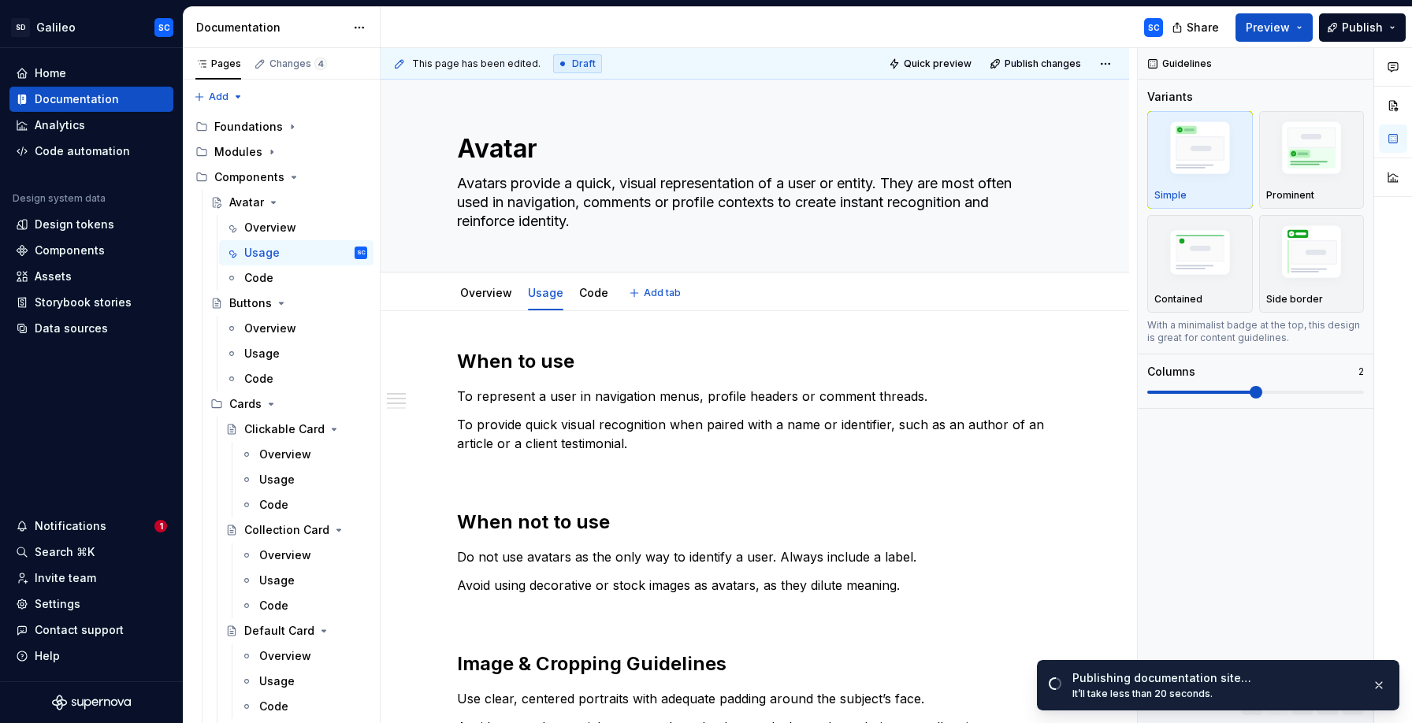
scroll to position [2, 0]
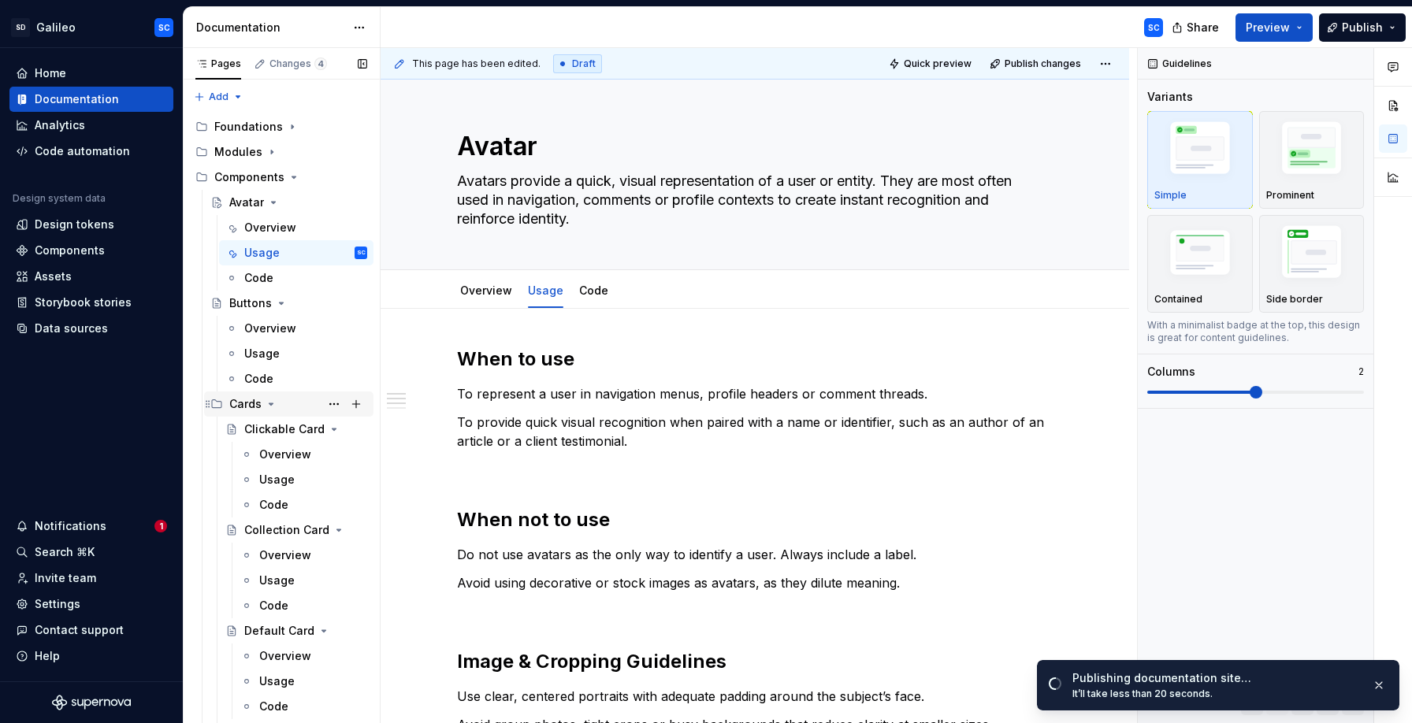
click at [269, 403] on icon "Page tree" at bounding box center [271, 404] width 4 height 2
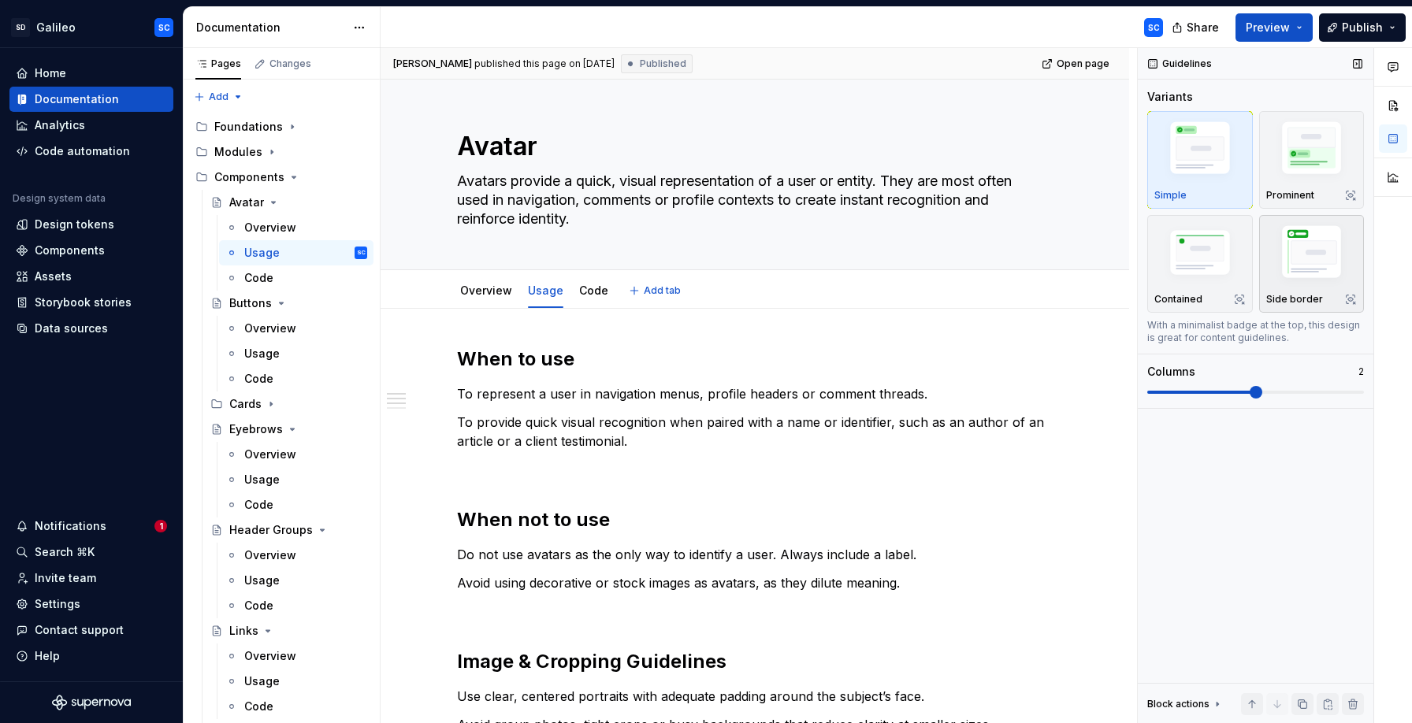
type textarea "*"
